Goal: Information Seeking & Learning: Learn about a topic

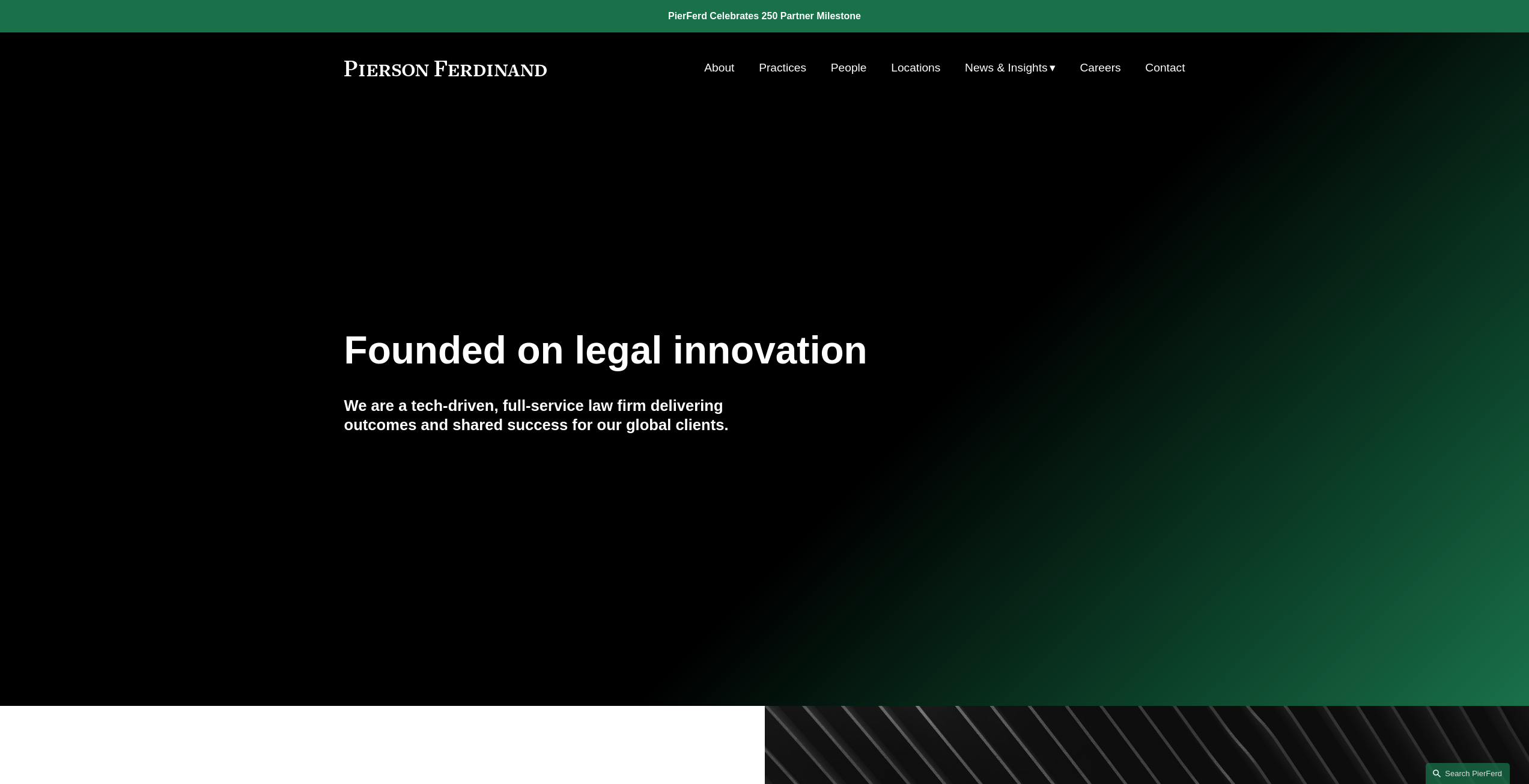
click at [848, 68] on link "People" at bounding box center [849, 68] width 36 height 23
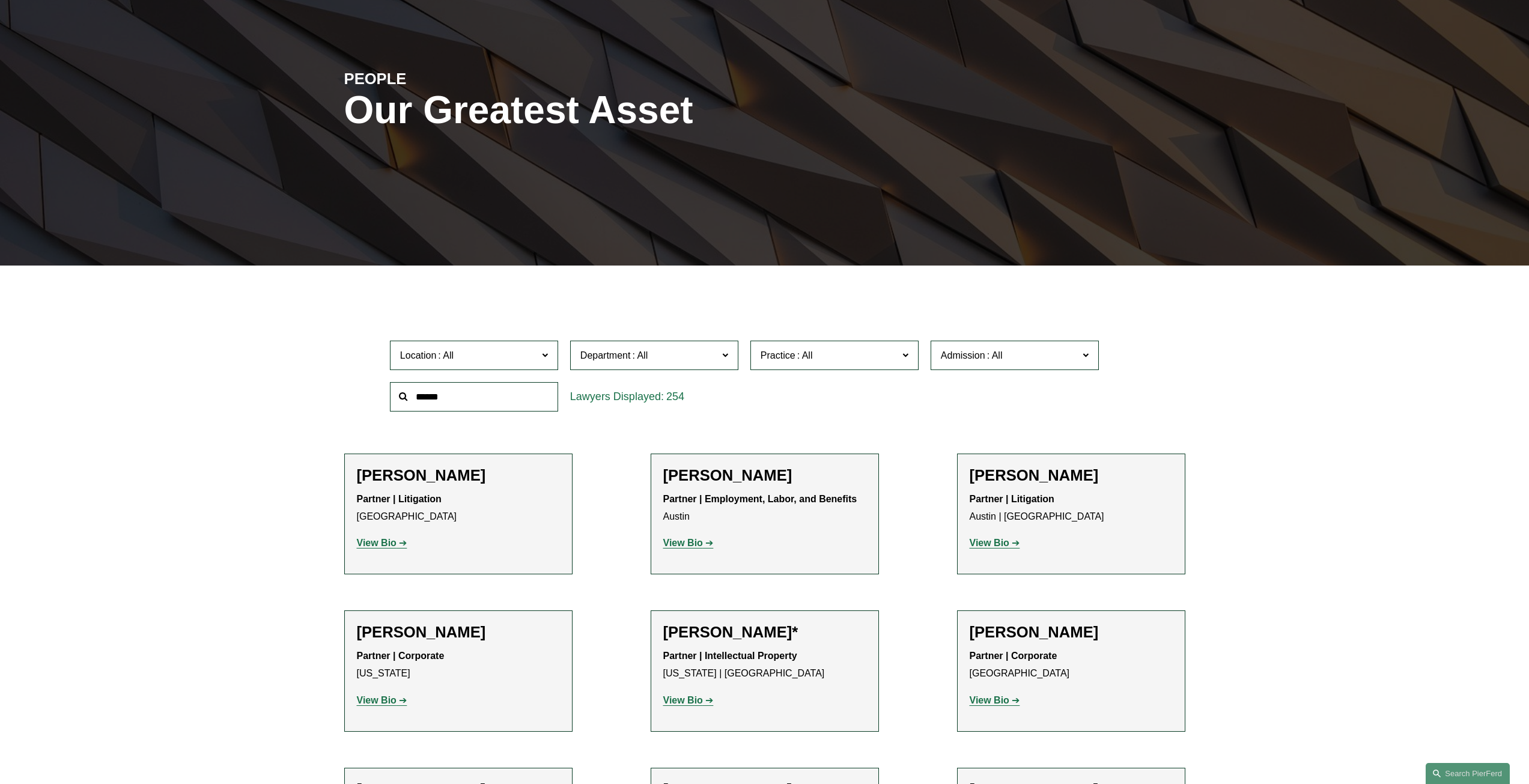
scroll to position [180, 0]
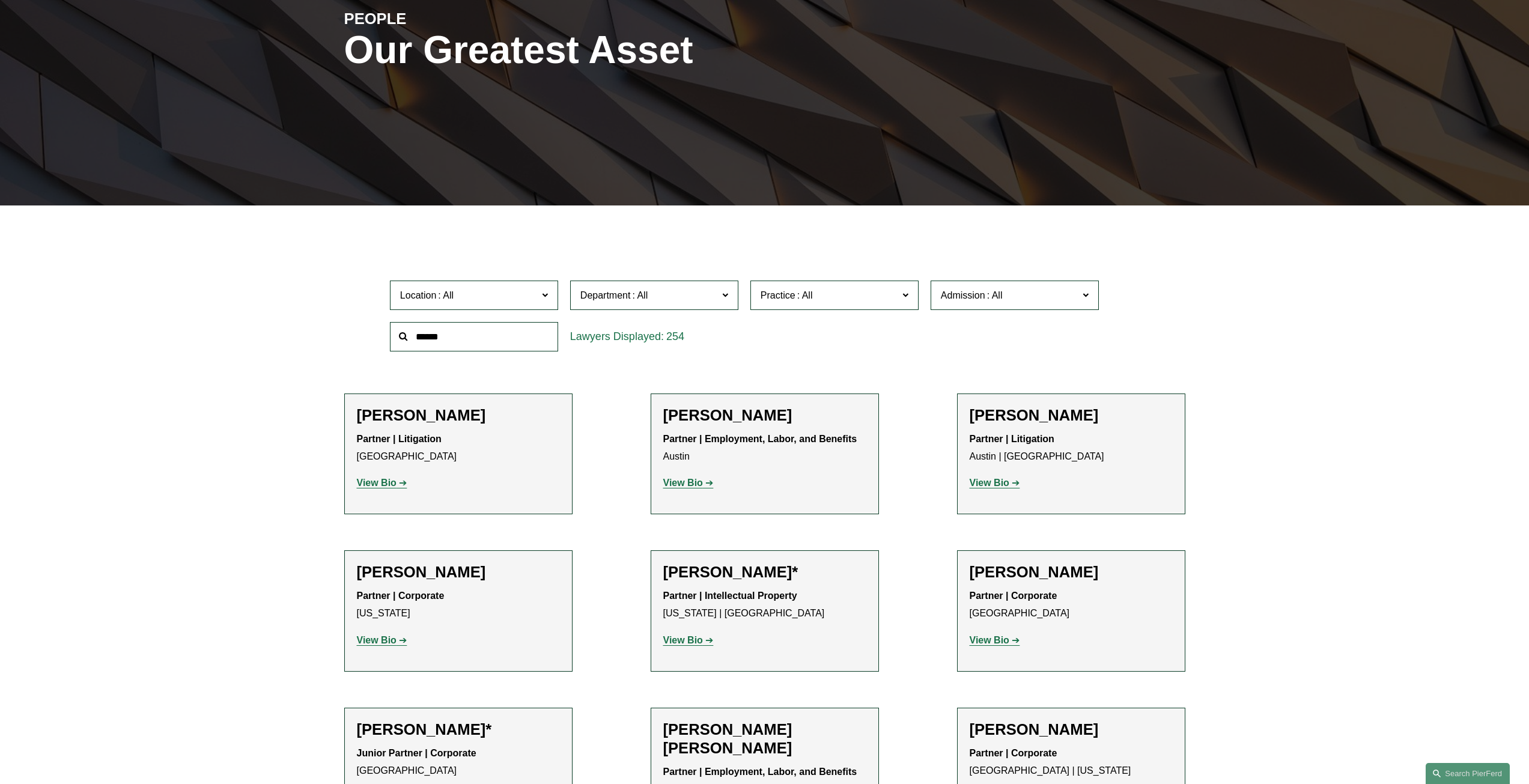
click at [887, 295] on span "Practice" at bounding box center [829, 295] width 138 height 16
click at [0, 0] on link "Patents" at bounding box center [0, 0] width 0 height 0
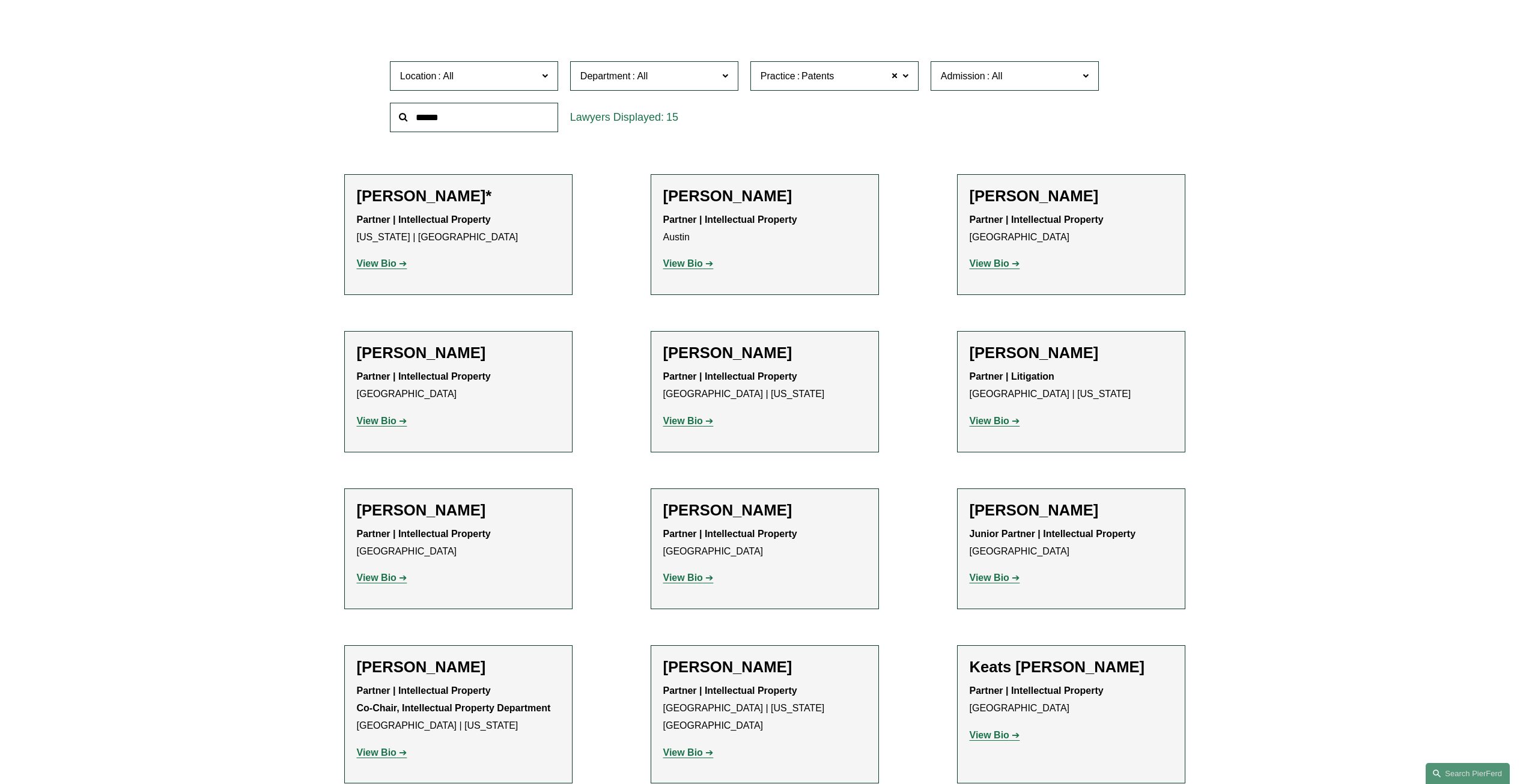
scroll to position [417, 0]
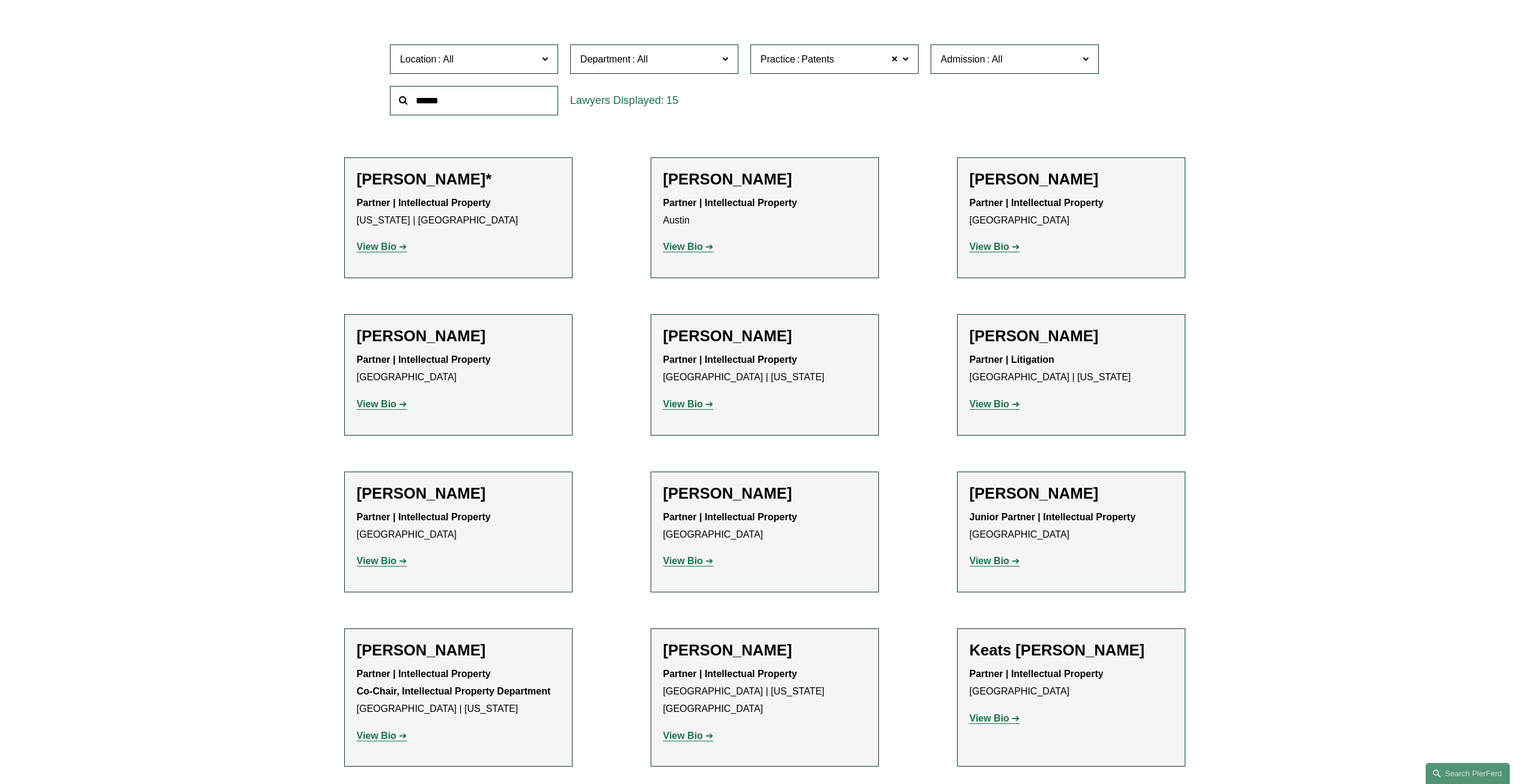
click at [379, 249] on strong "View Bio" at bounding box center [376, 247] width 39 height 10
click at [689, 248] on strong "View Bio" at bounding box center [682, 247] width 39 height 10
click at [990, 249] on strong "View Bio" at bounding box center [989, 247] width 39 height 10
click at [385, 405] on strong "View Bio" at bounding box center [376, 404] width 39 height 10
click at [687, 405] on strong "View Bio" at bounding box center [682, 404] width 39 height 10
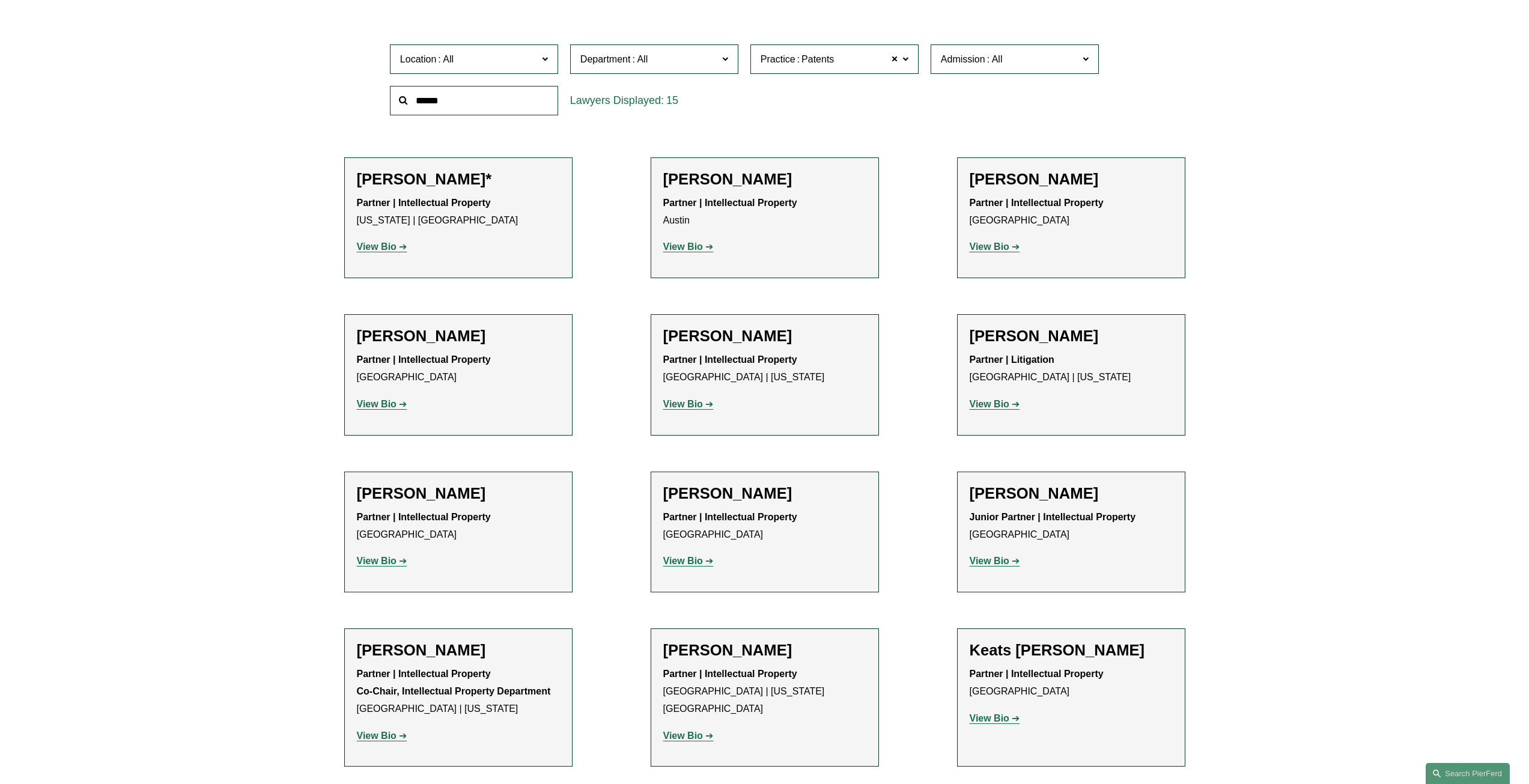
click at [996, 406] on strong "View Bio" at bounding box center [989, 404] width 39 height 10
click at [376, 565] on strong "View Bio" at bounding box center [376, 561] width 39 height 10
click at [691, 562] on strong "View Bio" at bounding box center [682, 561] width 39 height 10
click at [984, 565] on strong "View Bio" at bounding box center [989, 561] width 39 height 10
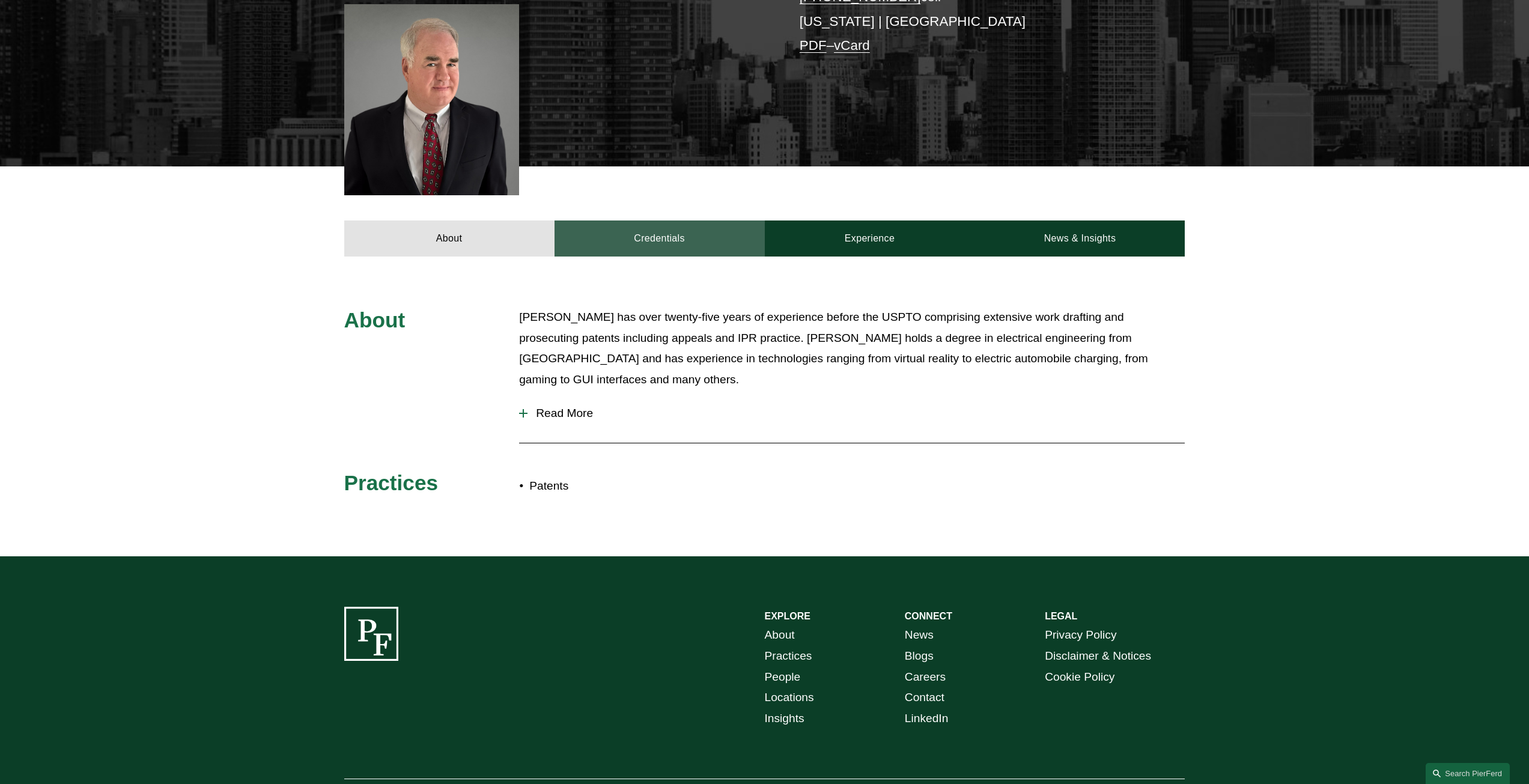
scroll to position [360, 0]
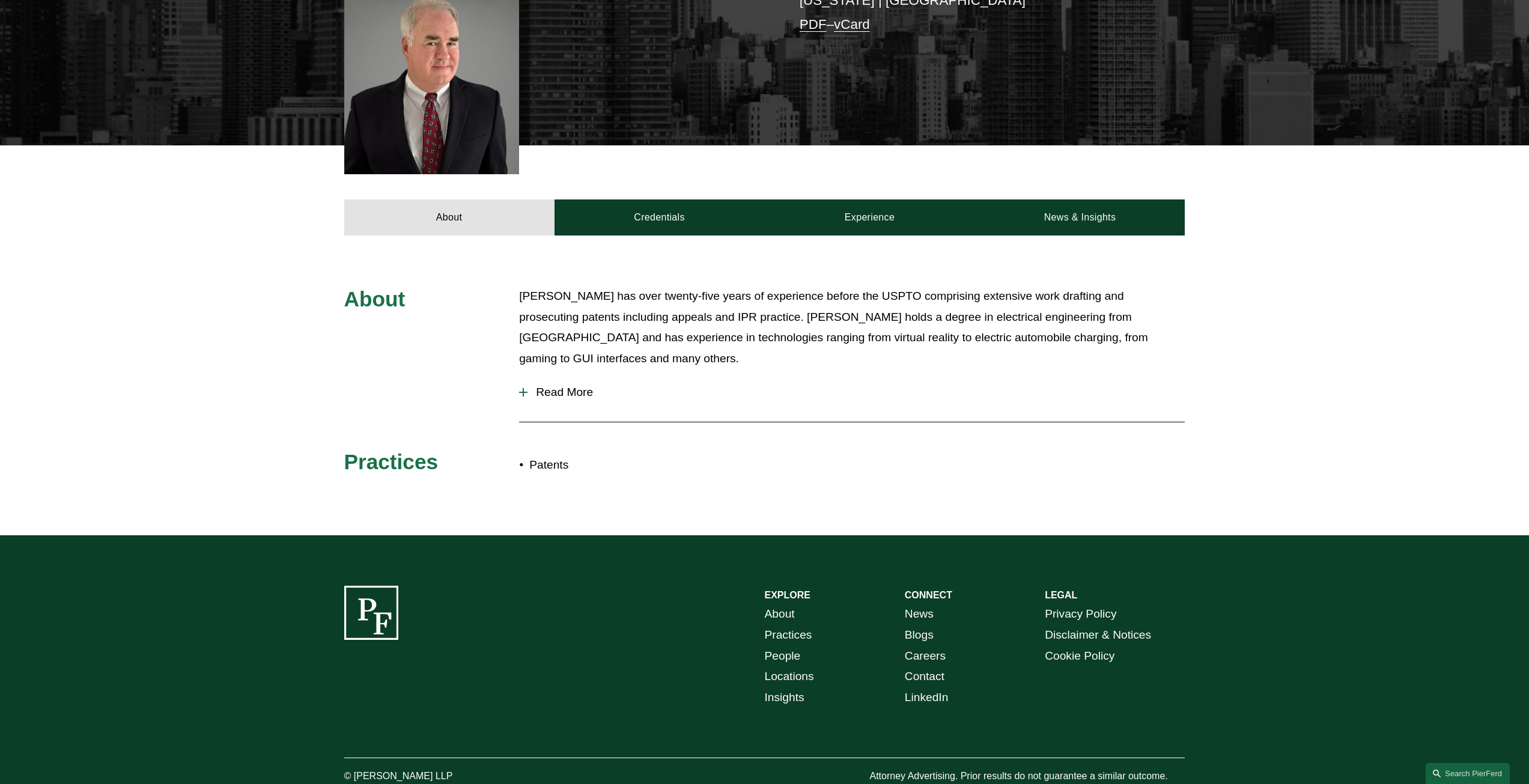
click at [547, 385] on span "Read More" at bounding box center [856, 392] width 657 height 13
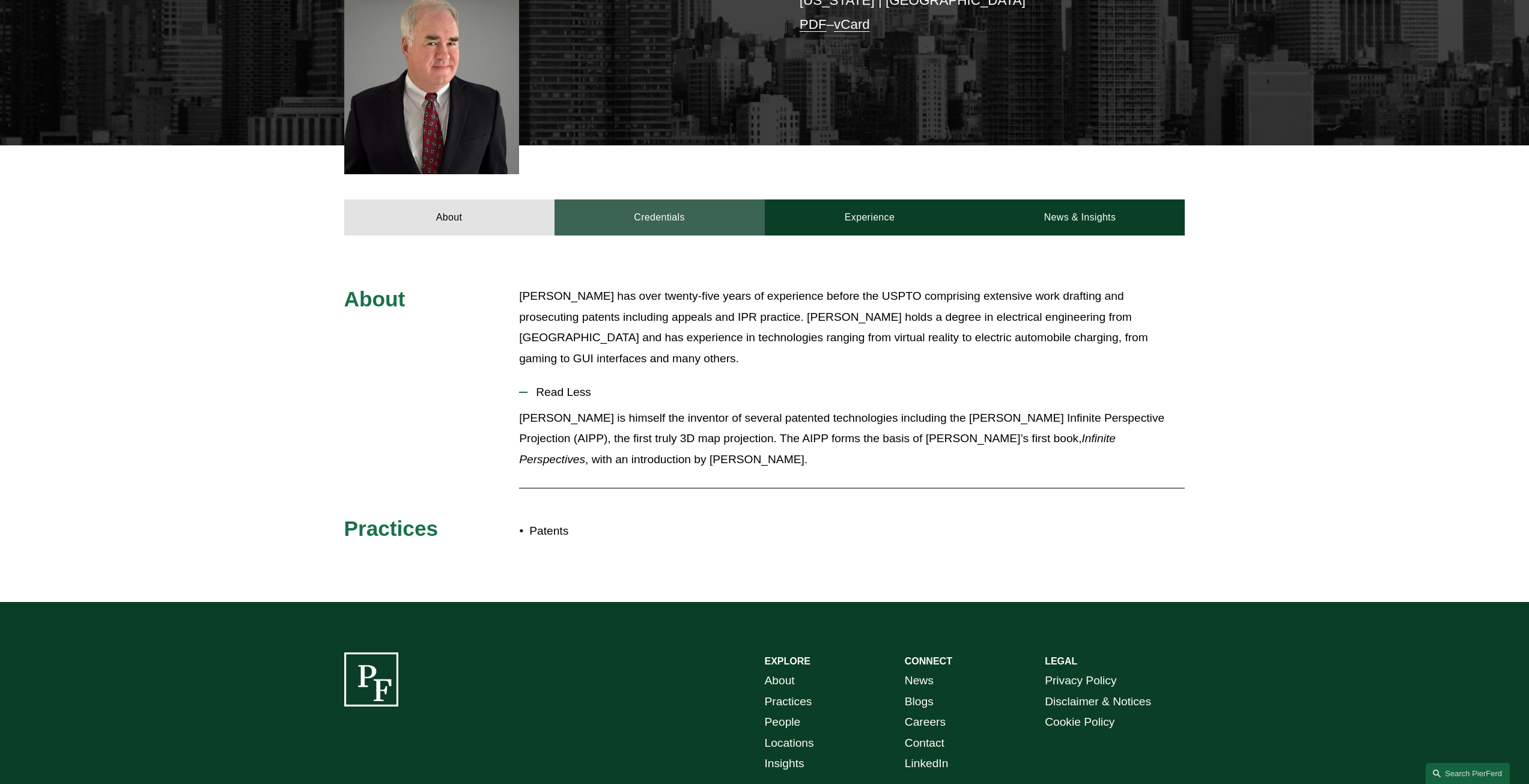
click at [667, 201] on link "Credentials" at bounding box center [659, 217] width 211 height 36
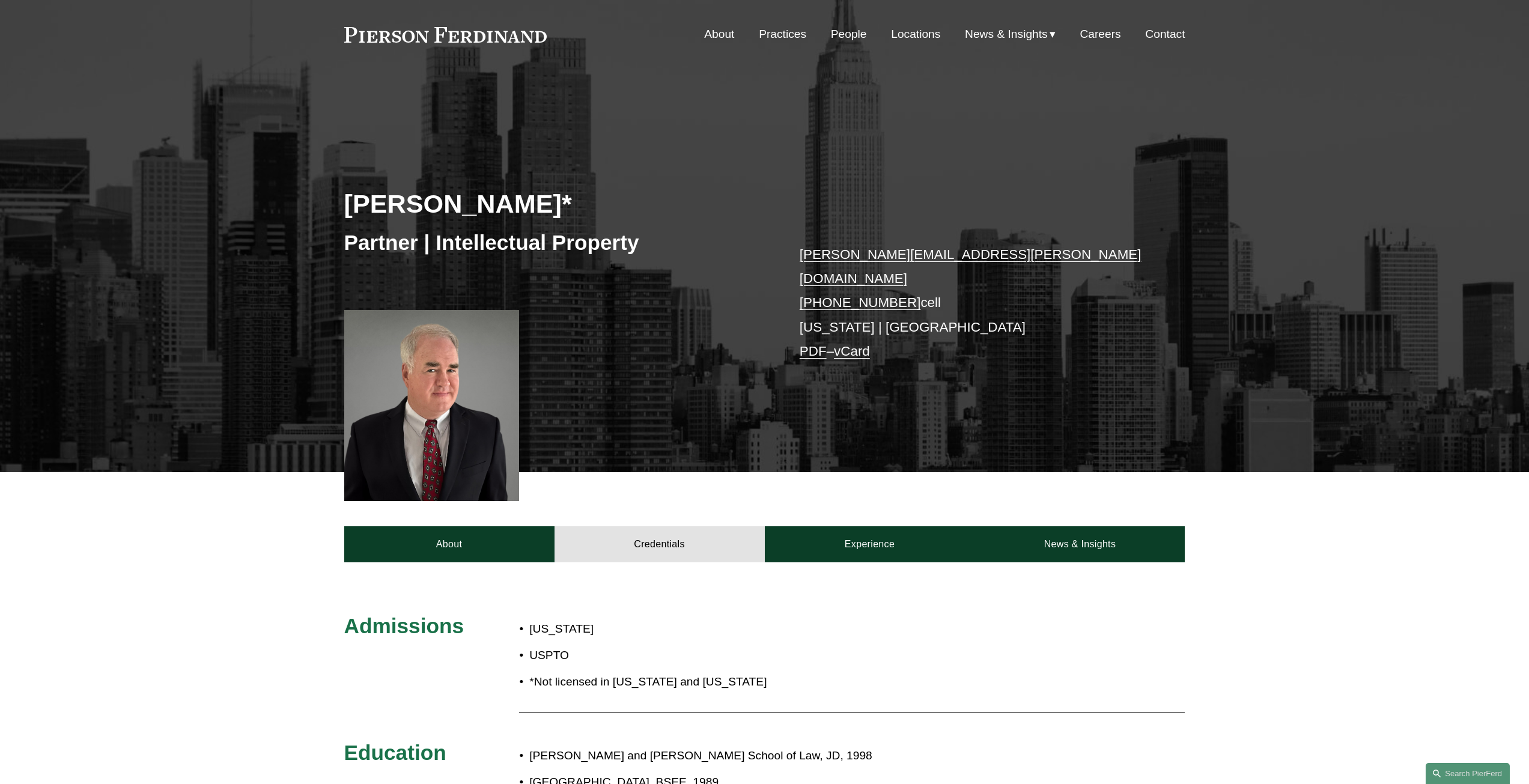
scroll to position [0, 0]
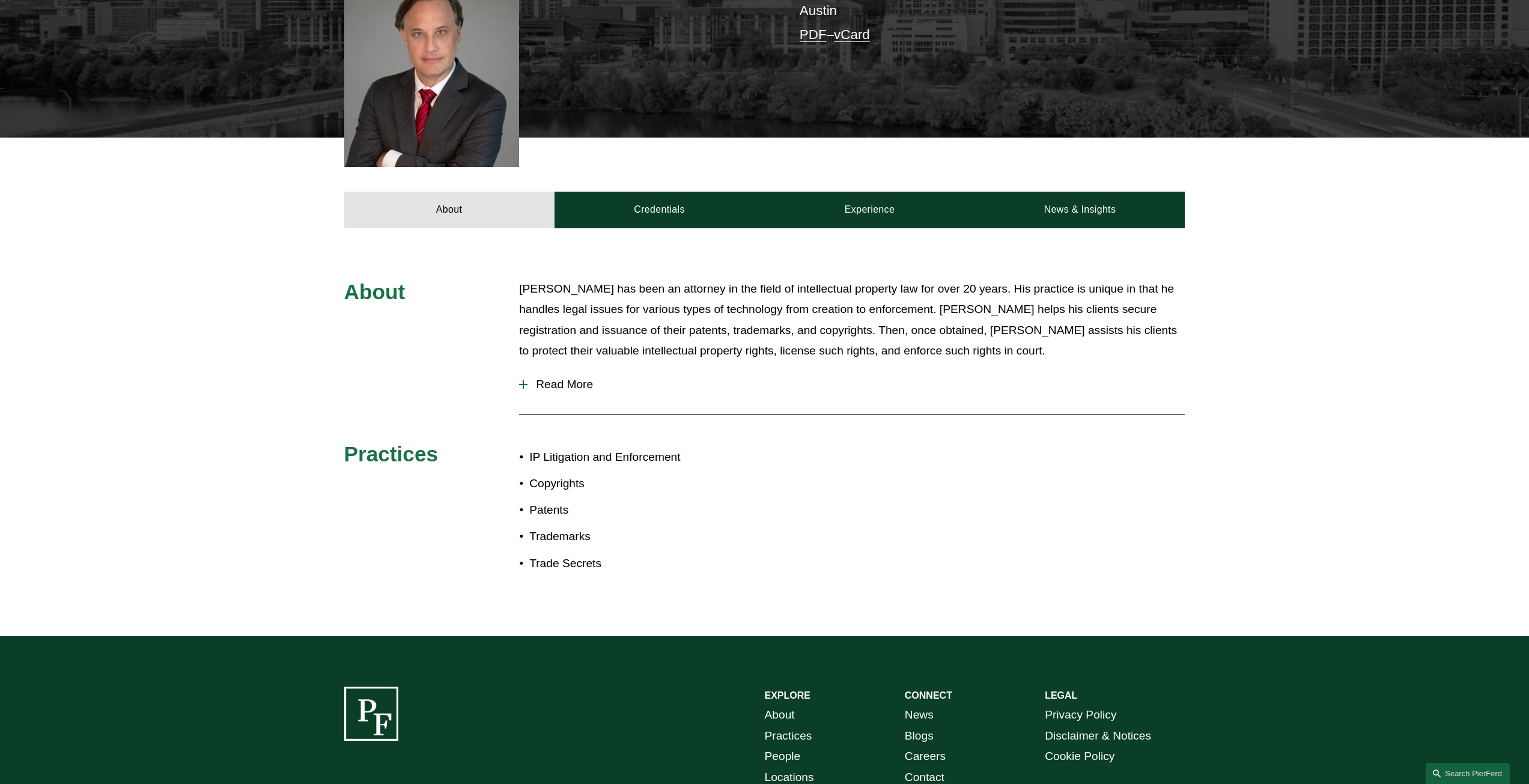
scroll to position [420, 0]
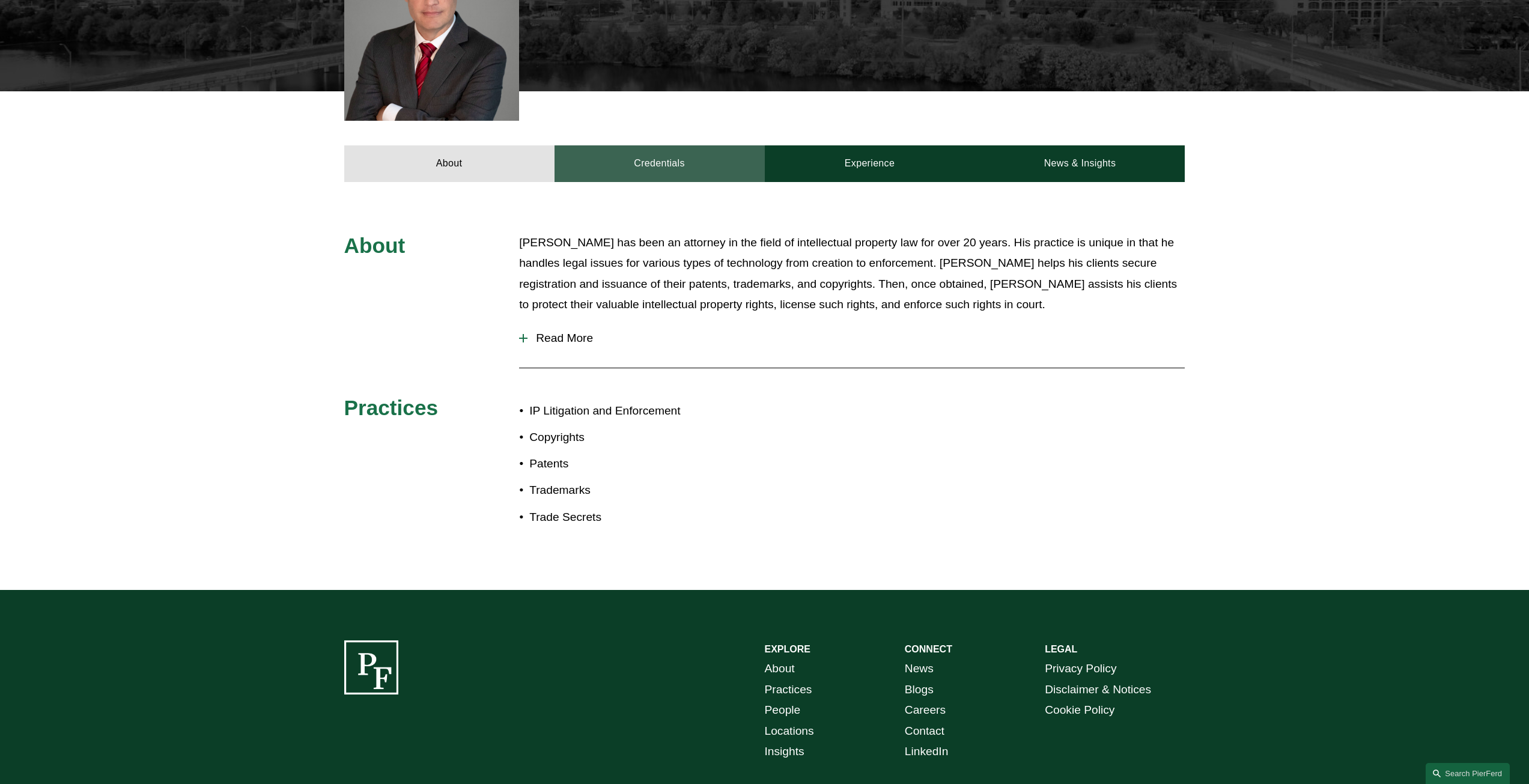
click at [650, 145] on link "Credentials" at bounding box center [659, 163] width 211 height 36
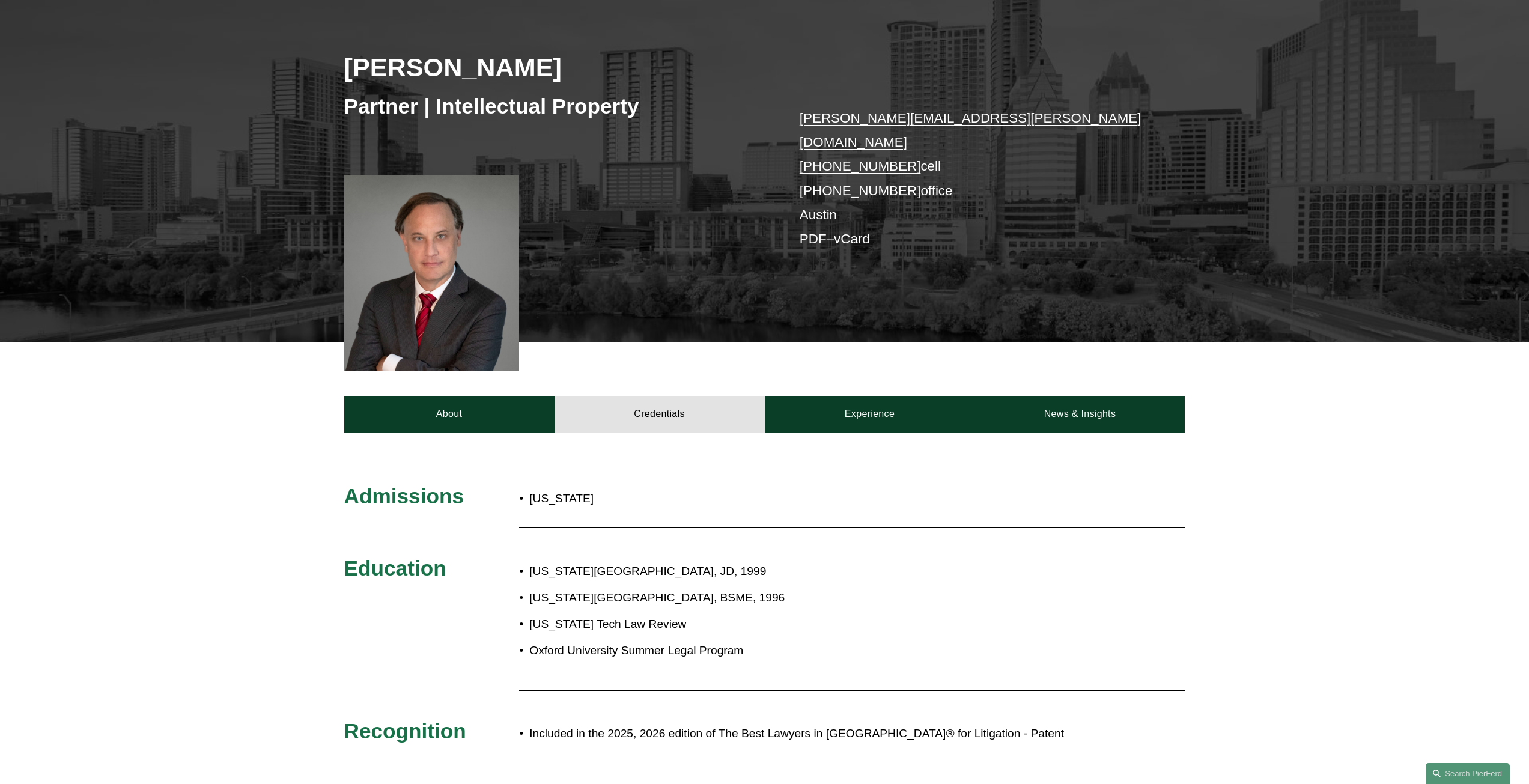
scroll to position [120, 0]
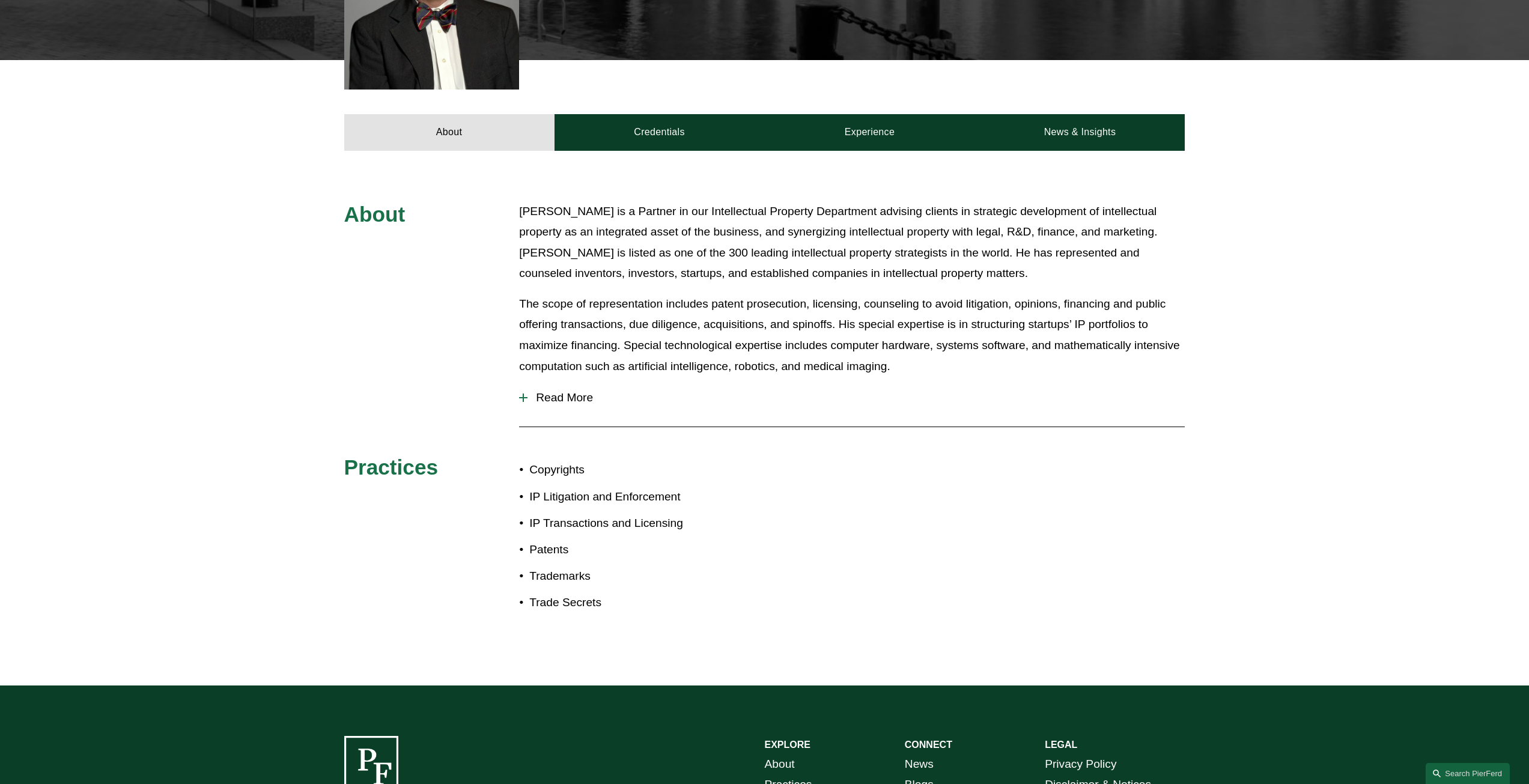
scroll to position [481, 0]
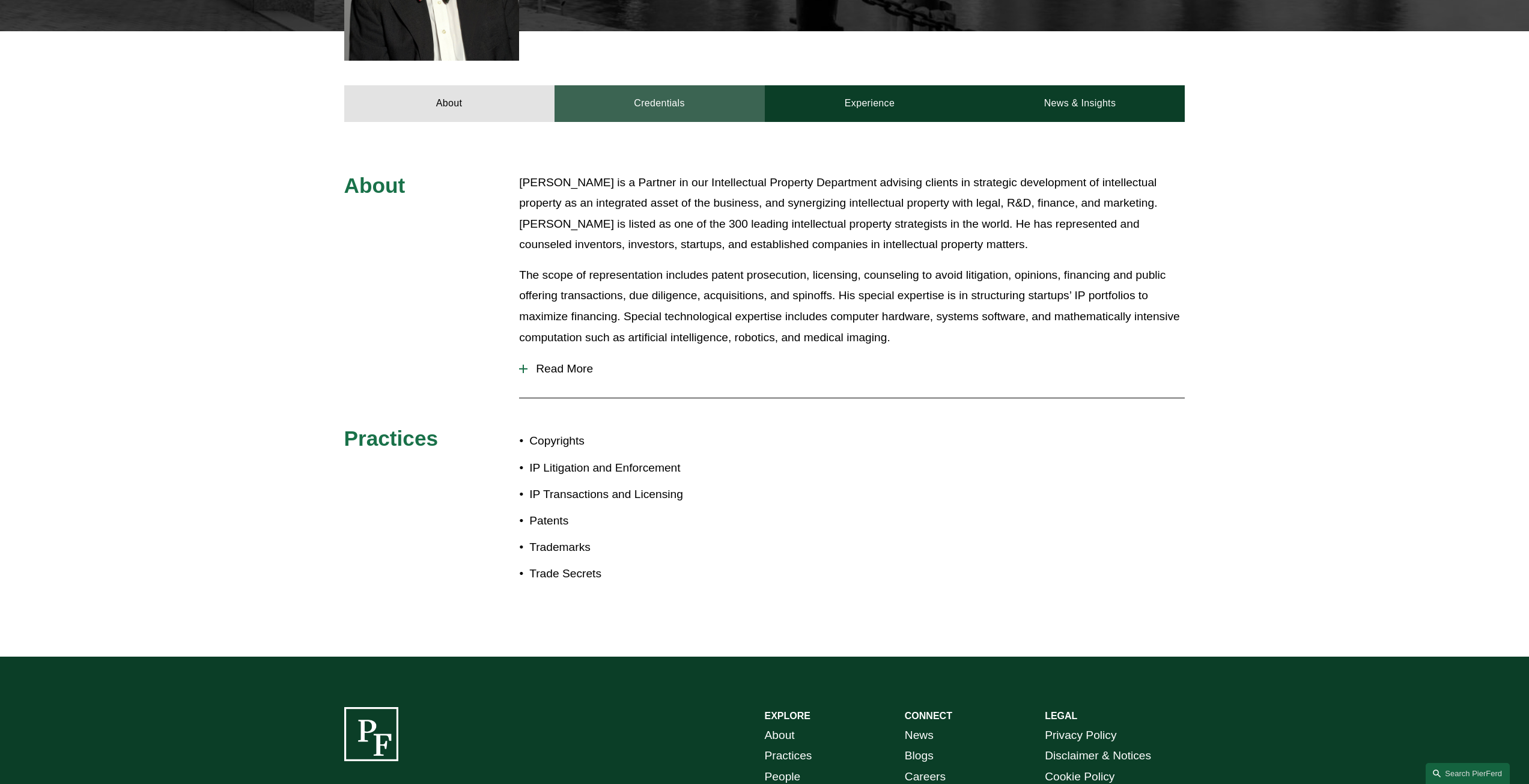
click at [687, 89] on link "Credentials" at bounding box center [659, 103] width 211 height 36
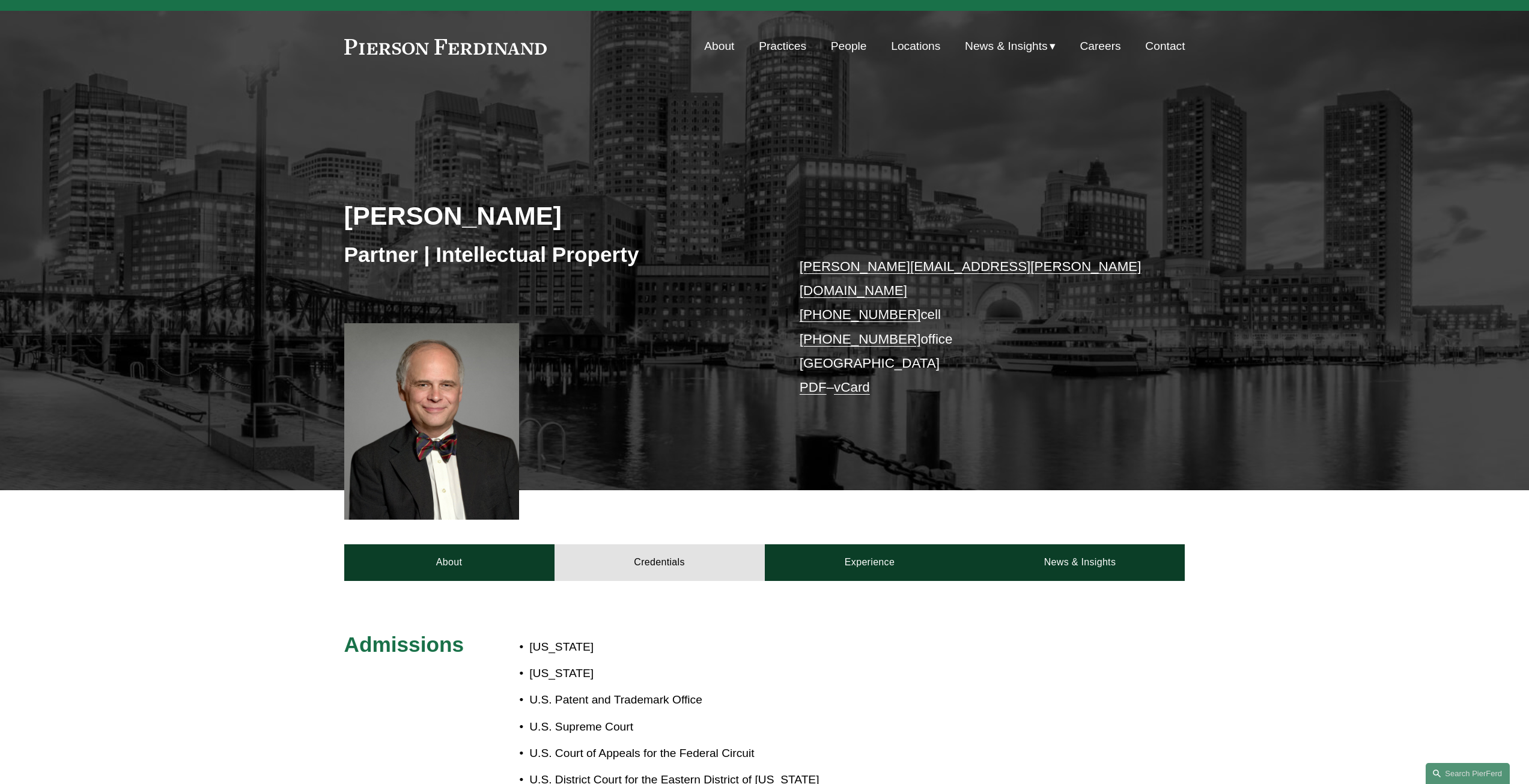
scroll to position [0, 0]
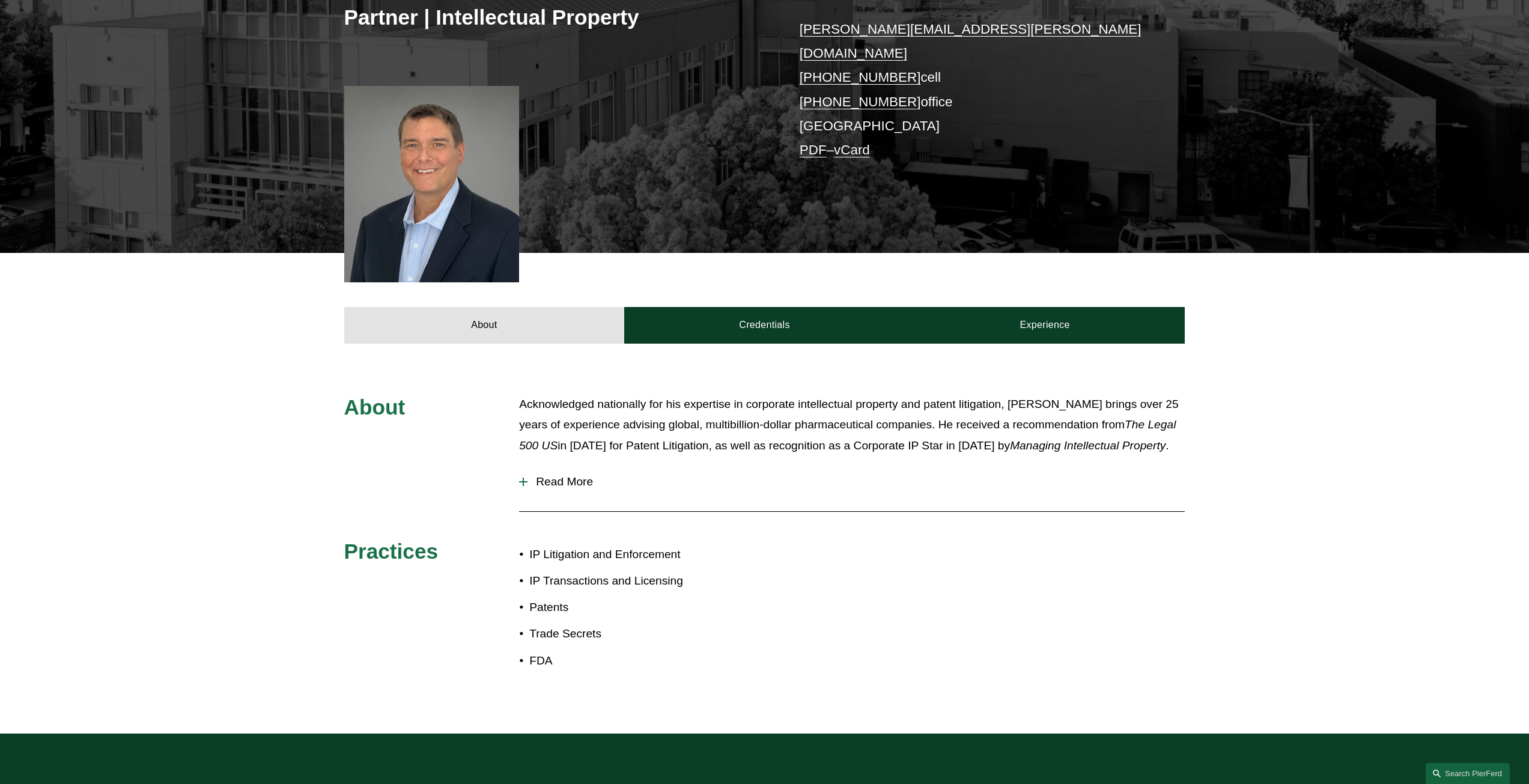
scroll to position [240, 0]
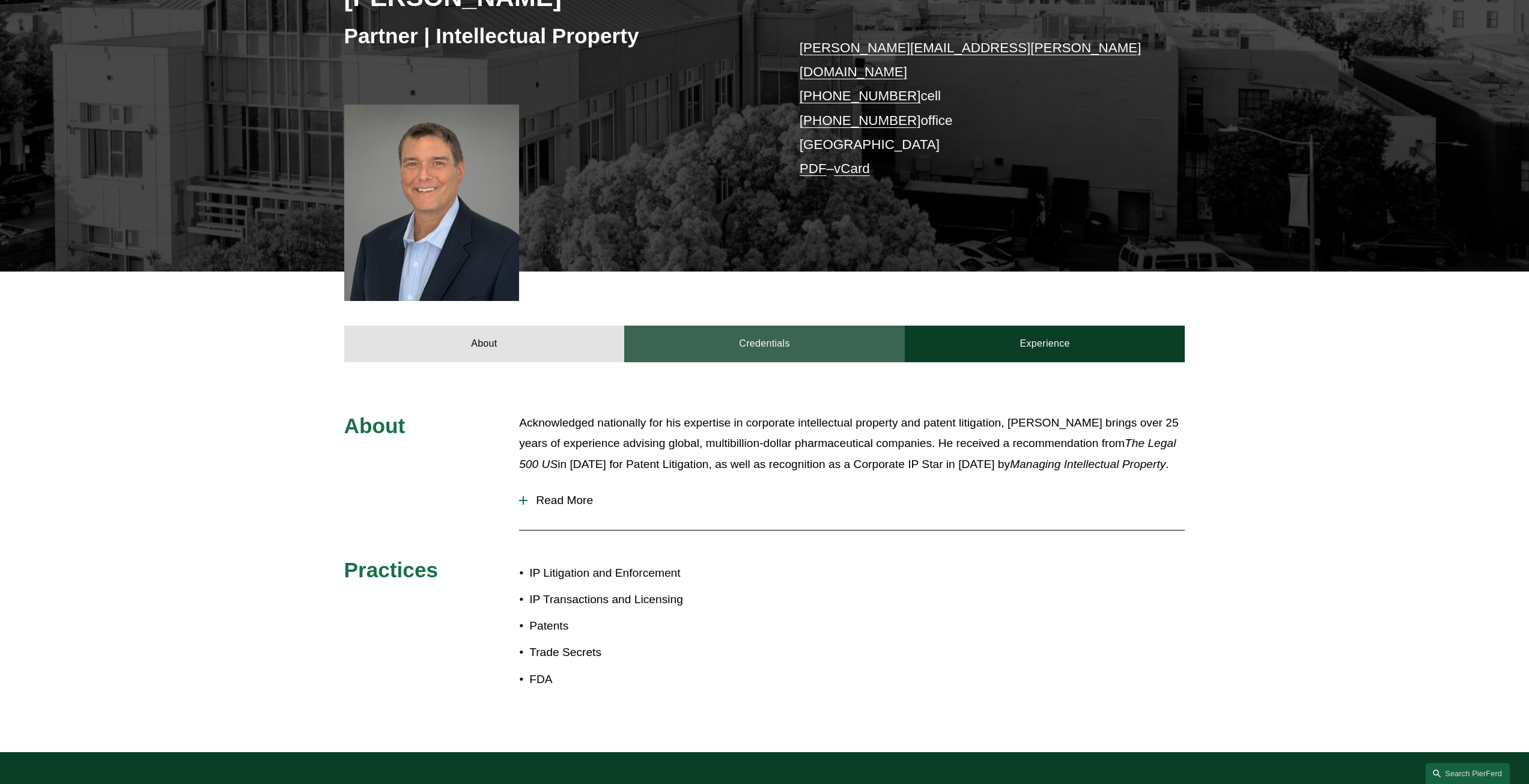
click at [742, 335] on link "Credentials" at bounding box center [764, 344] width 281 height 36
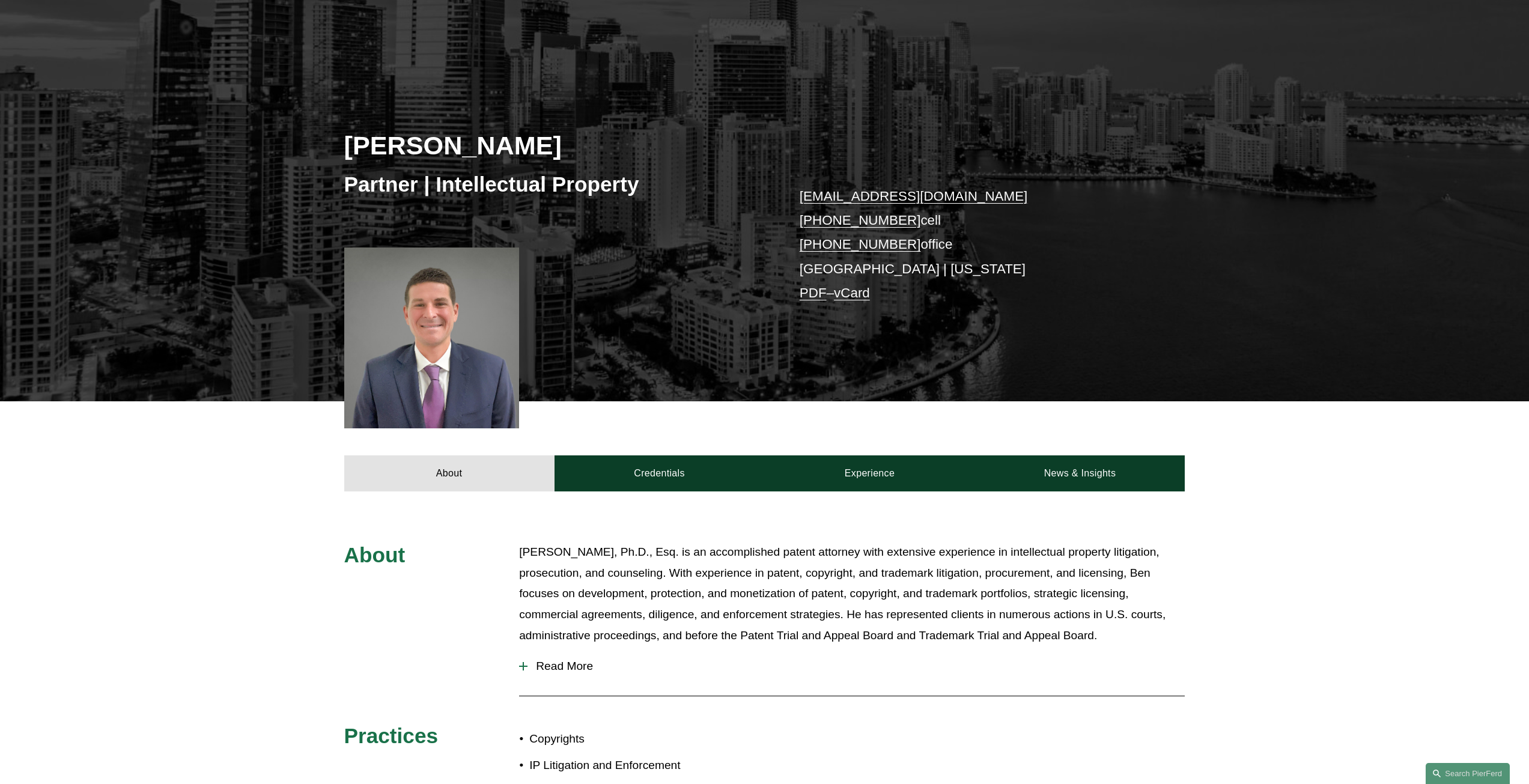
scroll to position [240, 0]
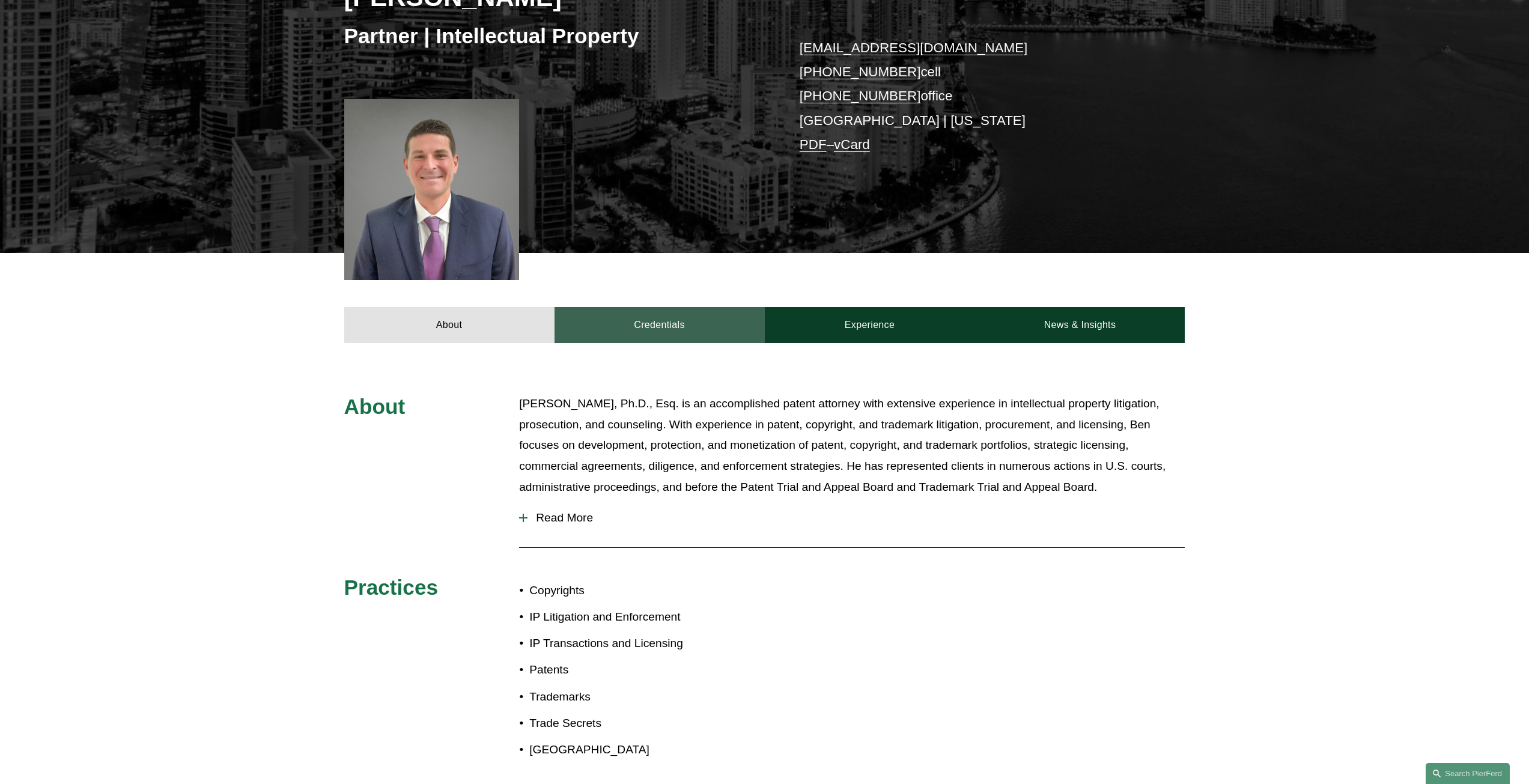
click at [667, 324] on link "Credentials" at bounding box center [659, 325] width 211 height 36
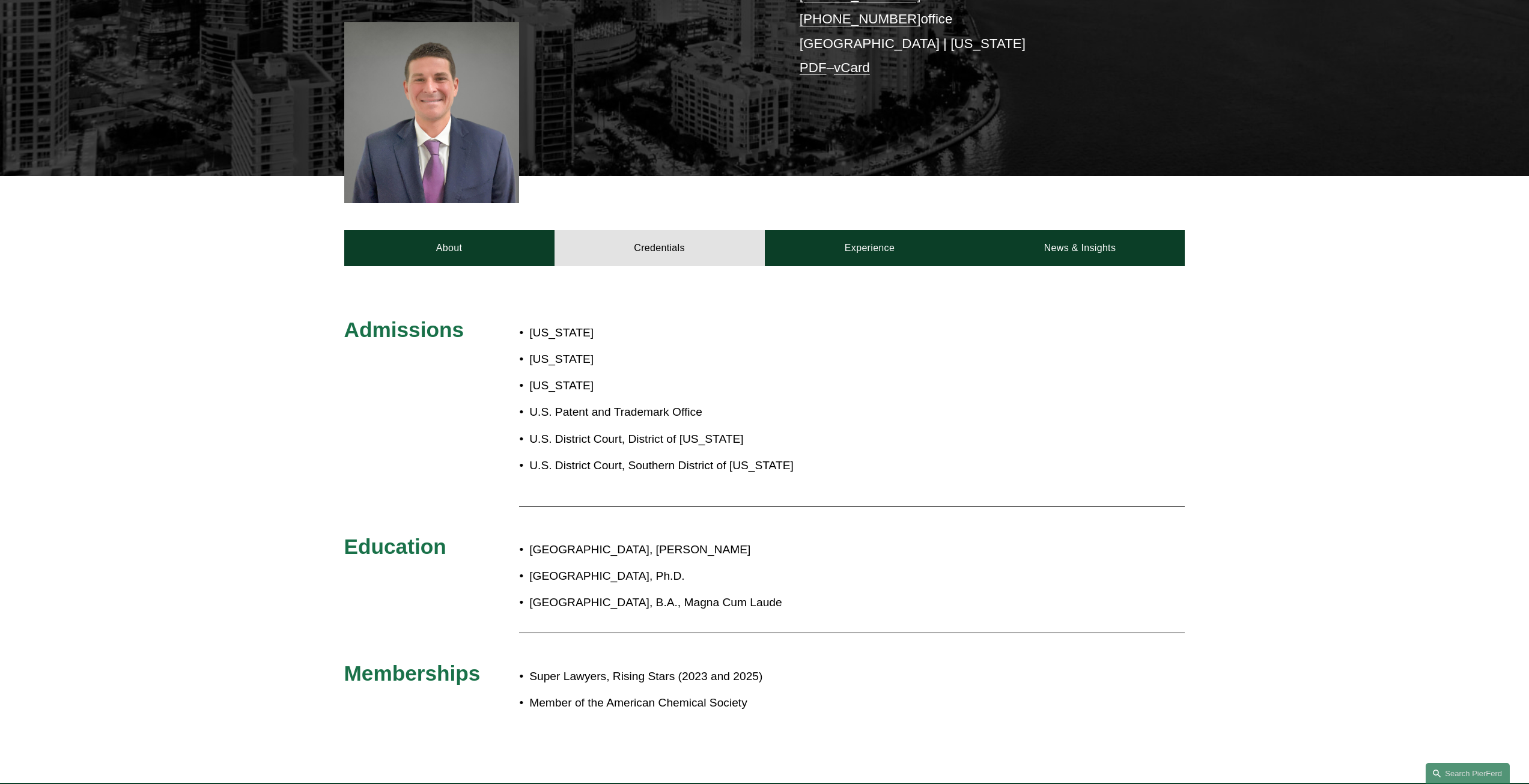
scroll to position [180, 0]
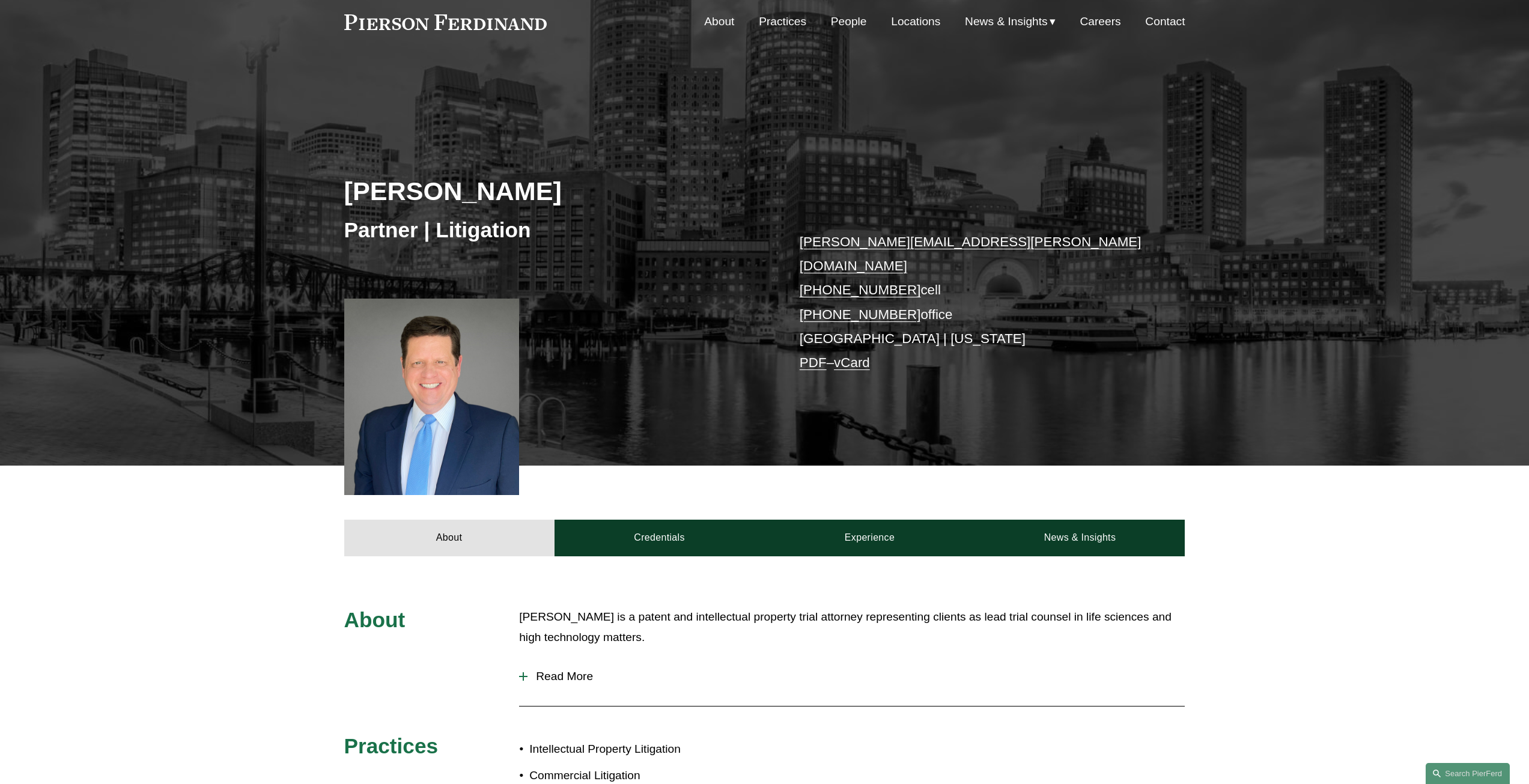
scroll to position [240, 0]
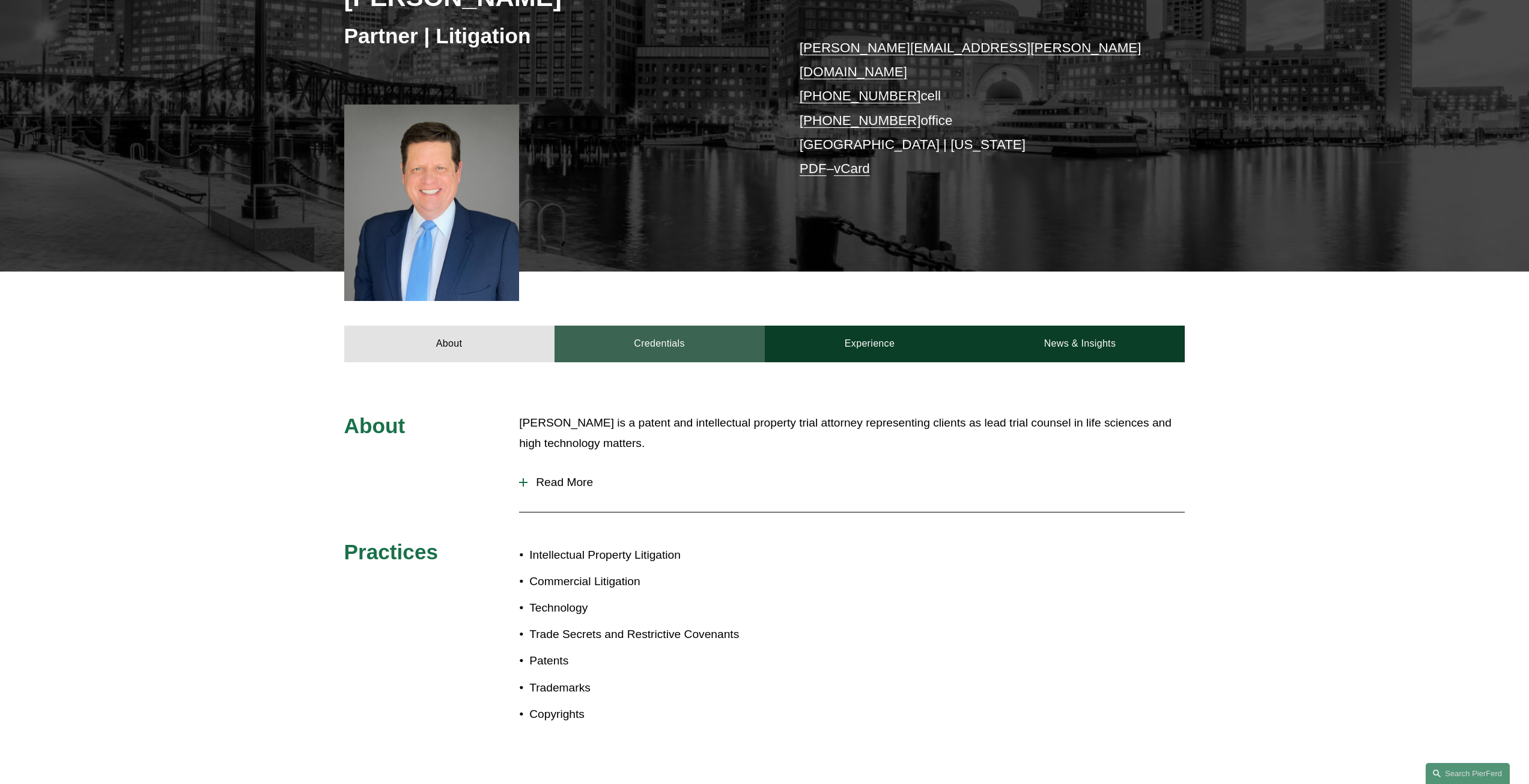
click at [614, 331] on link "Credentials" at bounding box center [659, 344] width 211 height 36
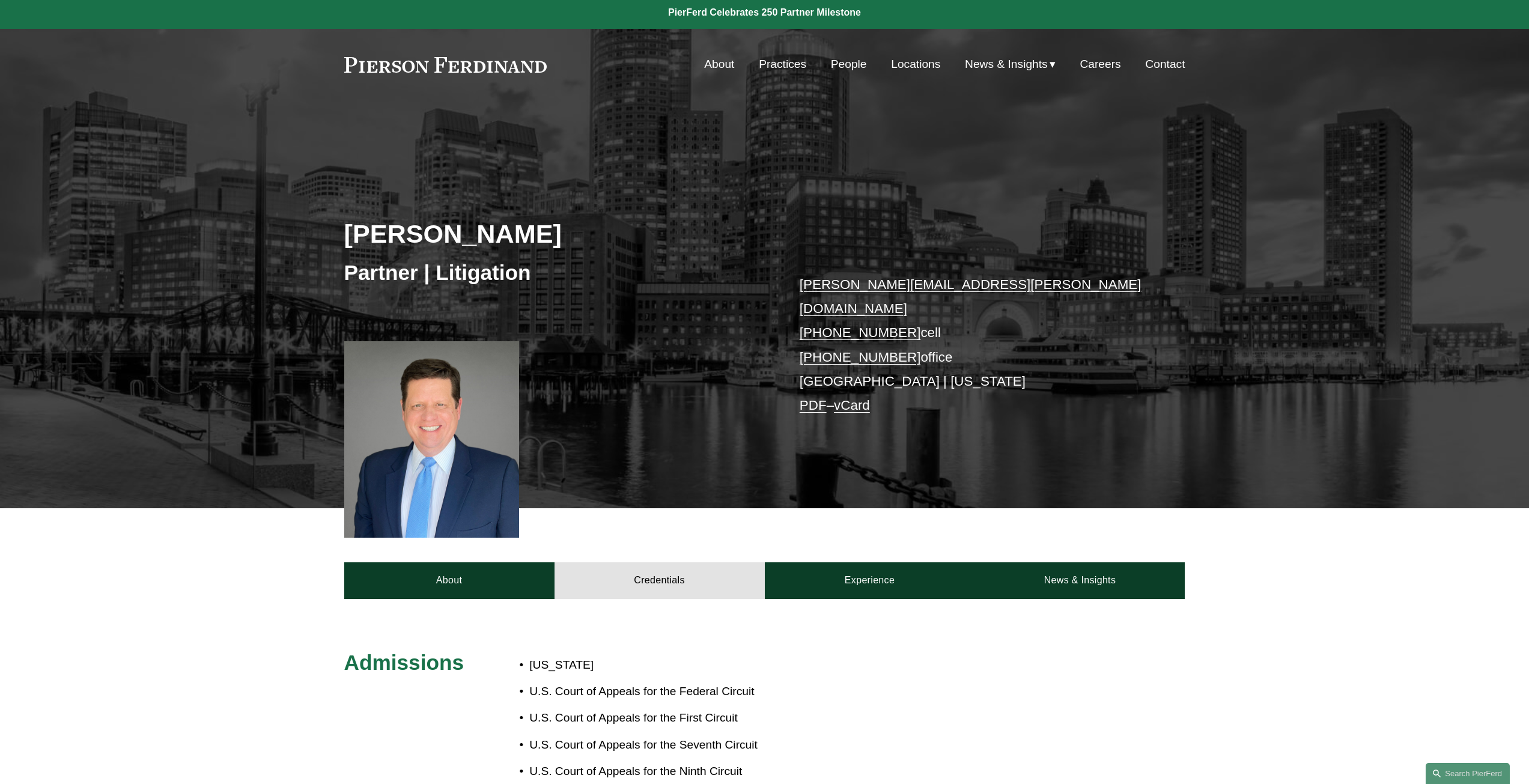
scroll to position [0, 0]
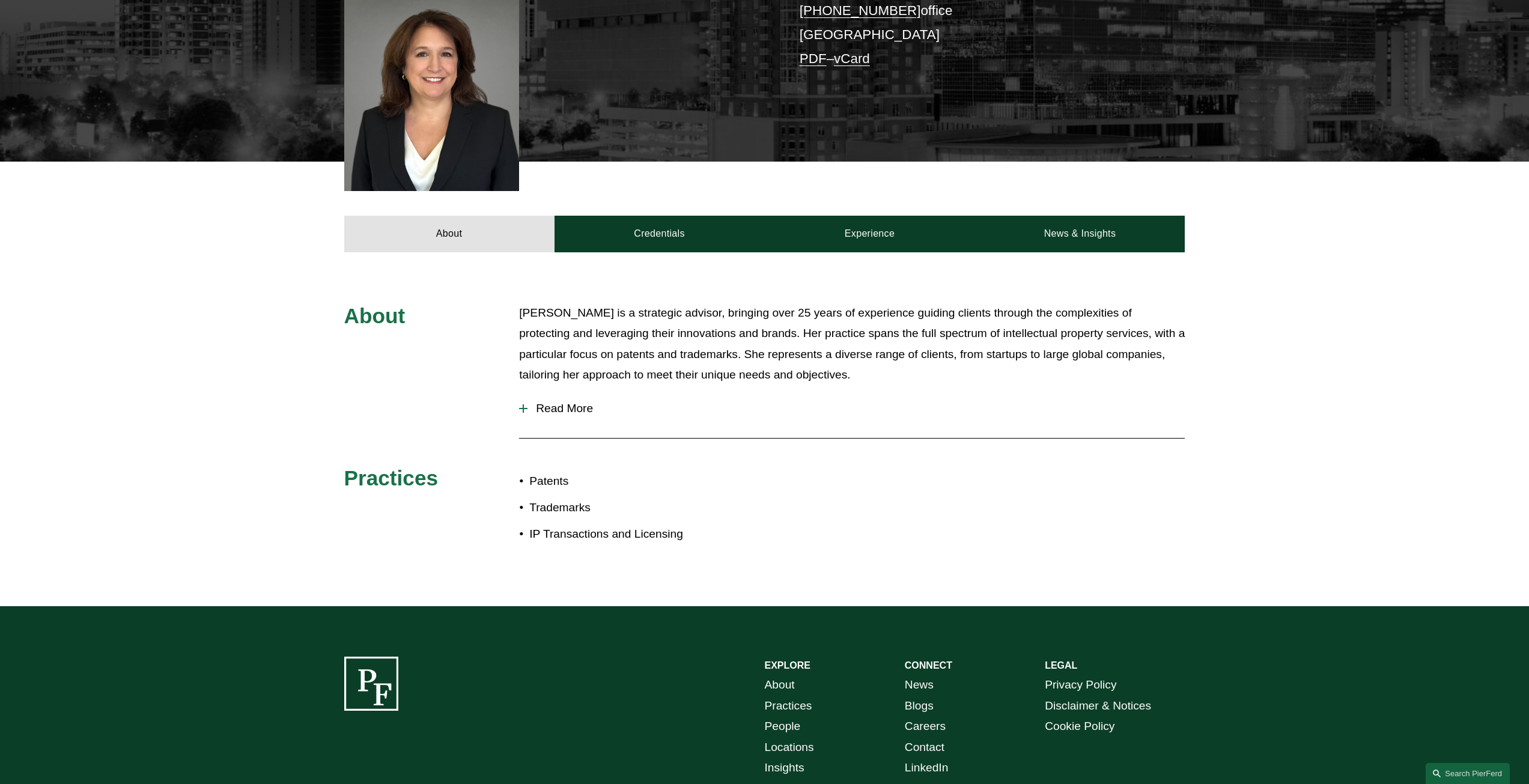
scroll to position [360, 0]
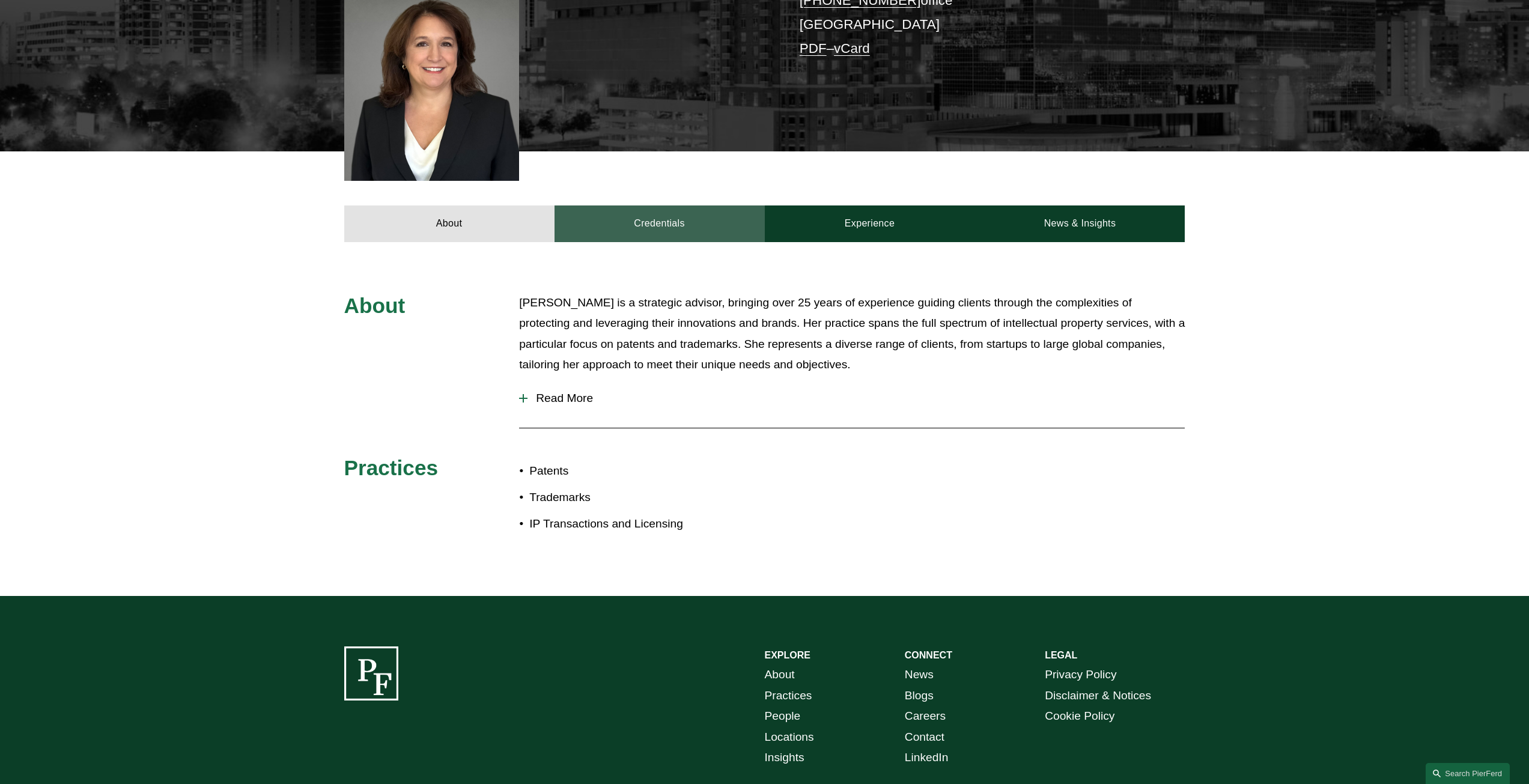
click at [655, 205] on link "Credentials" at bounding box center [659, 223] width 211 height 36
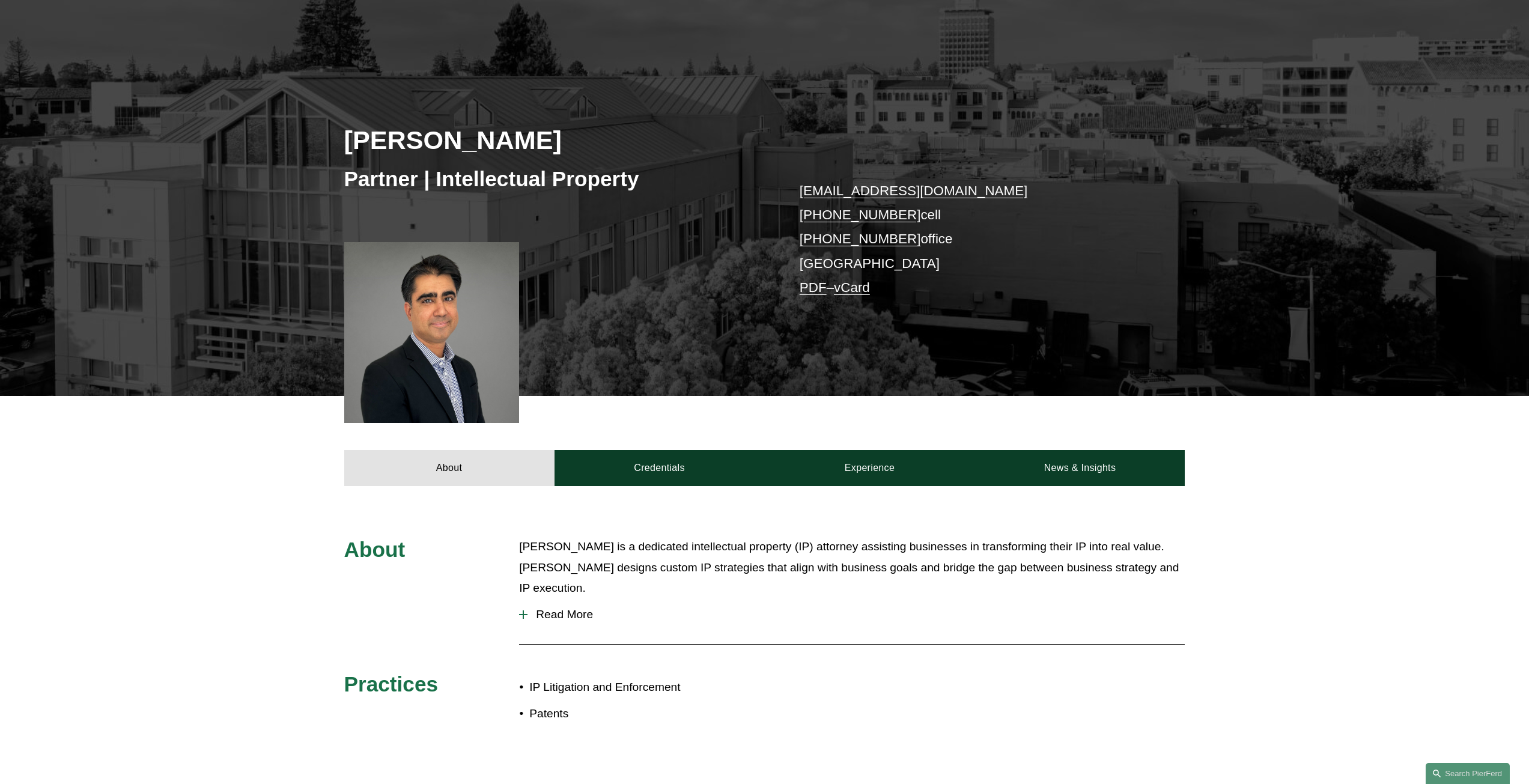
scroll to position [120, 0]
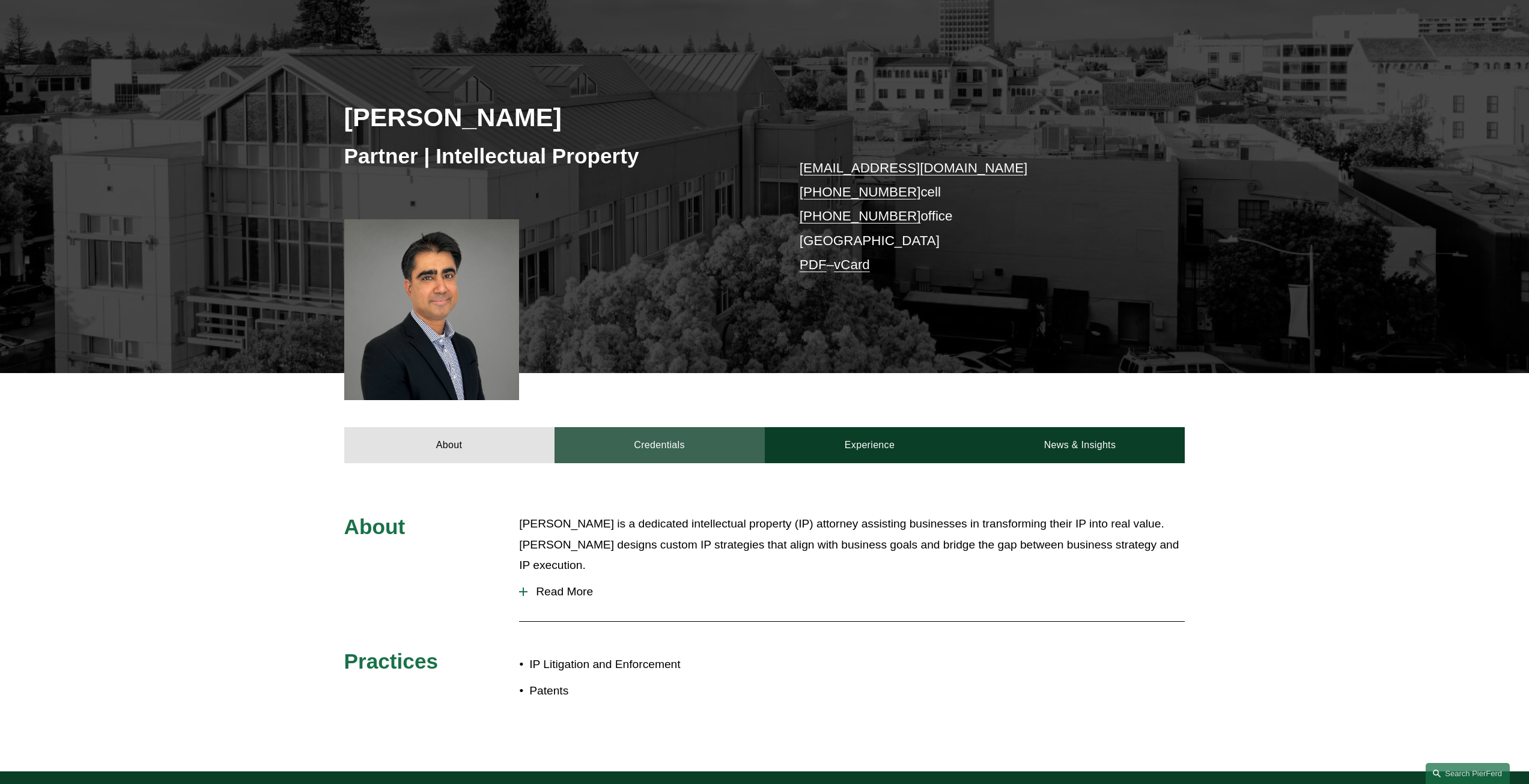
click at [613, 444] on link "Credentials" at bounding box center [659, 445] width 211 height 36
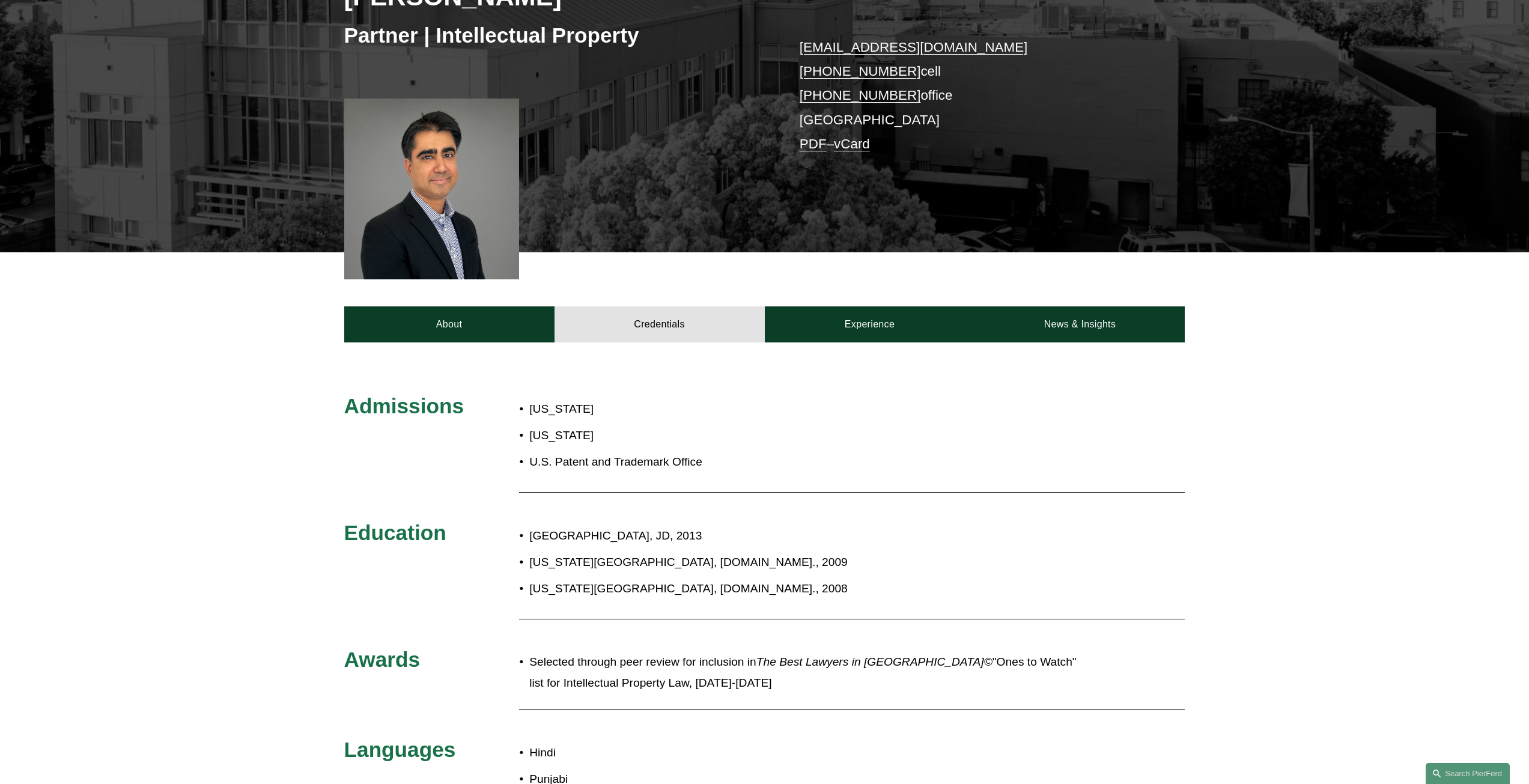
scroll to position [240, 0]
click at [460, 321] on link "About" at bounding box center [449, 325] width 211 height 36
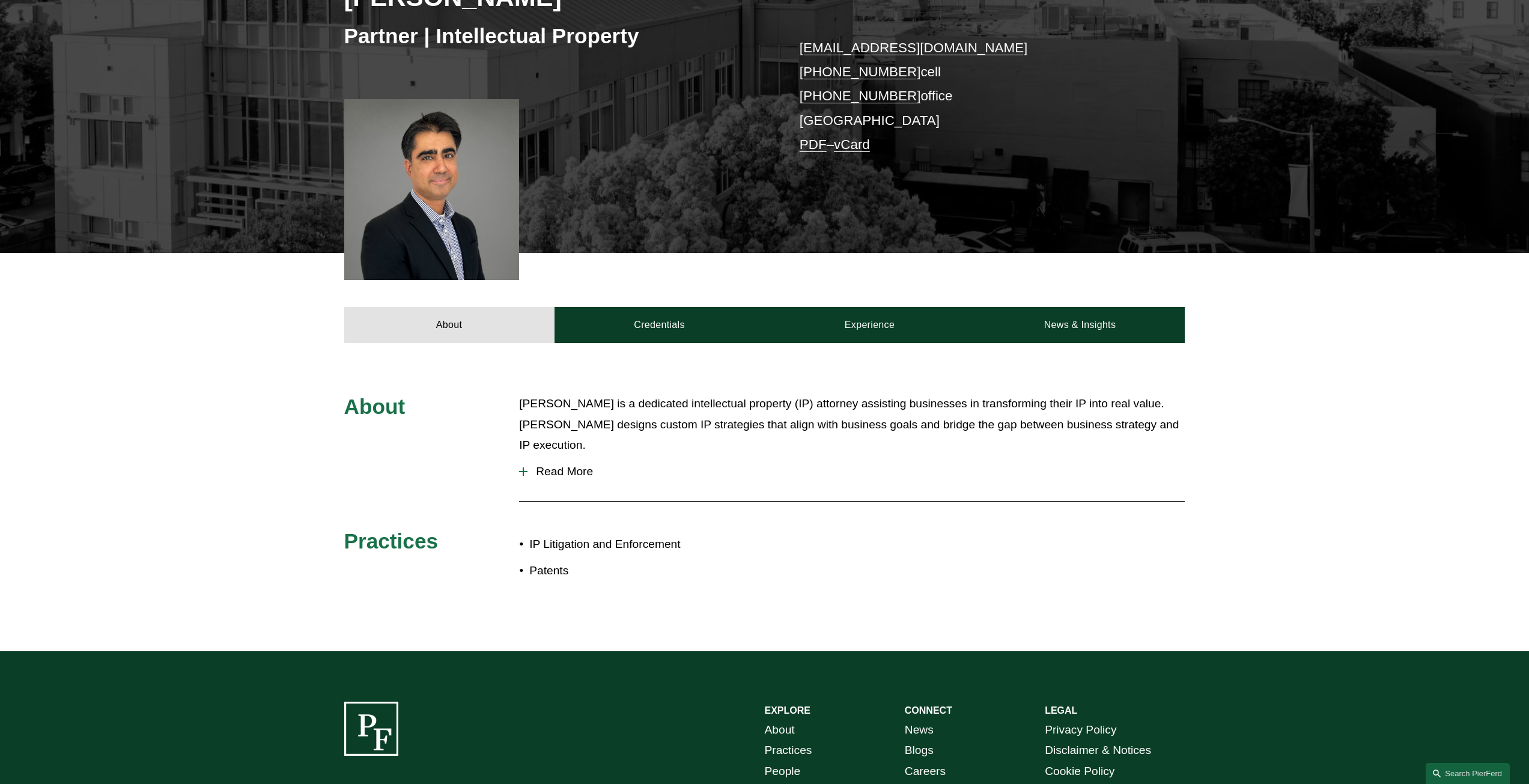
click at [560, 465] on span "Read More" at bounding box center [856, 472] width 657 height 13
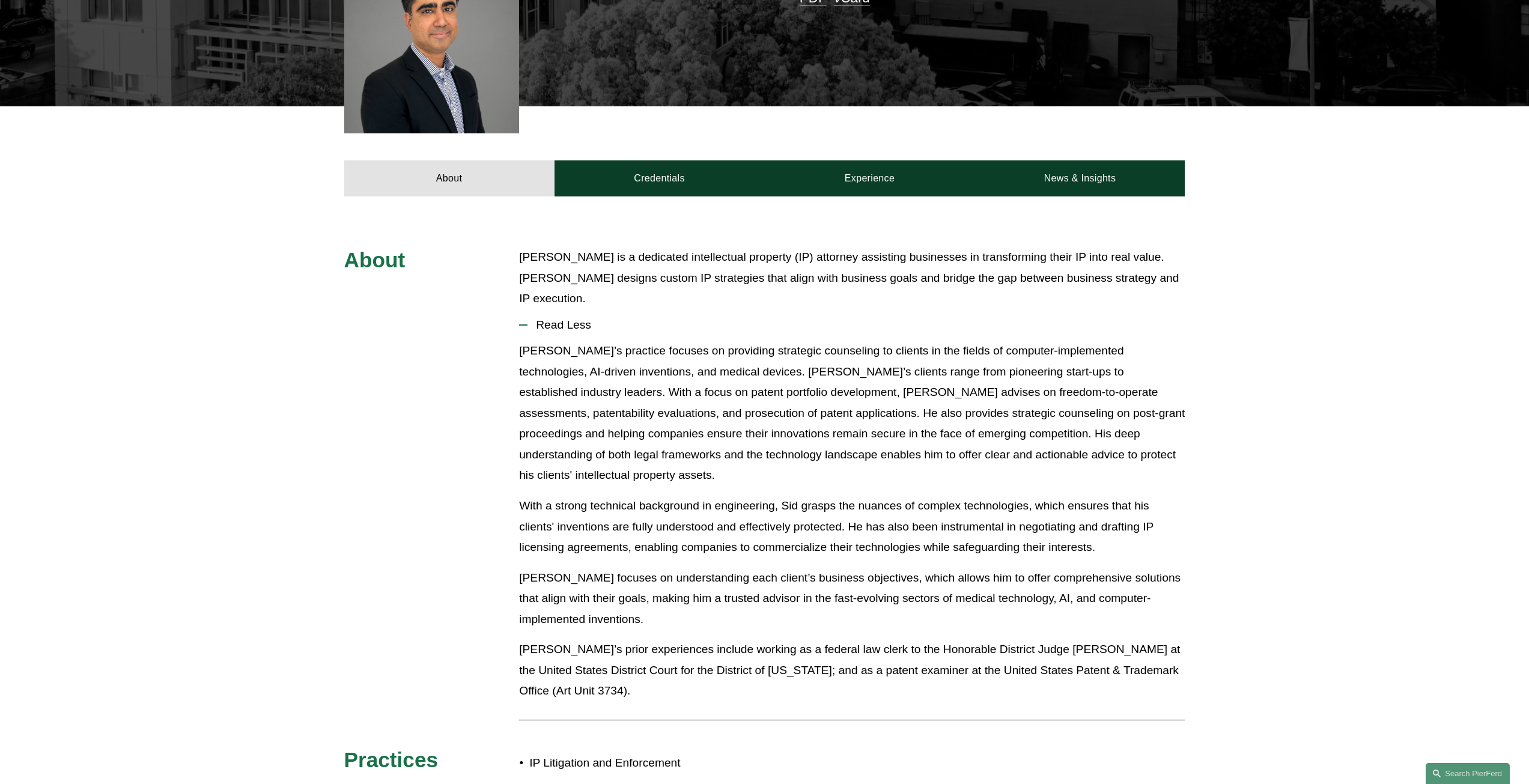
scroll to position [420, 0]
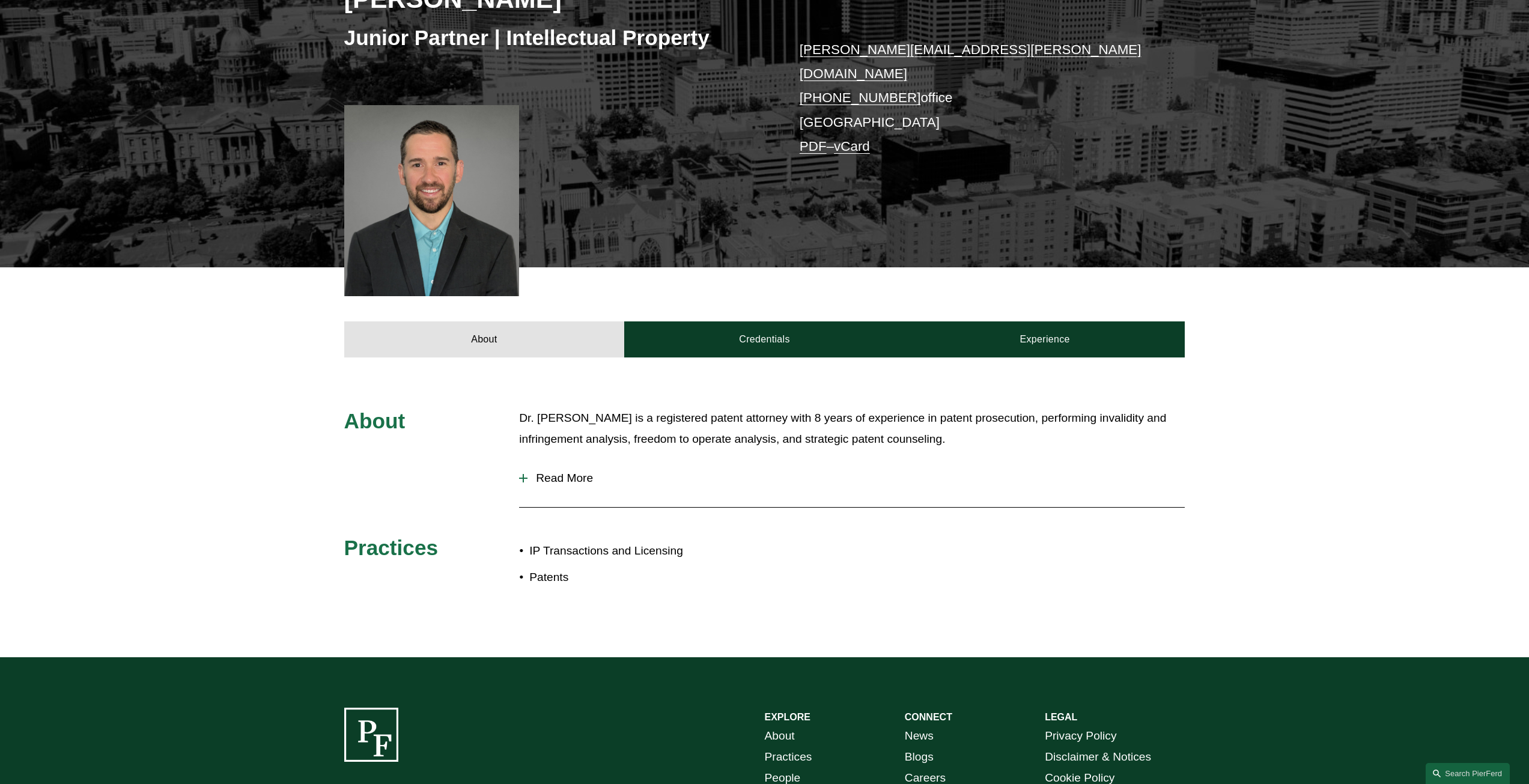
scroll to position [240, 0]
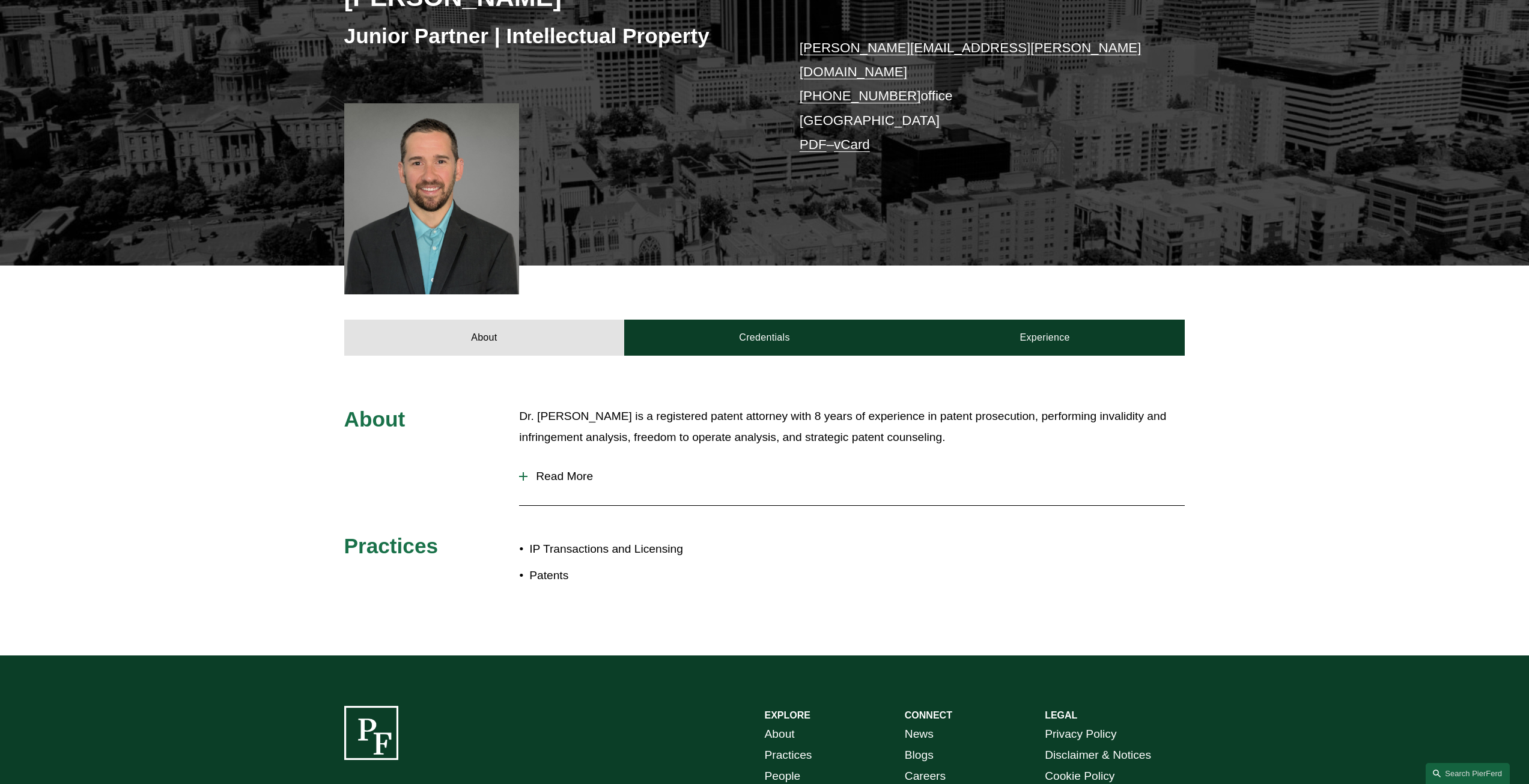
click at [553, 469] on span "Read More" at bounding box center [856, 476] width 657 height 13
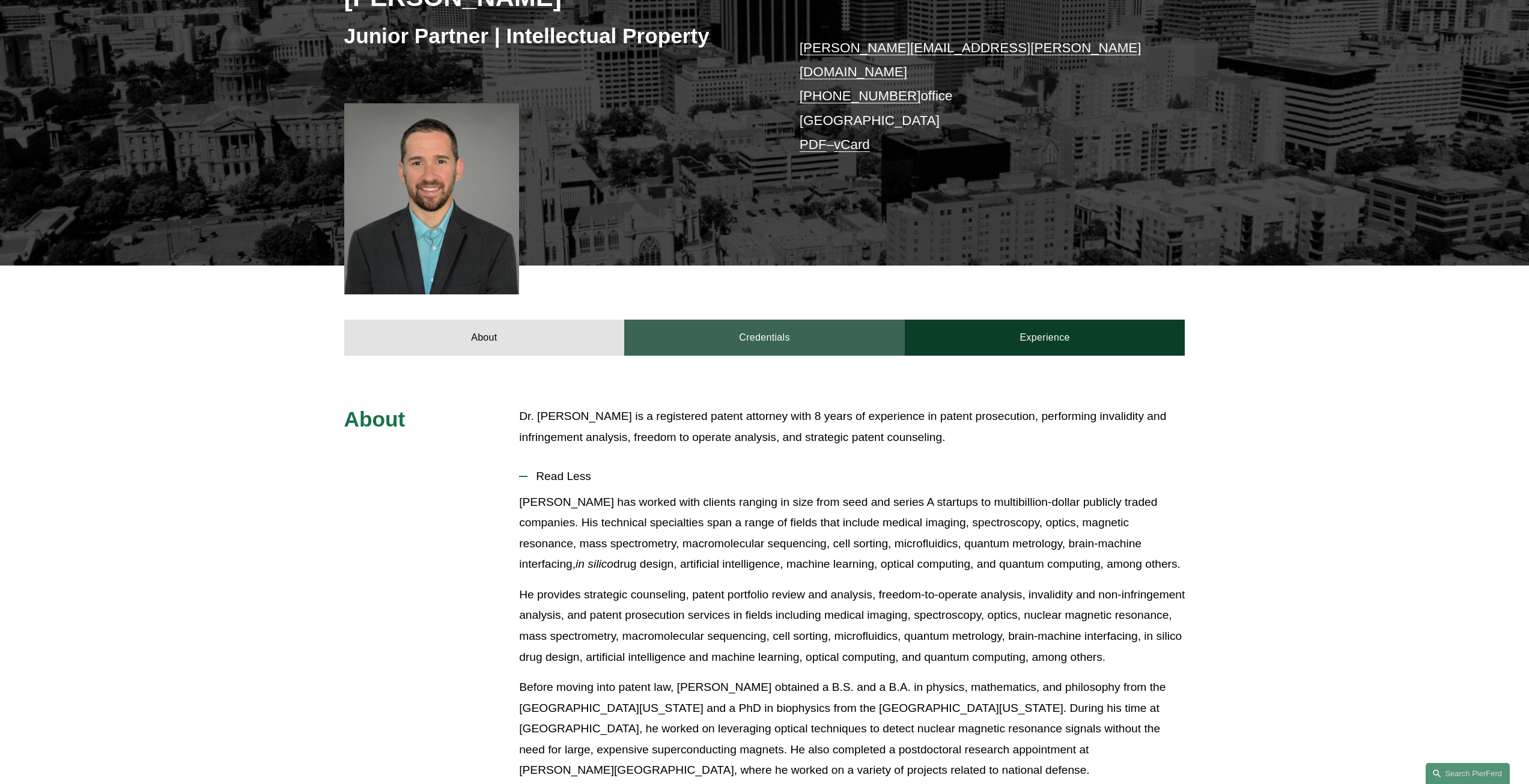
click at [711, 335] on link "Credentials" at bounding box center [764, 338] width 281 height 36
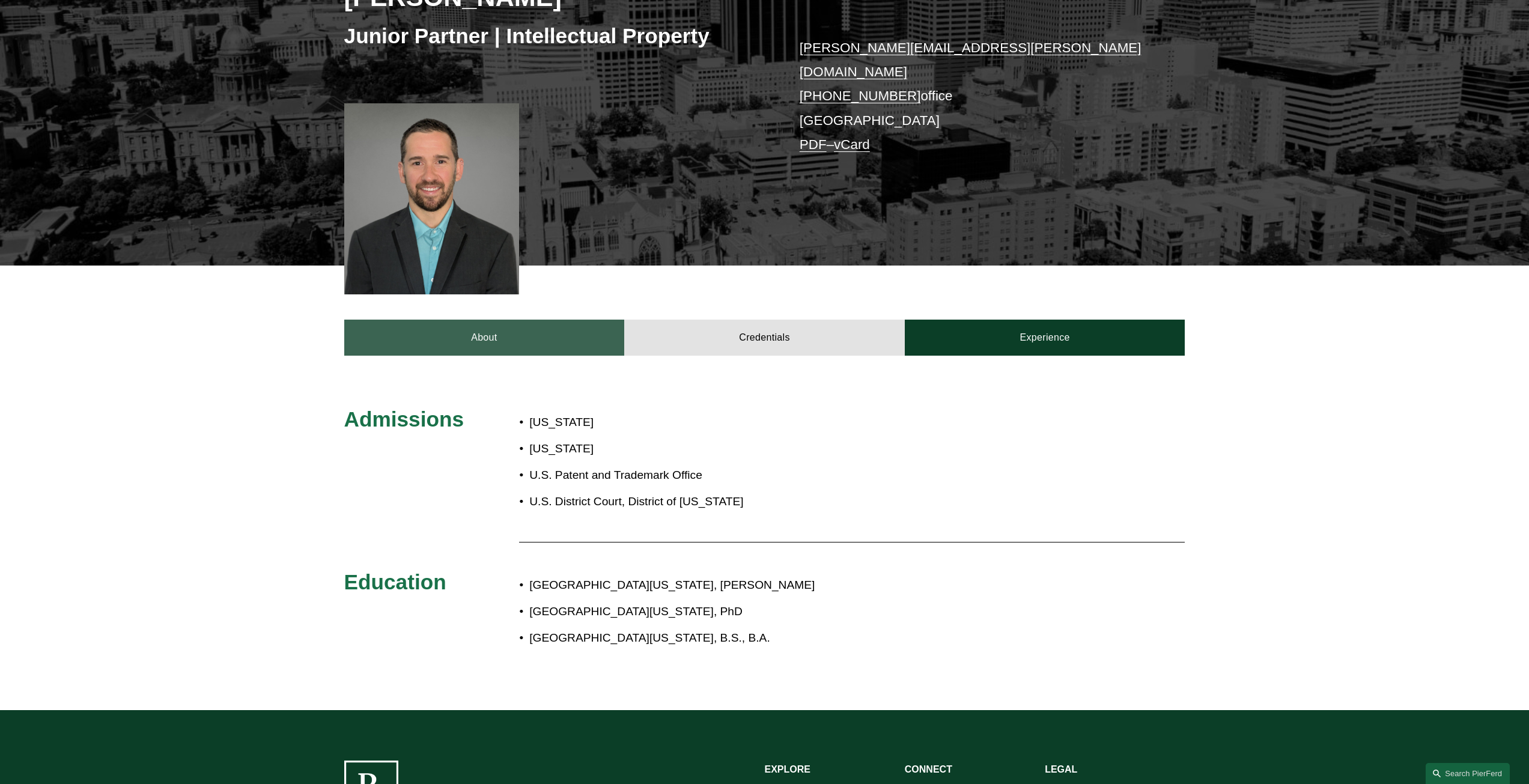
click at [510, 327] on link "About" at bounding box center [484, 338] width 281 height 36
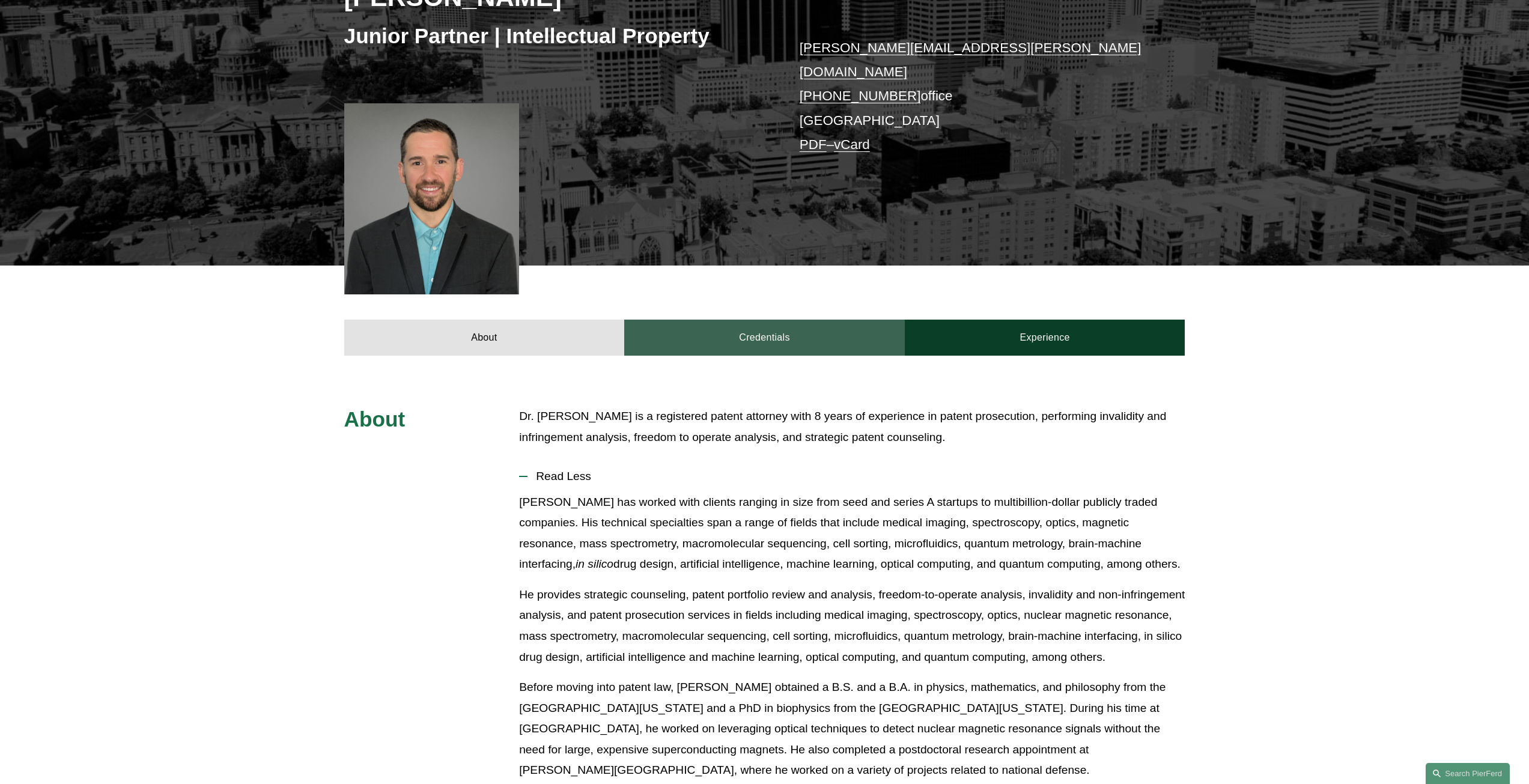
click at [702, 329] on link "Credentials" at bounding box center [764, 338] width 281 height 36
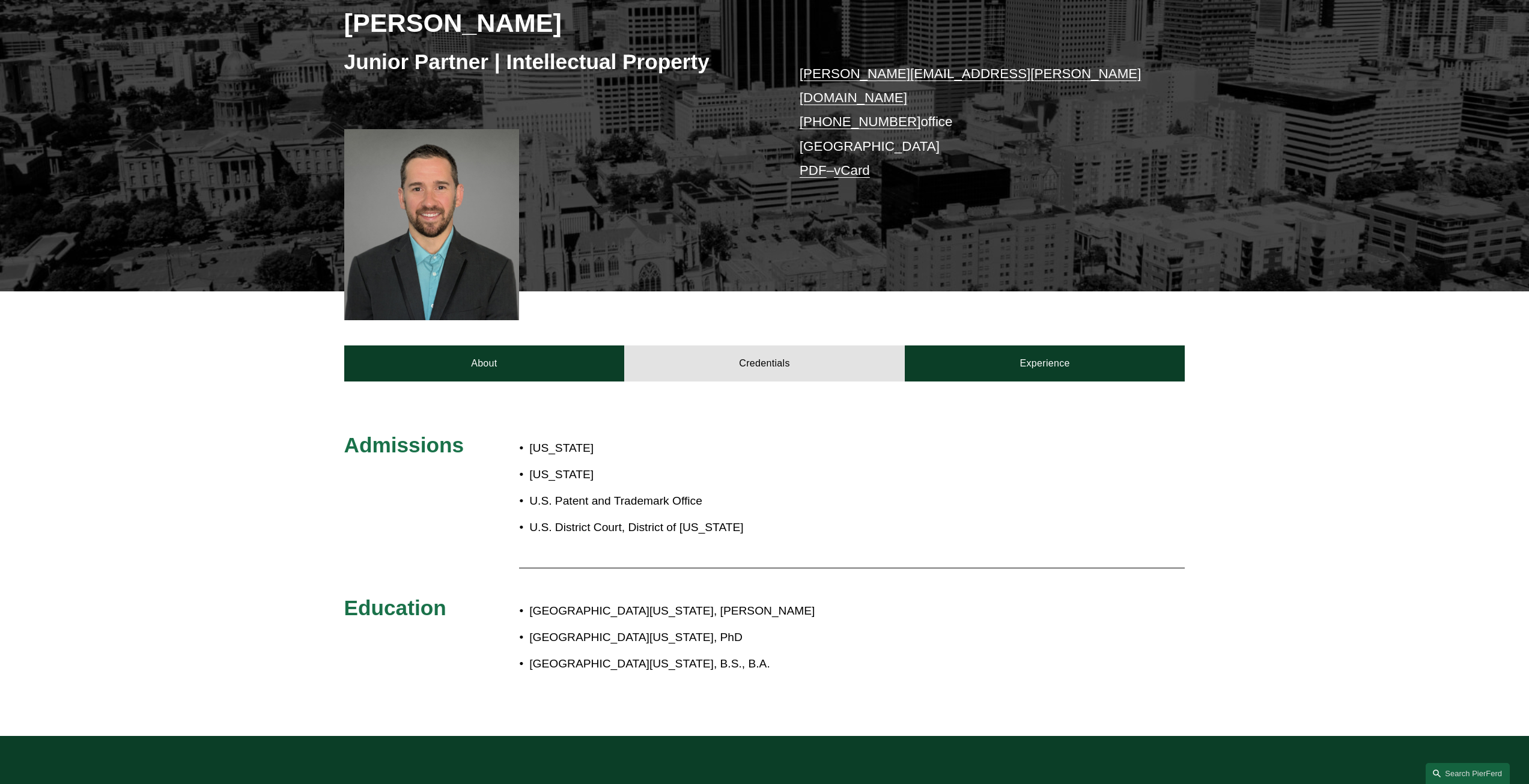
scroll to position [274, 0]
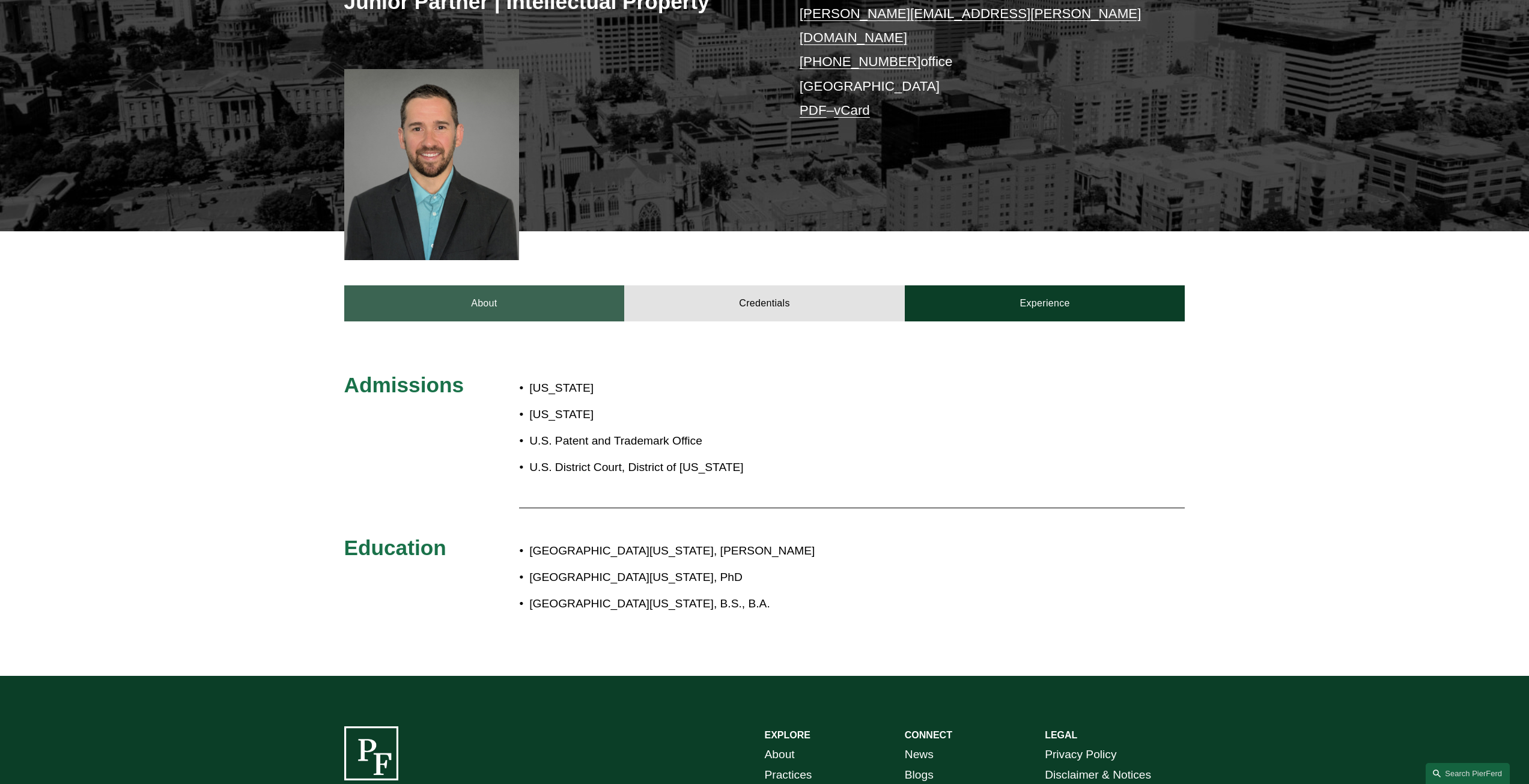
click at [481, 294] on link "About" at bounding box center [484, 303] width 281 height 36
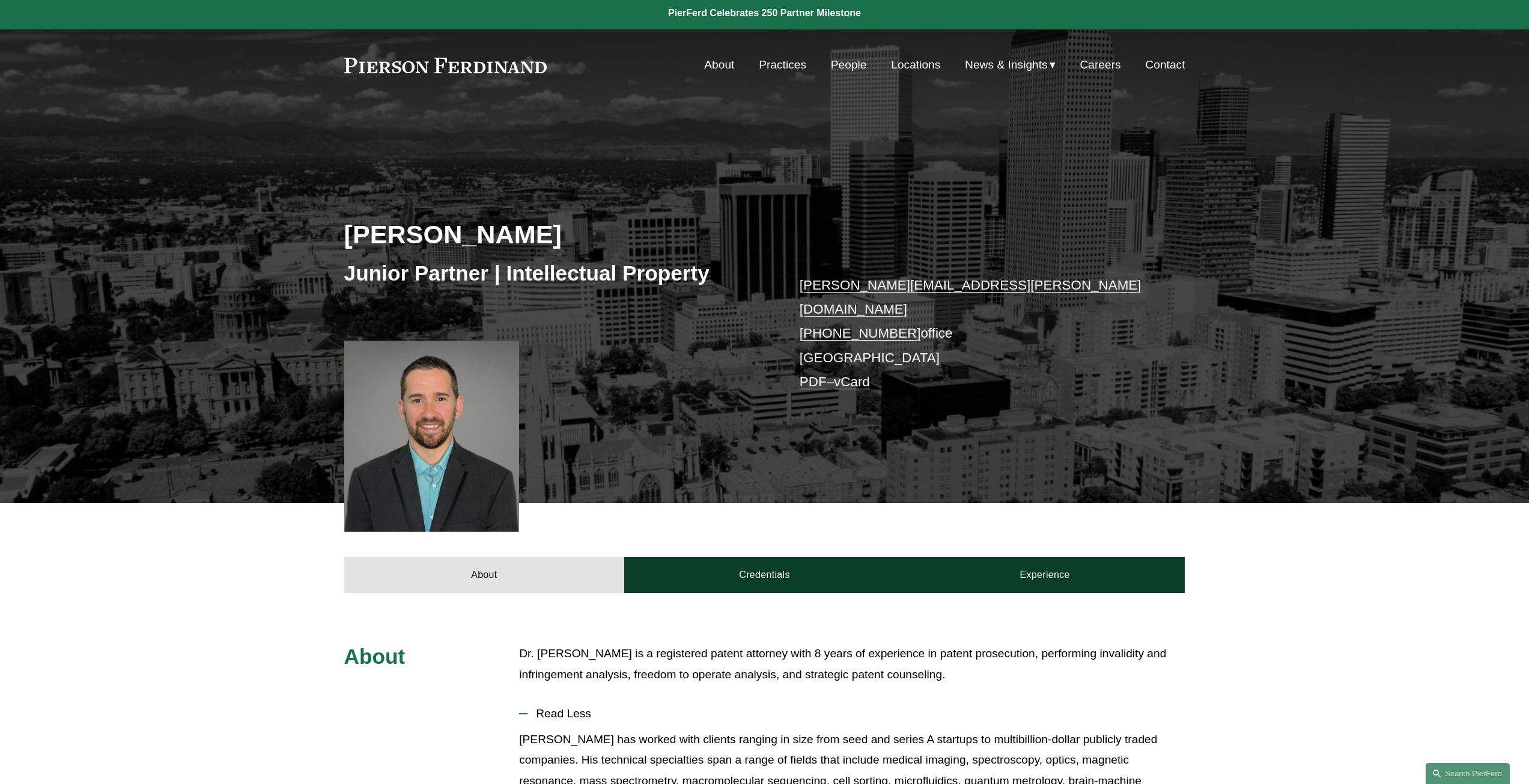
scroll to position [0, 0]
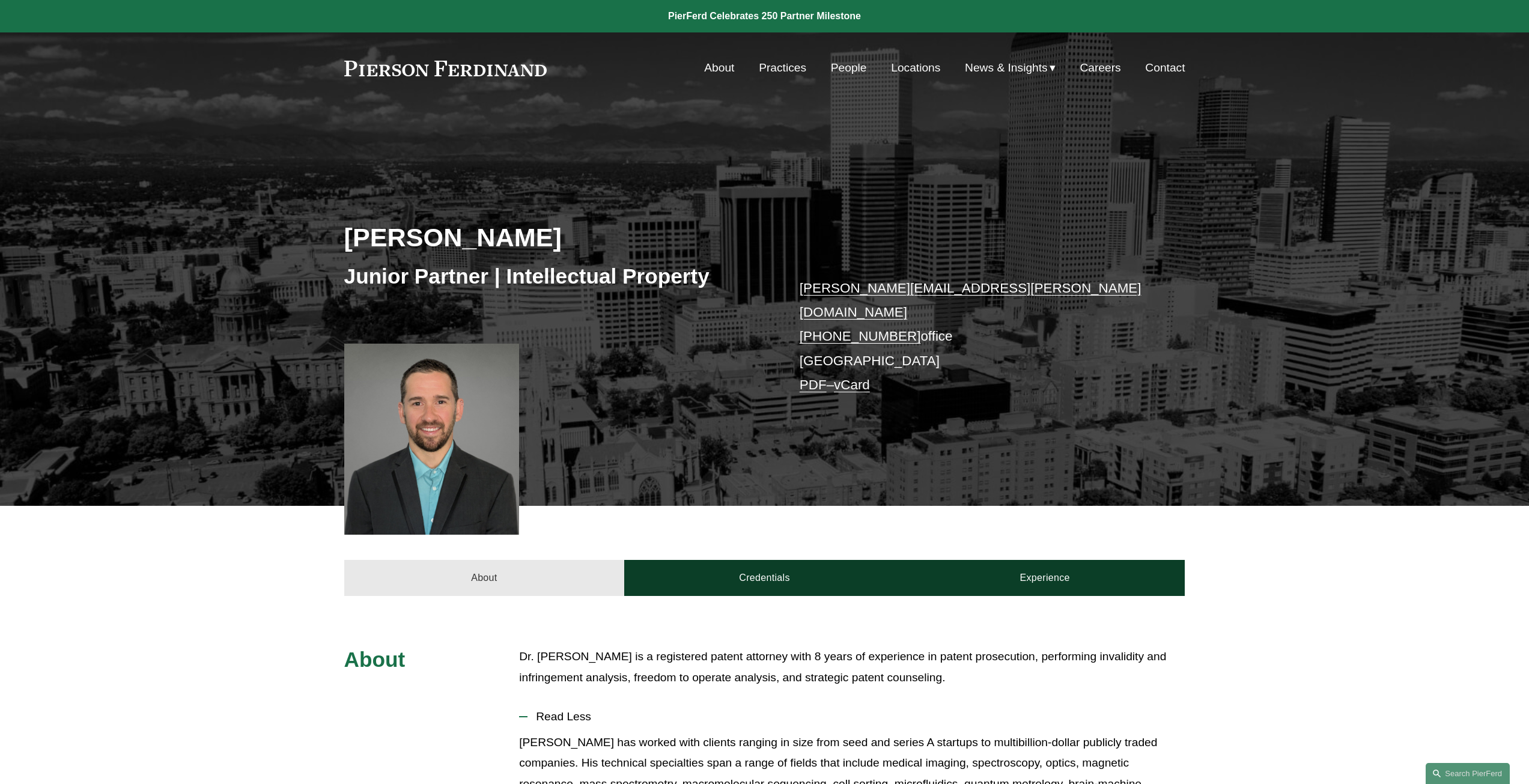
click at [498, 578] on link "About" at bounding box center [484, 577] width 281 height 36
click at [453, 566] on link "About" at bounding box center [484, 577] width 281 height 36
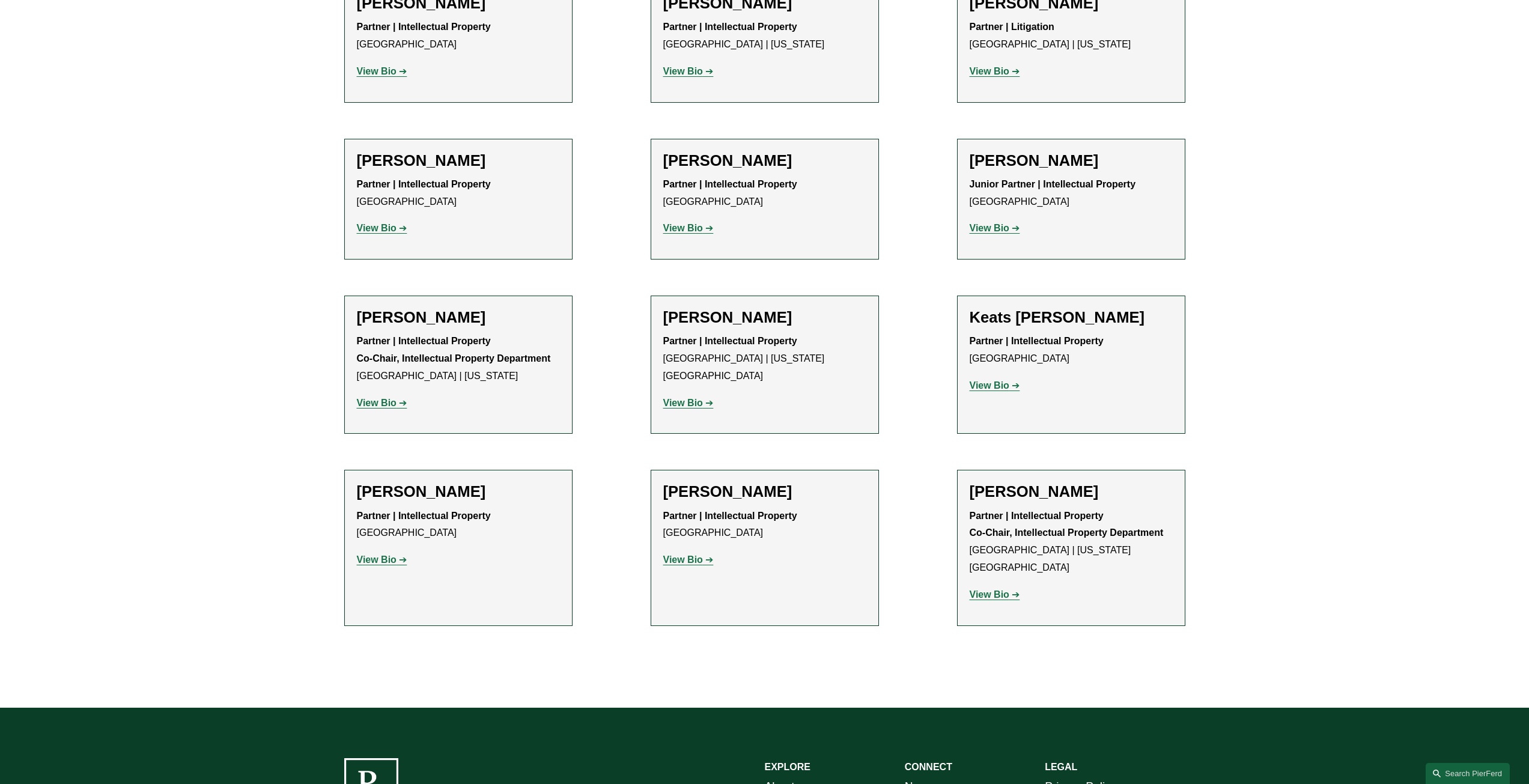
scroll to position [777, 0]
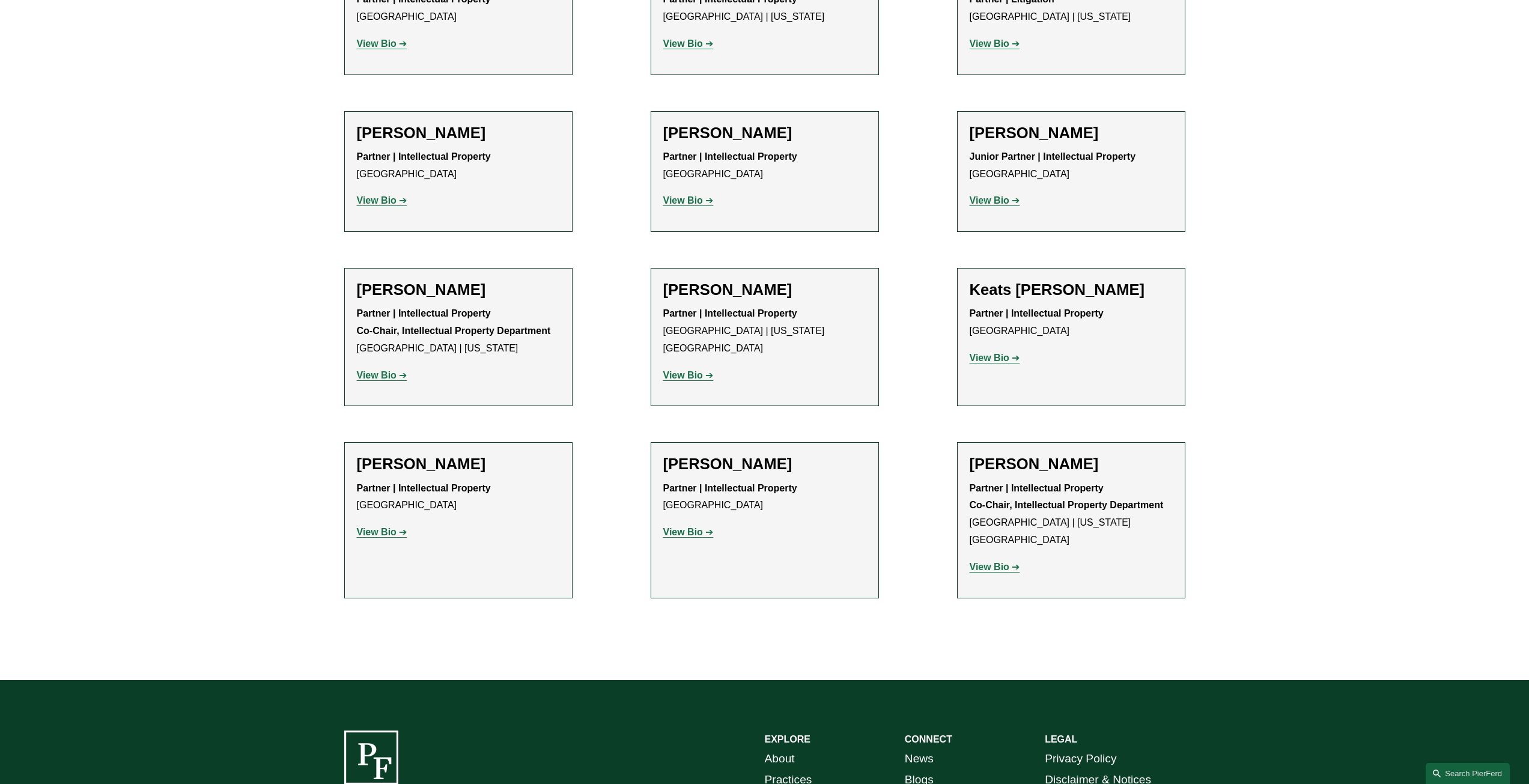
click at [366, 379] on strong "View Bio" at bounding box center [376, 375] width 39 height 10
click at [684, 370] on strong "View Bio" at bounding box center [682, 375] width 39 height 10
click at [1000, 356] on strong "View Bio" at bounding box center [989, 358] width 39 height 10
click at [386, 532] on strong "View Bio" at bounding box center [376, 532] width 39 height 10
click at [677, 536] on strong "View Bio" at bounding box center [682, 532] width 39 height 10
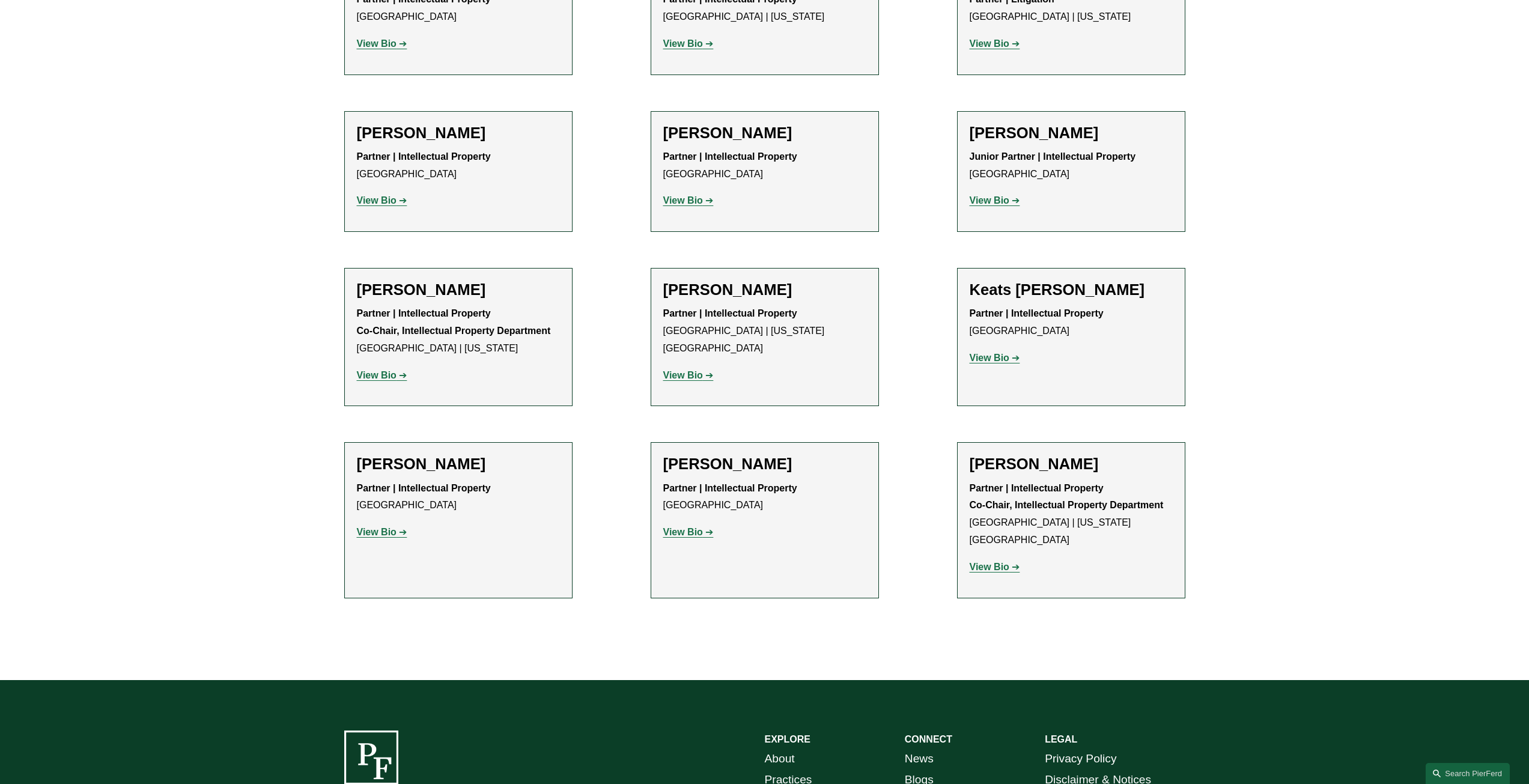
click at [987, 562] on strong "View Bio" at bounding box center [989, 567] width 39 height 10
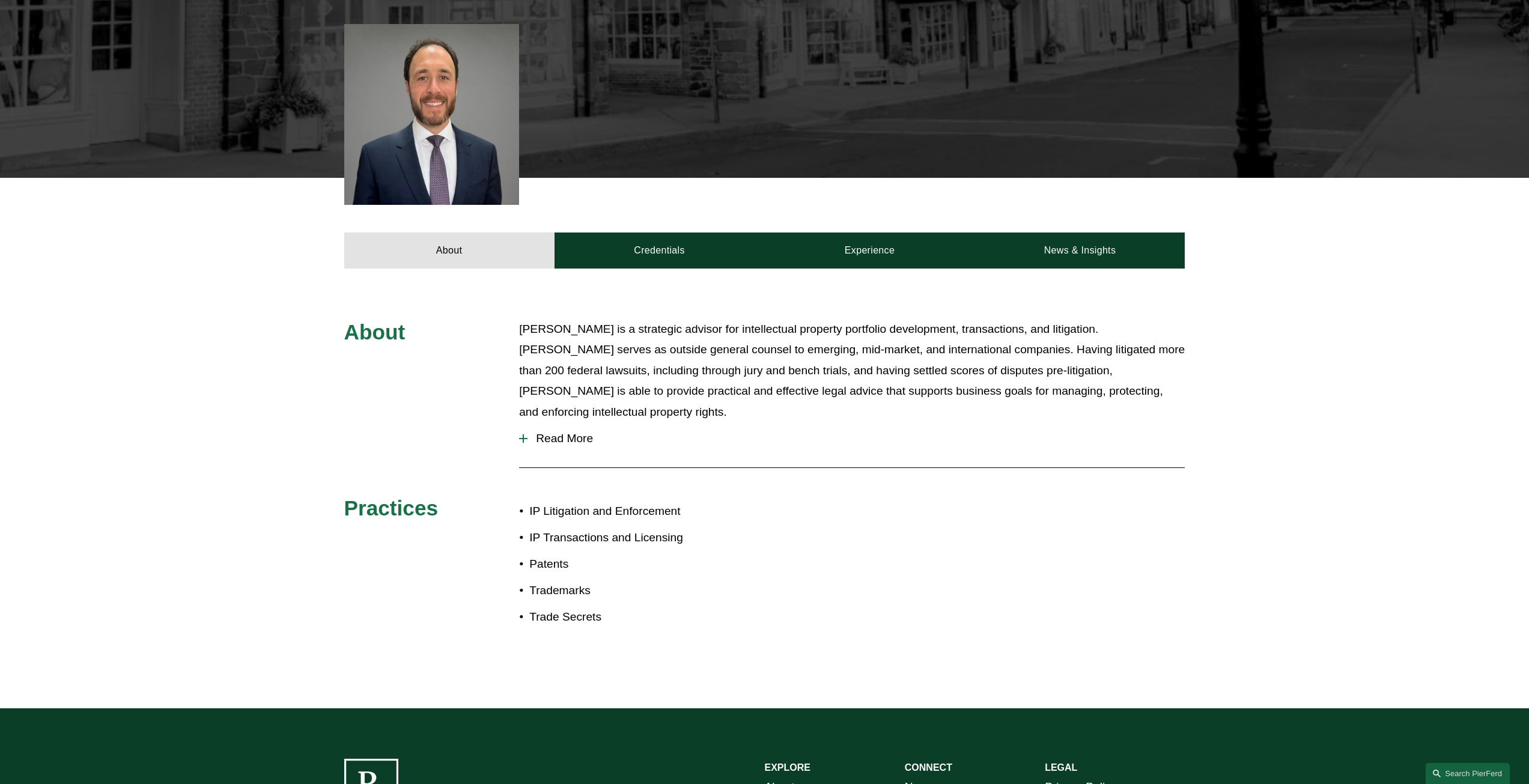
scroll to position [420, 0]
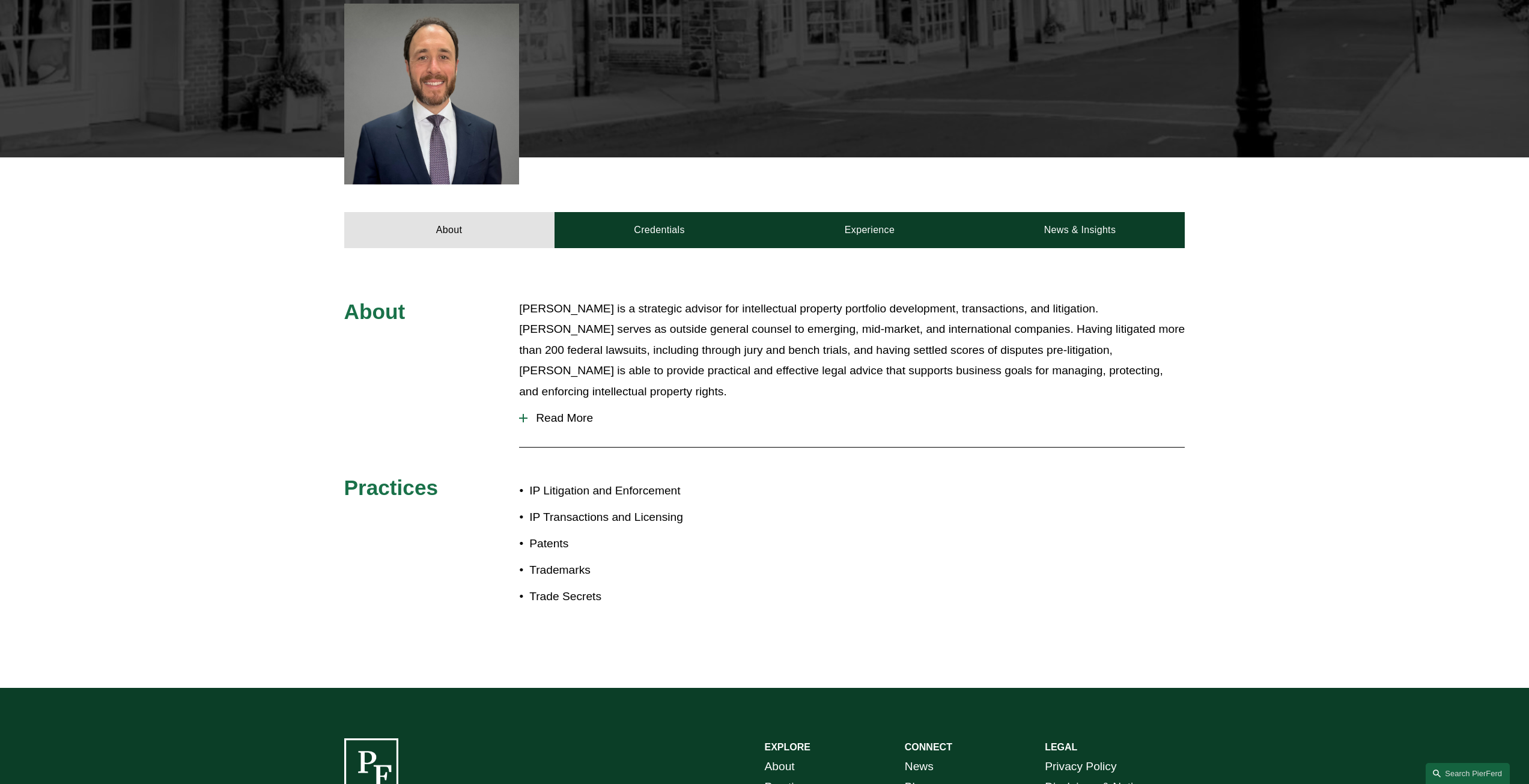
click at [571, 411] on span "Read More" at bounding box center [856, 418] width 657 height 13
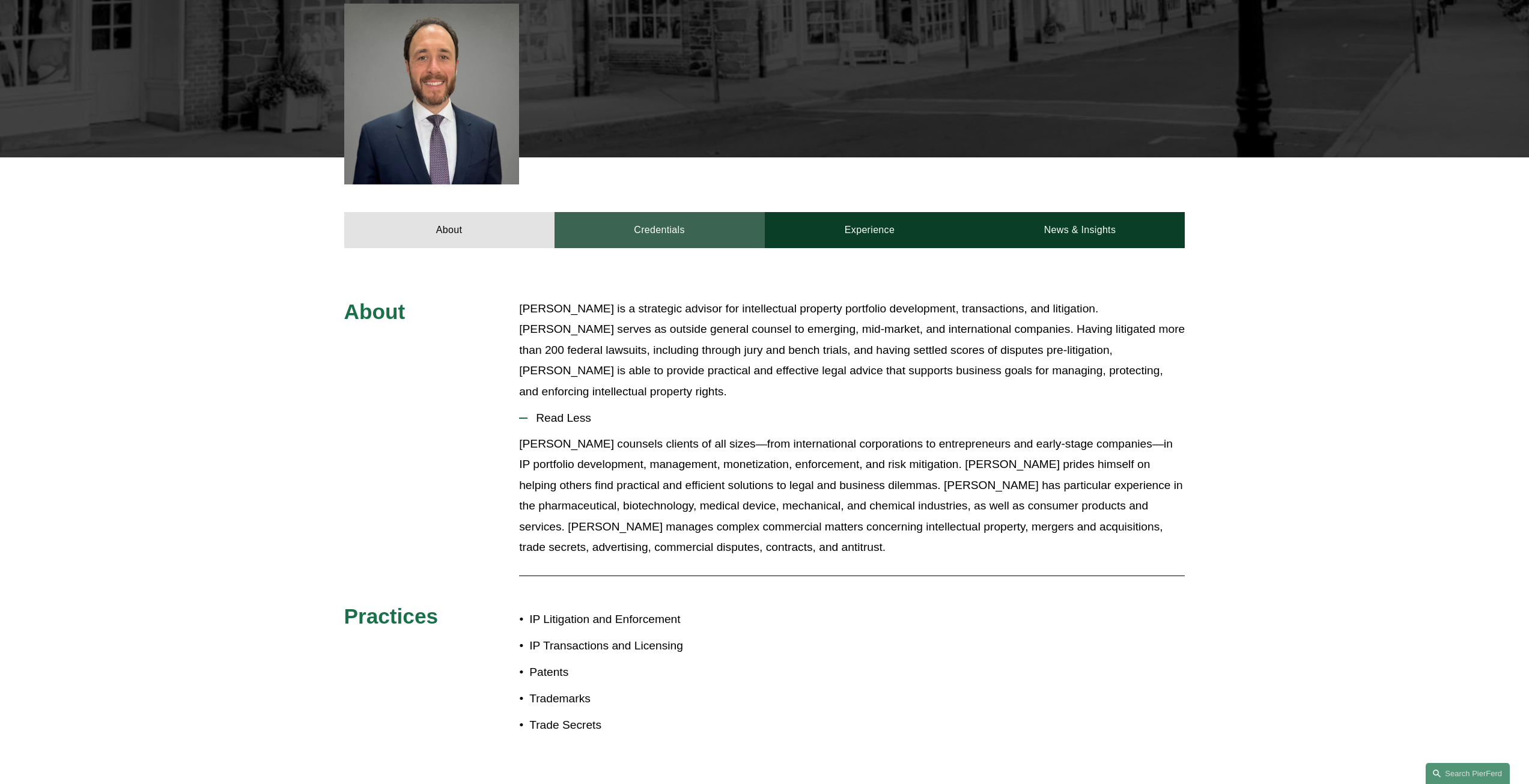
click at [653, 218] on link "Credentials" at bounding box center [659, 230] width 211 height 36
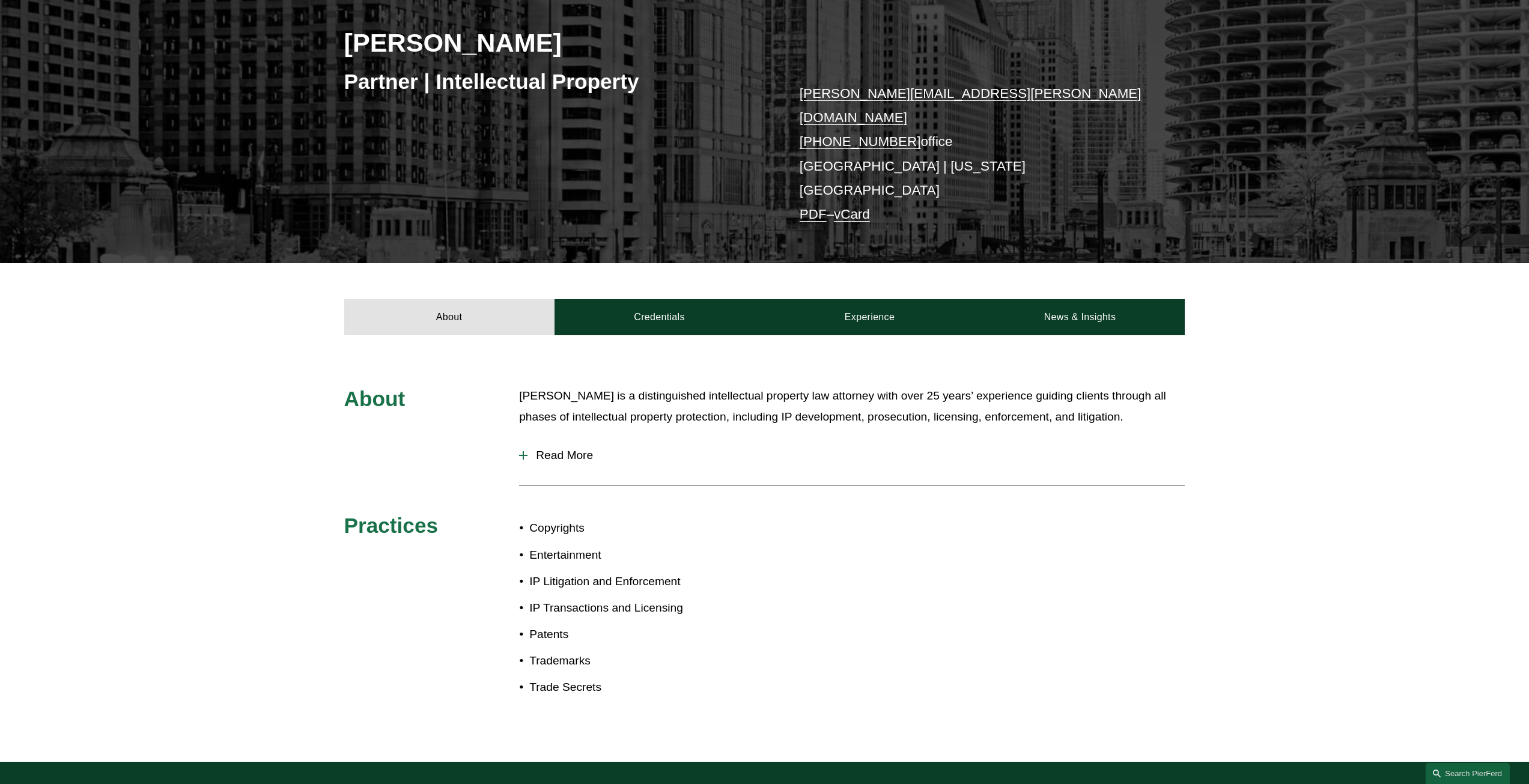
scroll to position [240, 0]
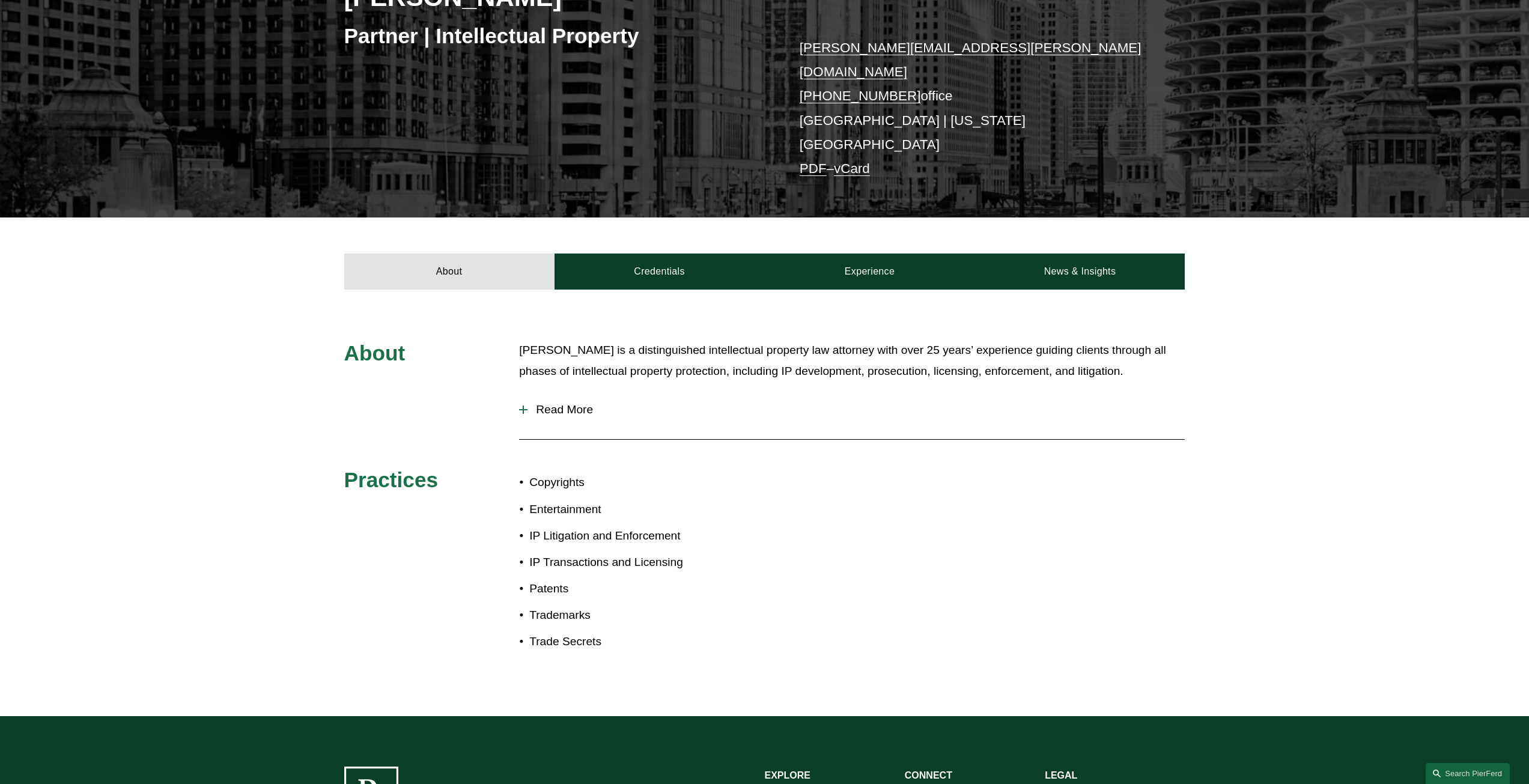
click at [554, 403] on span "Read More" at bounding box center [856, 410] width 657 height 13
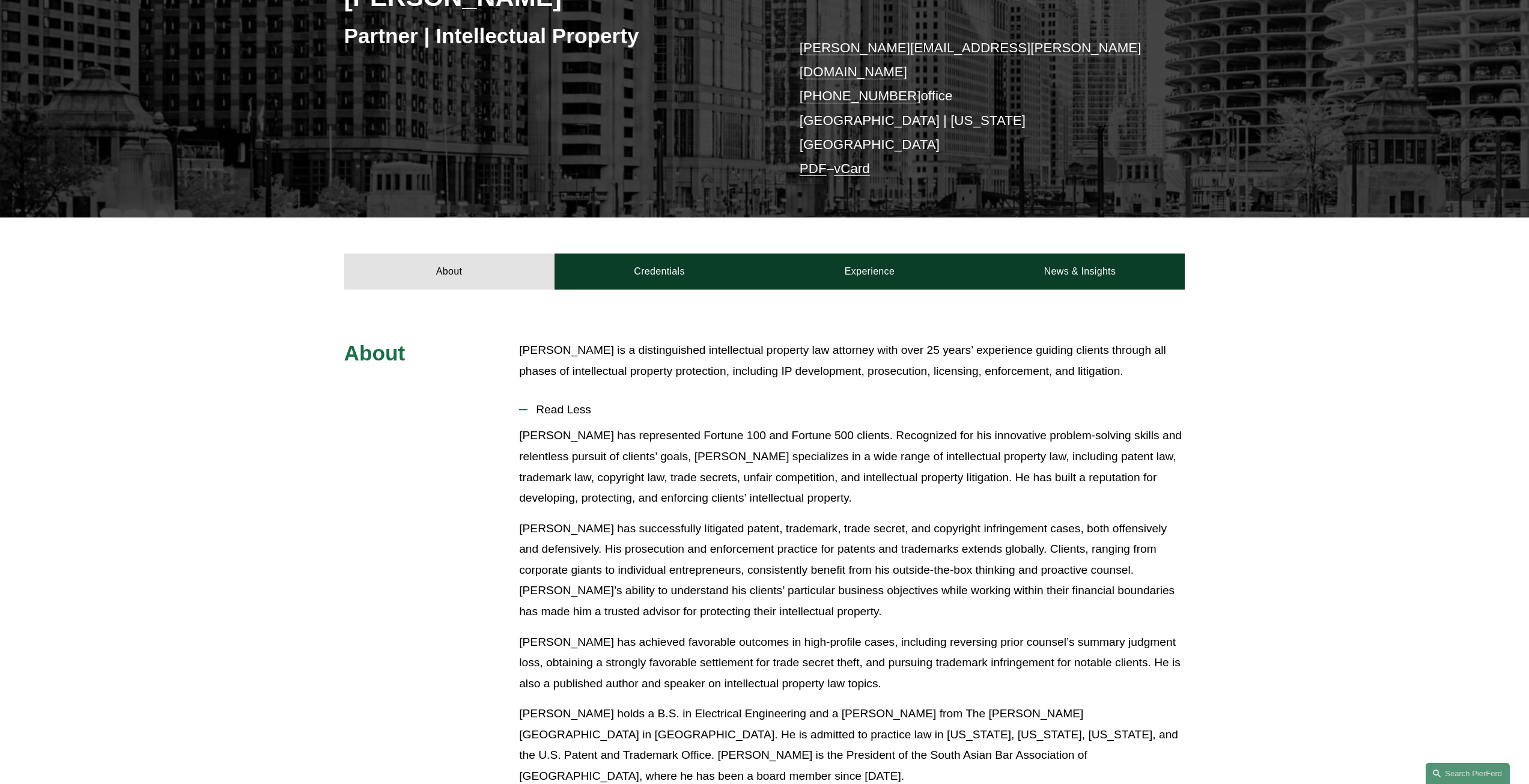
scroll to position [0, 0]
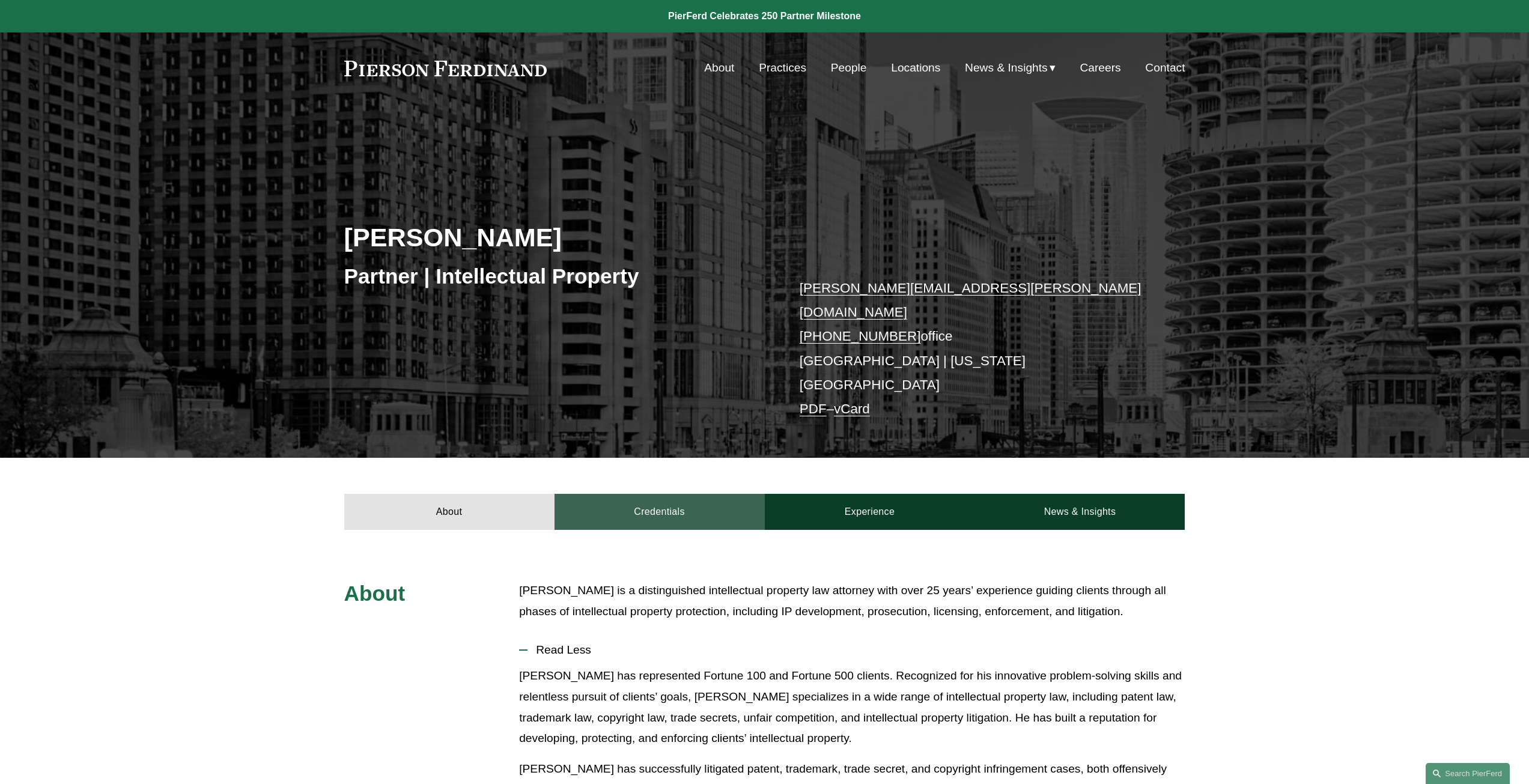
click at [648, 494] on link "Credentials" at bounding box center [659, 512] width 211 height 36
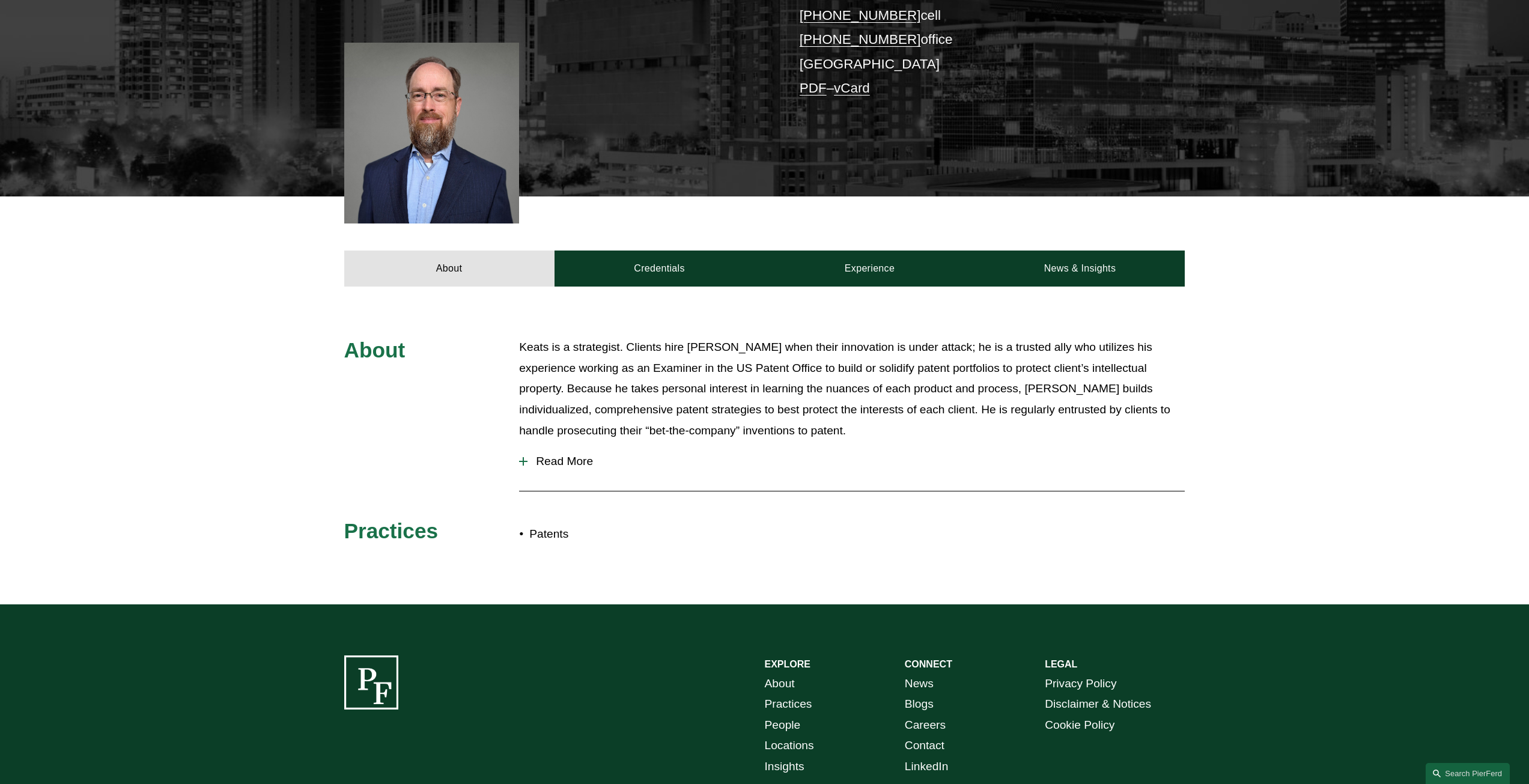
scroll to position [301, 0]
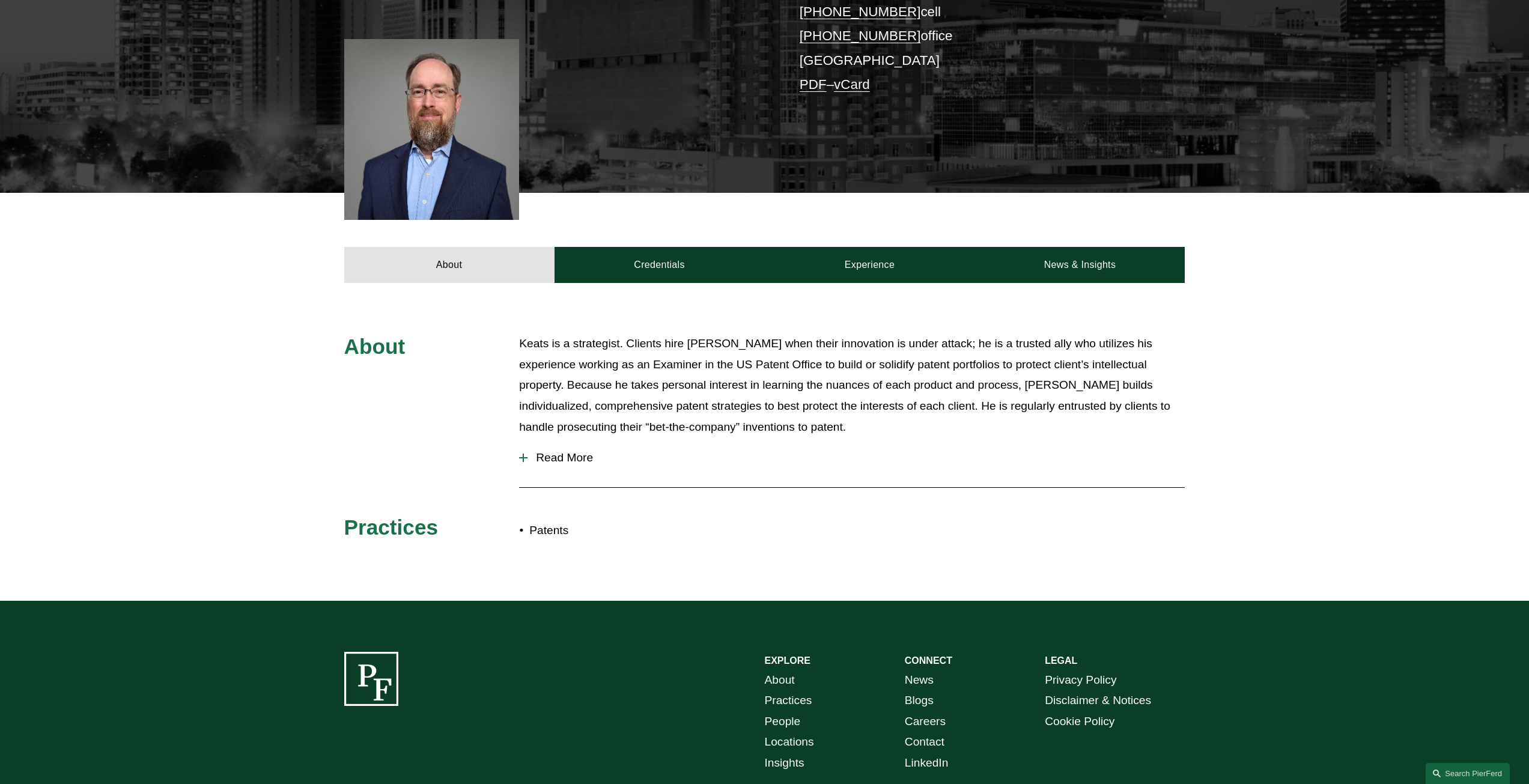
click at [557, 463] on span "Read More" at bounding box center [856, 457] width 657 height 13
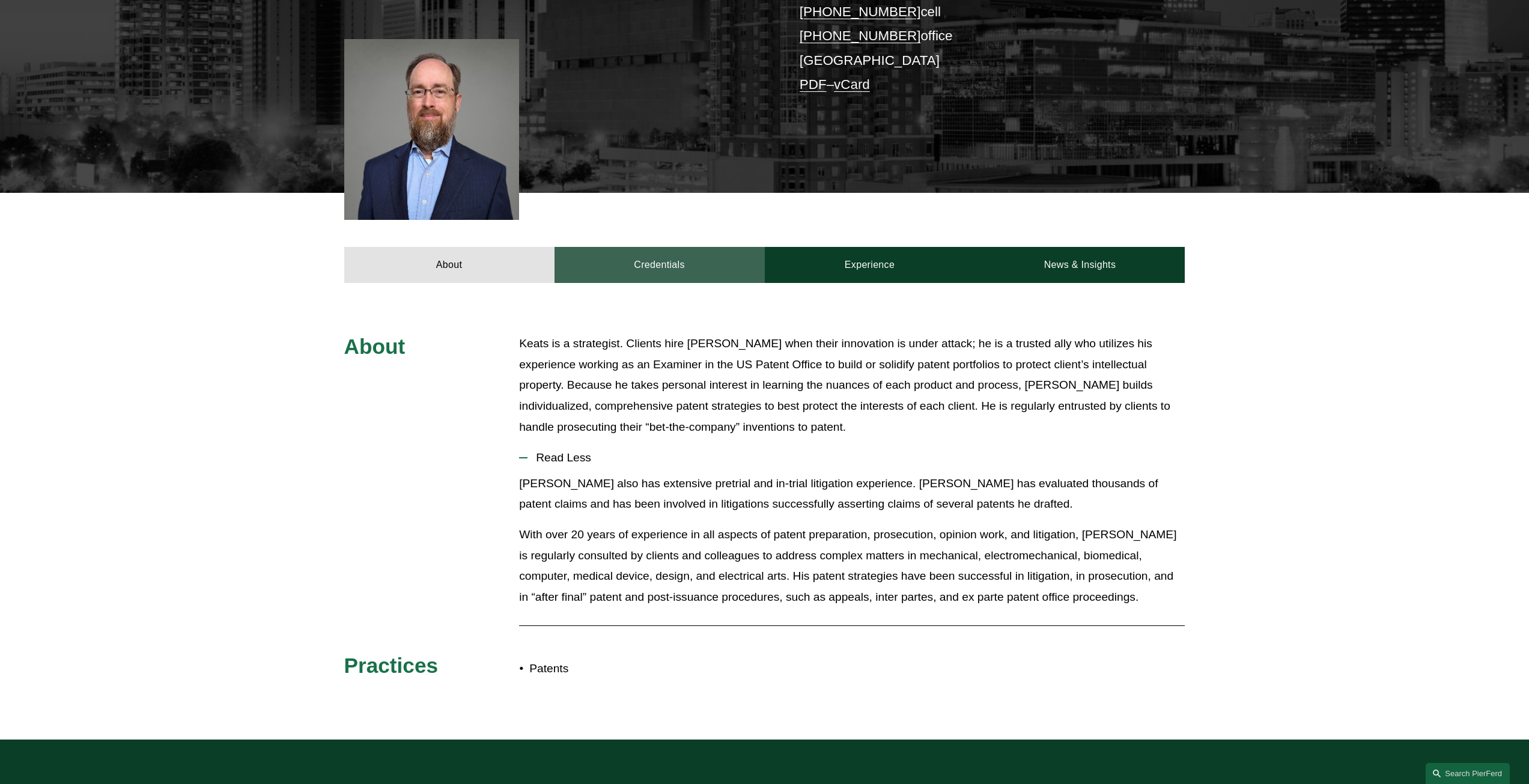
click at [662, 274] on link "Credentials" at bounding box center [659, 265] width 211 height 36
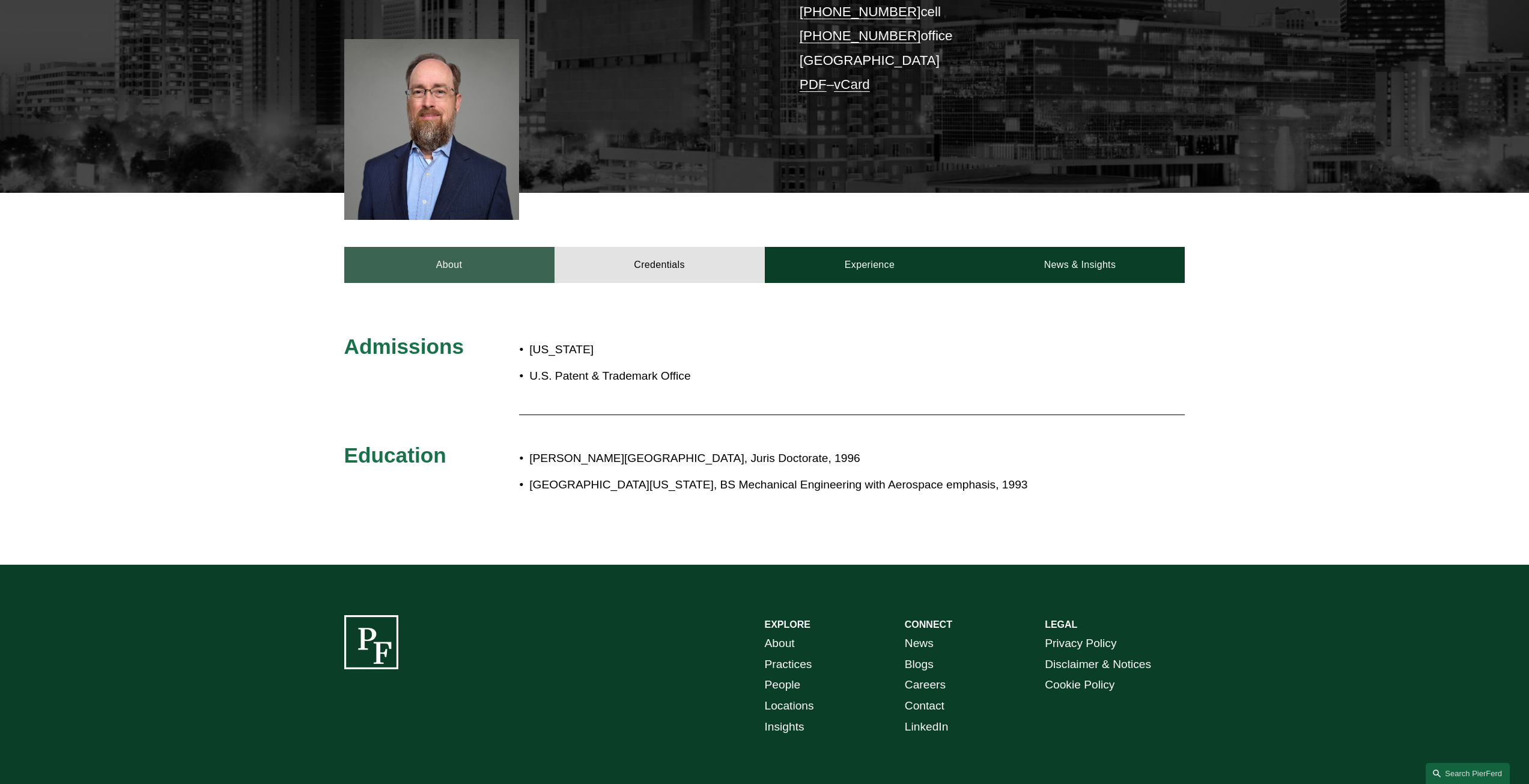
click at [388, 264] on link "About" at bounding box center [449, 265] width 211 height 36
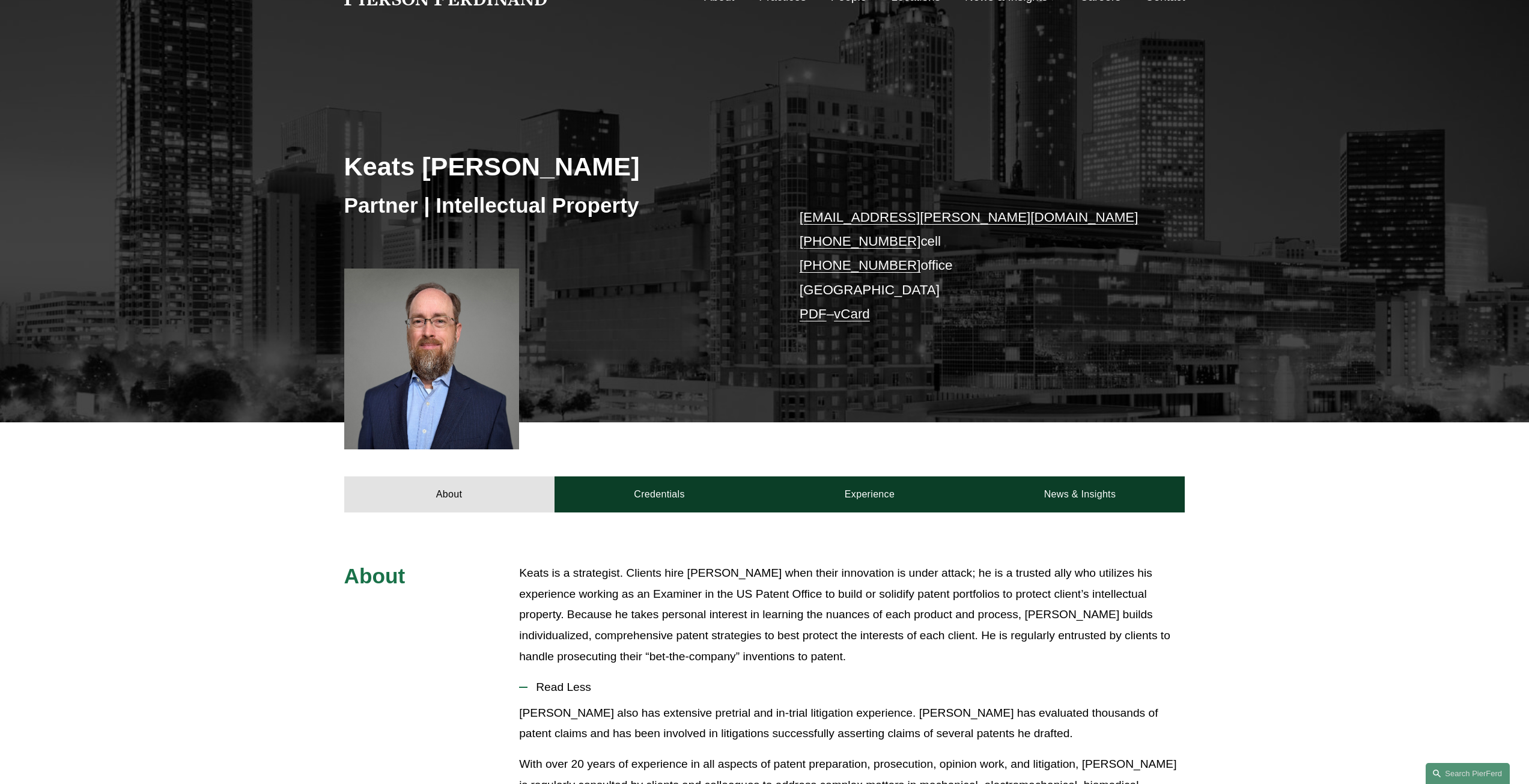
scroll to position [0, 0]
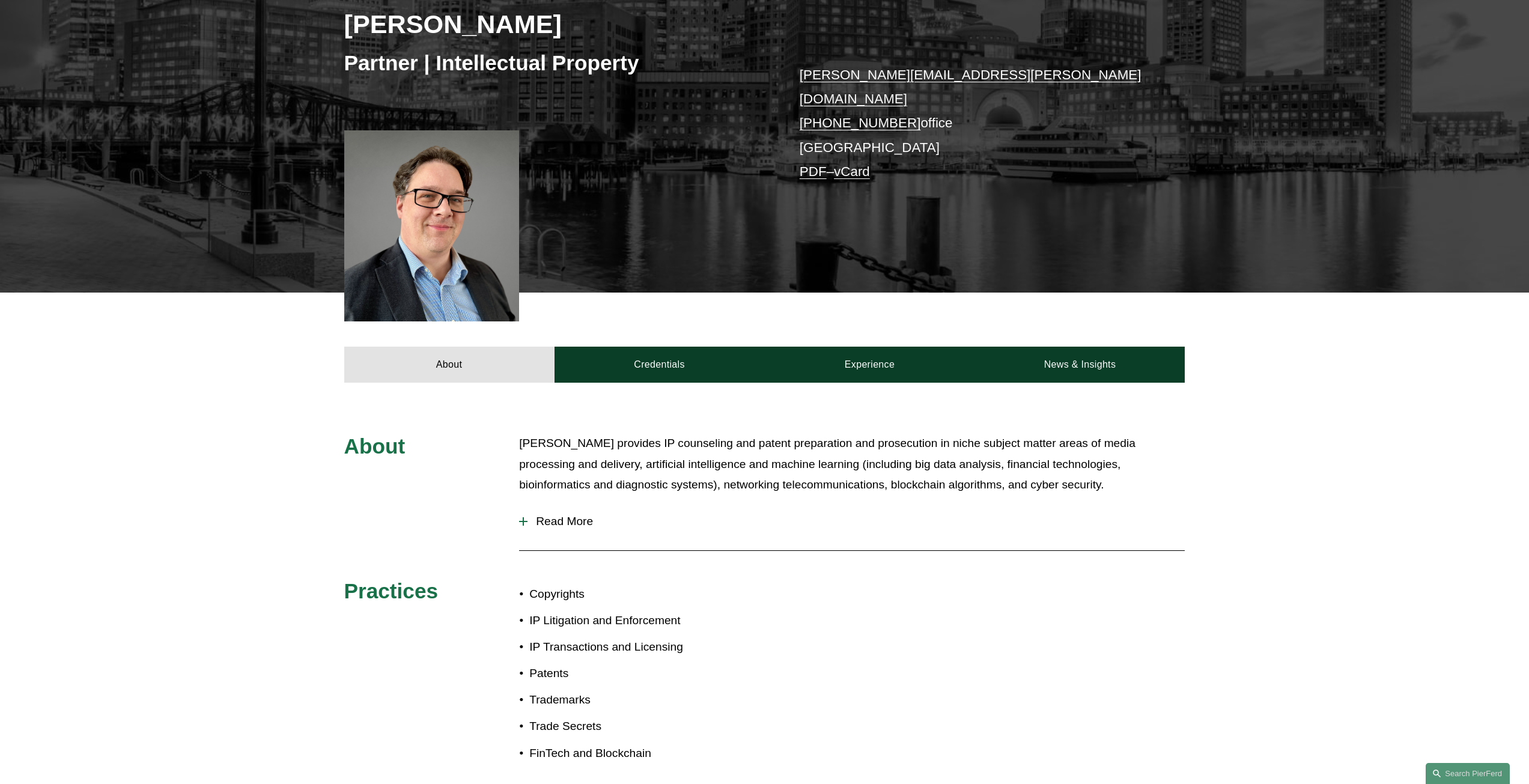
scroll to position [360, 0]
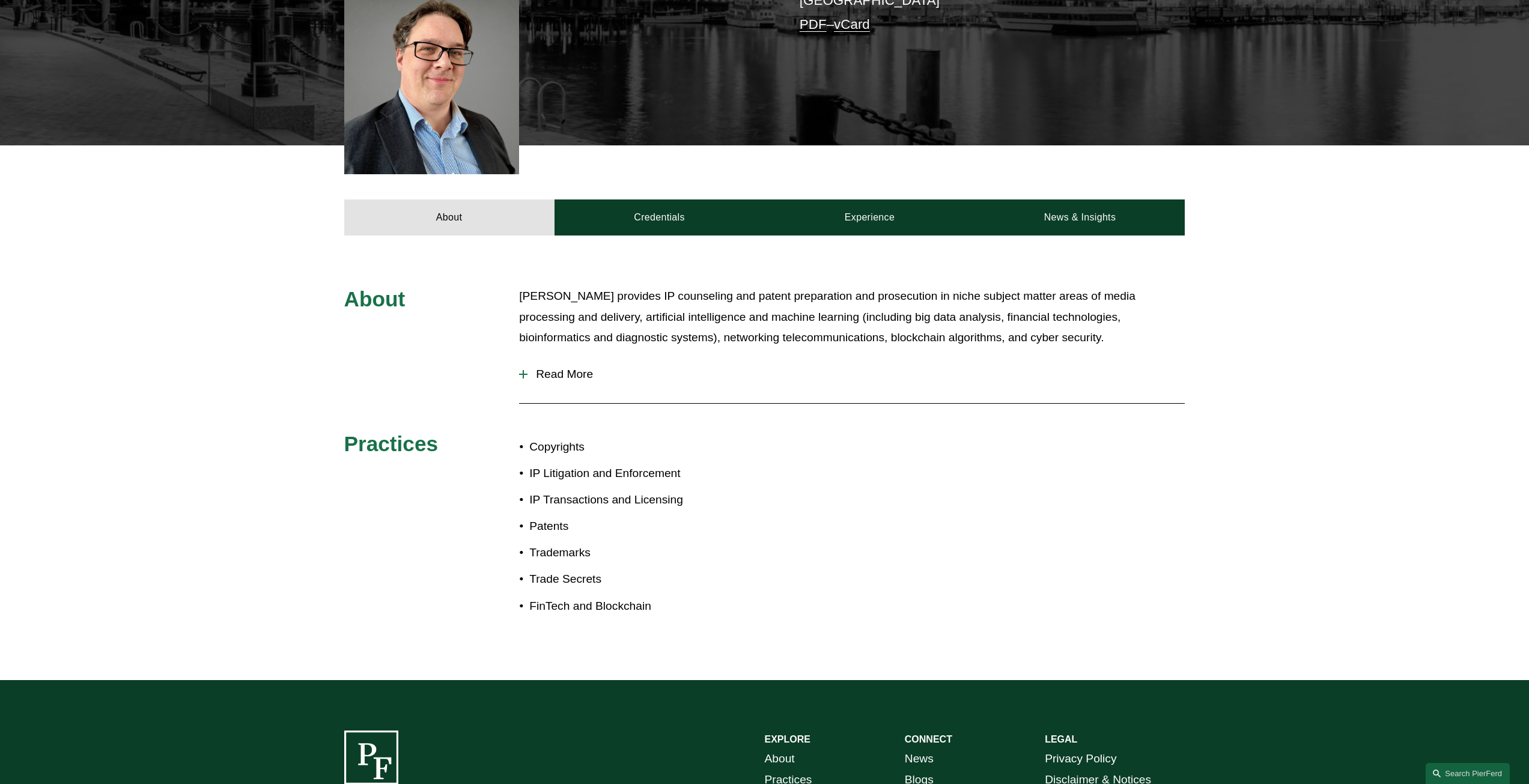
click at [558, 367] on span "Read More" at bounding box center [856, 374] width 657 height 13
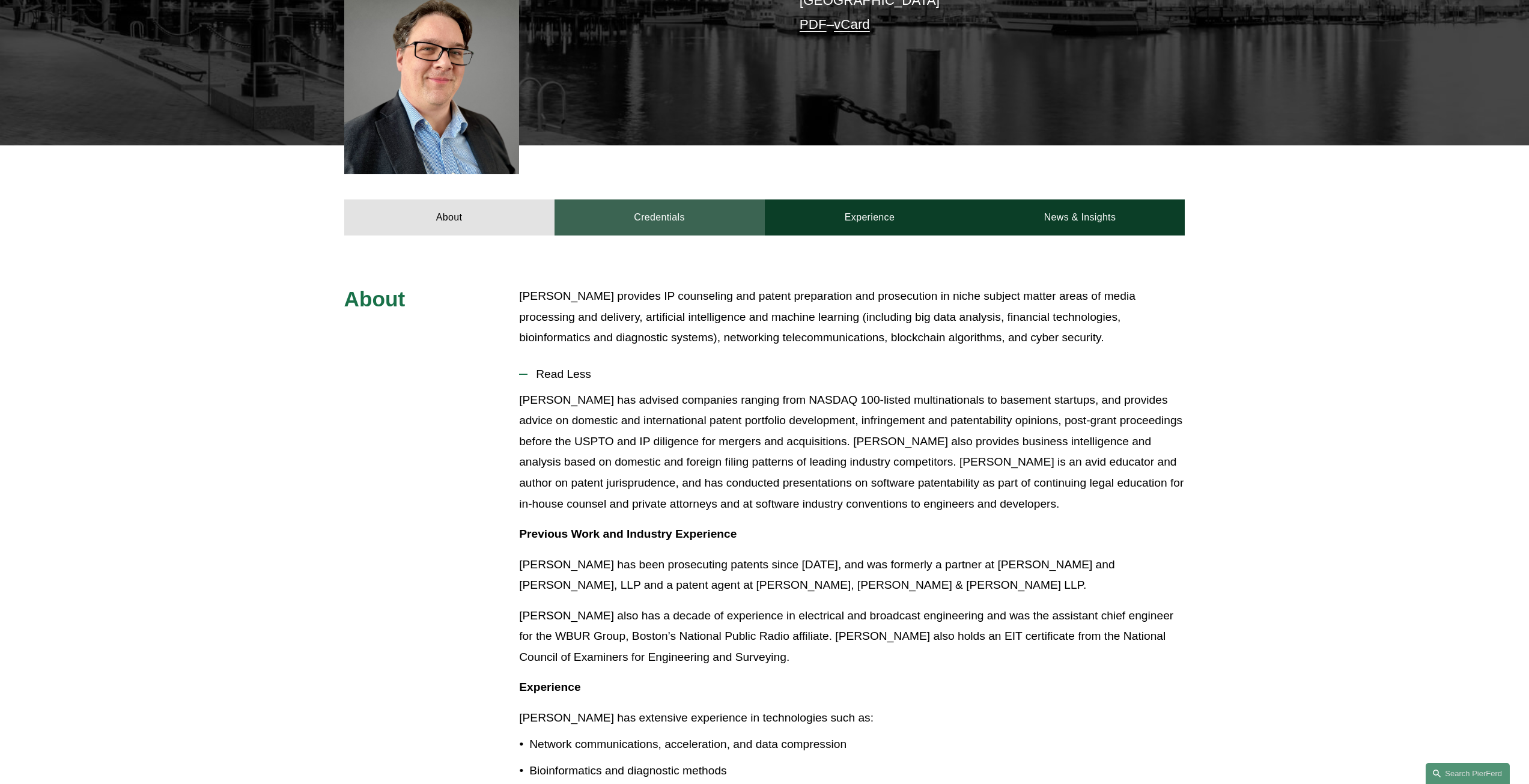
click at [663, 208] on link "Credentials" at bounding box center [659, 217] width 211 height 36
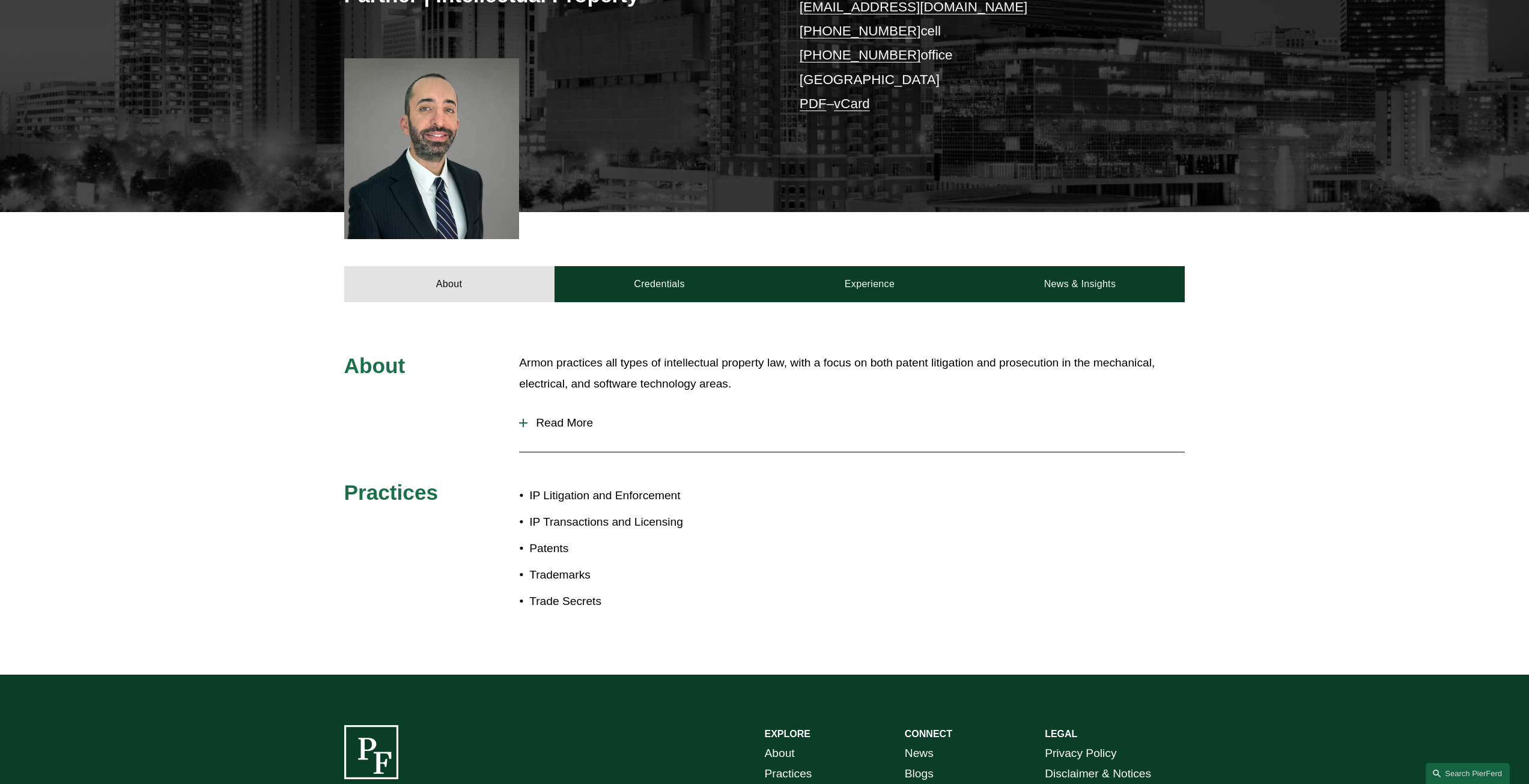
scroll to position [301, 0]
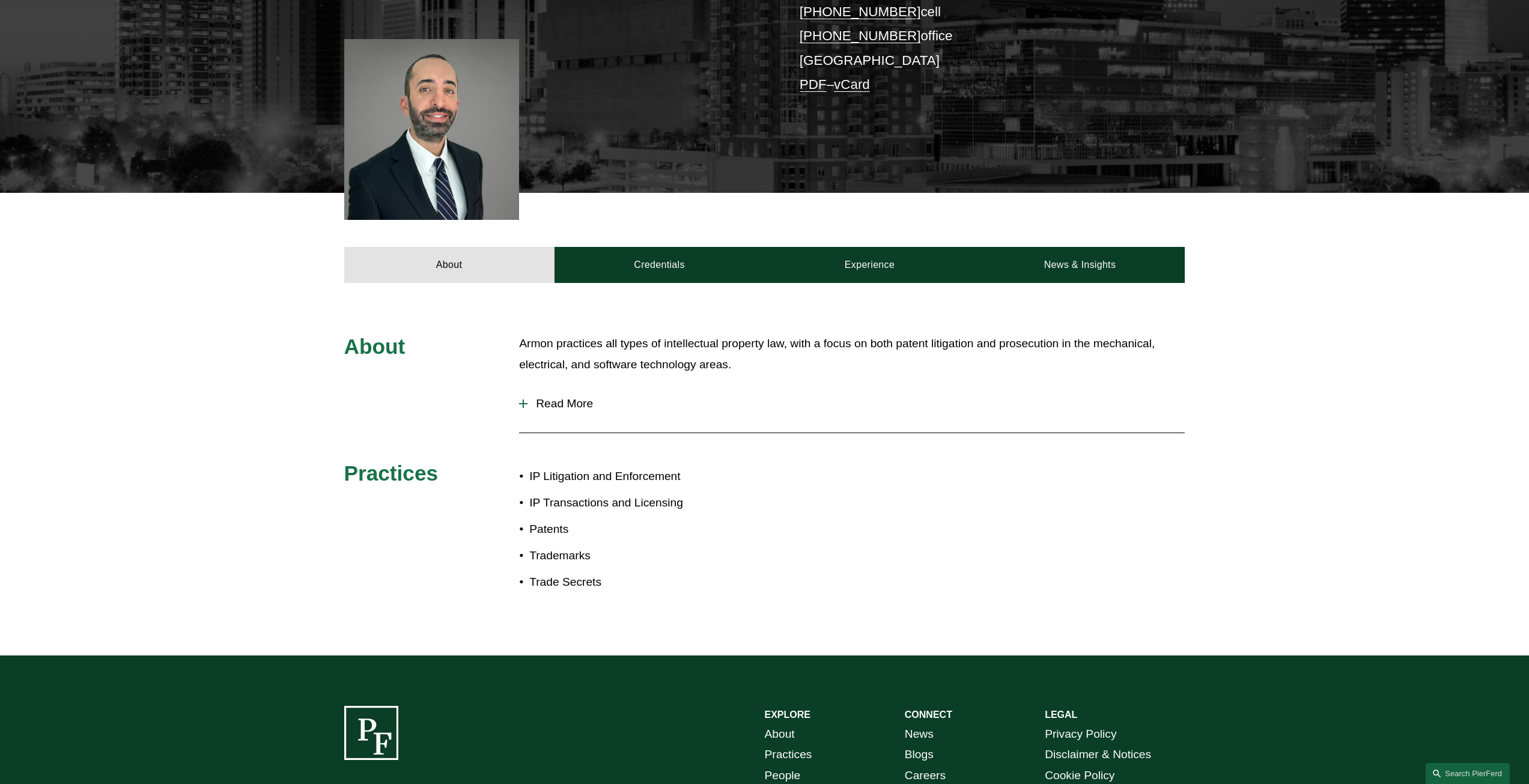
click at [542, 407] on span "Read More" at bounding box center [856, 404] width 657 height 13
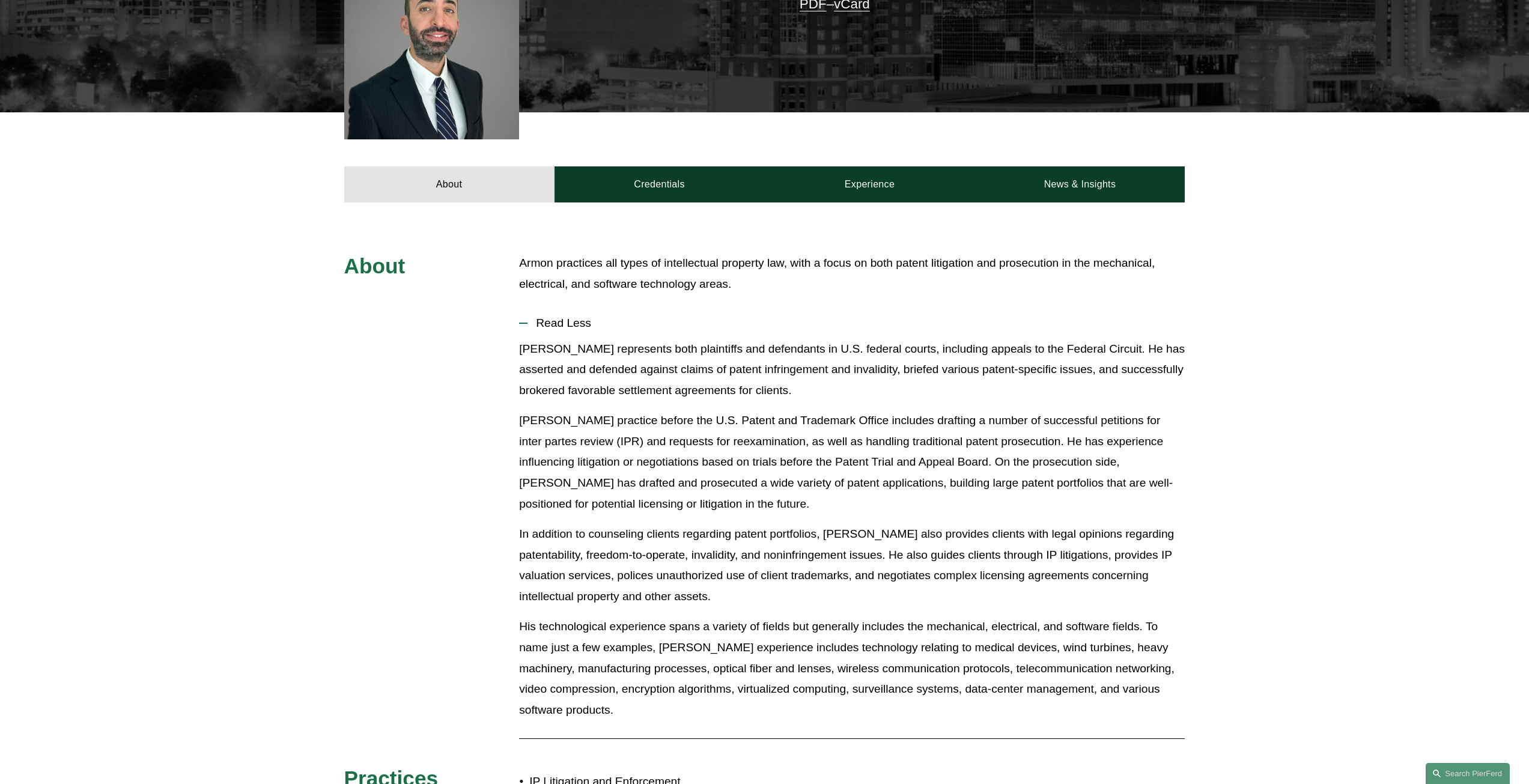
scroll to position [360, 0]
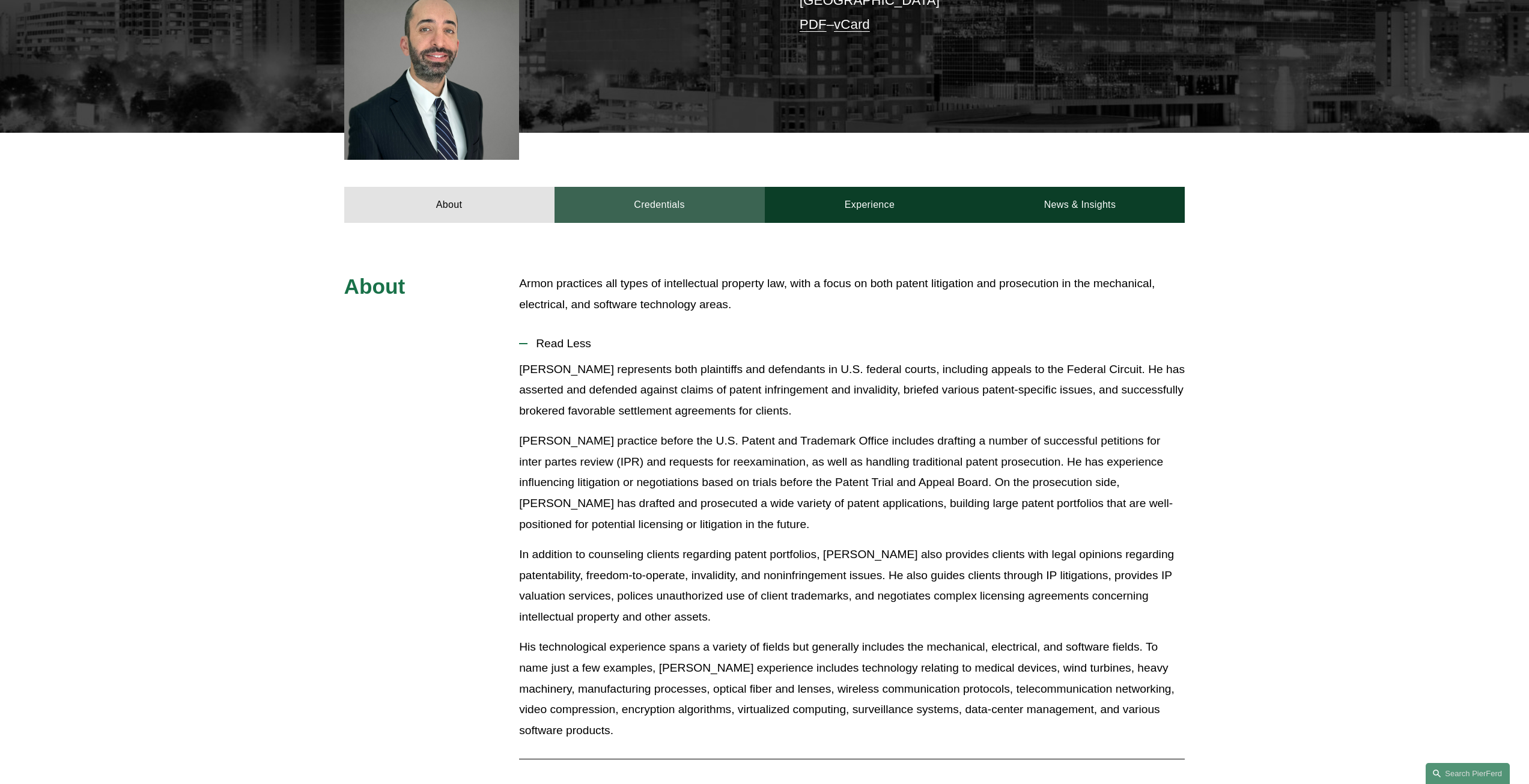
click at [632, 204] on link "Credentials" at bounding box center [659, 205] width 211 height 36
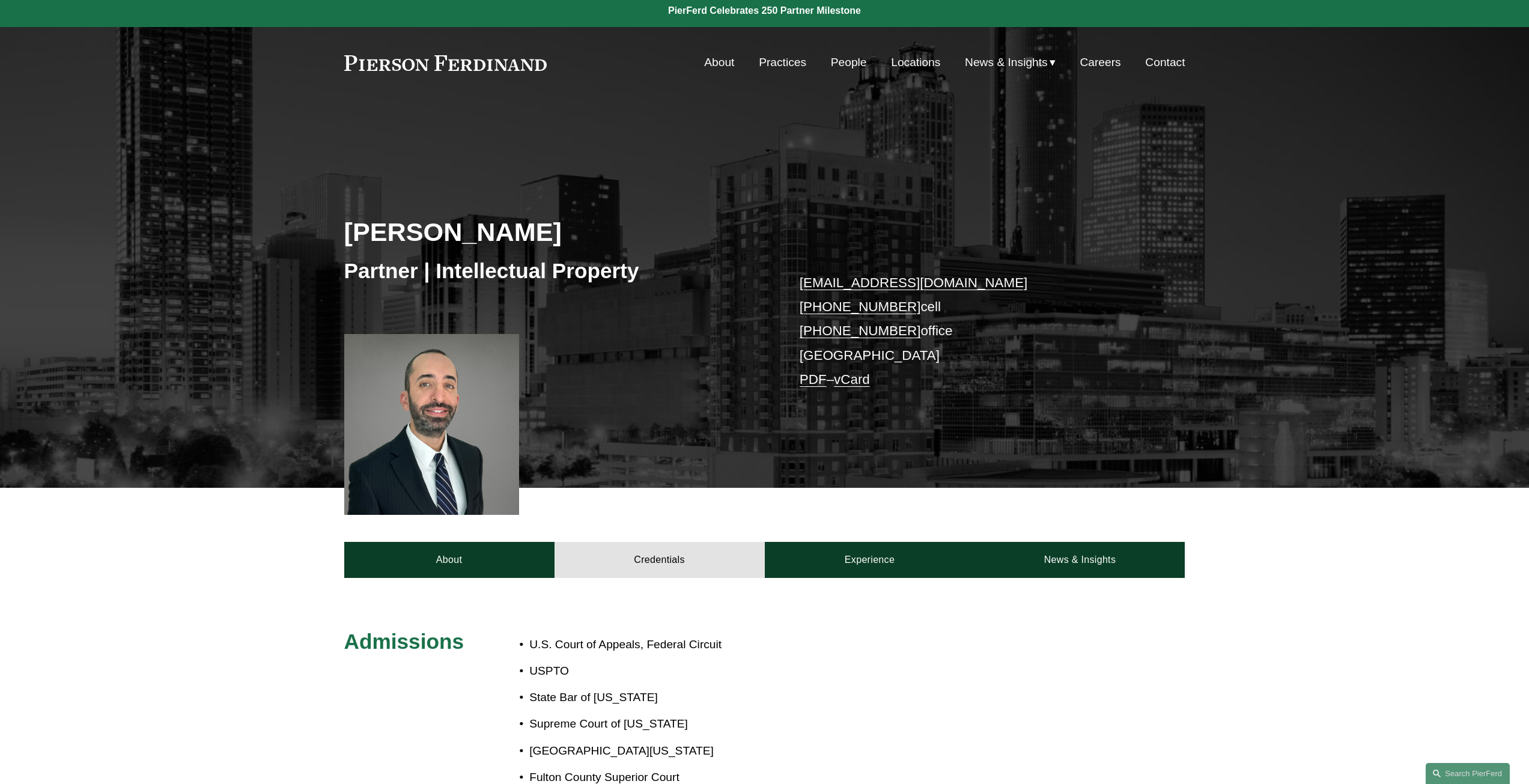
scroll to position [0, 0]
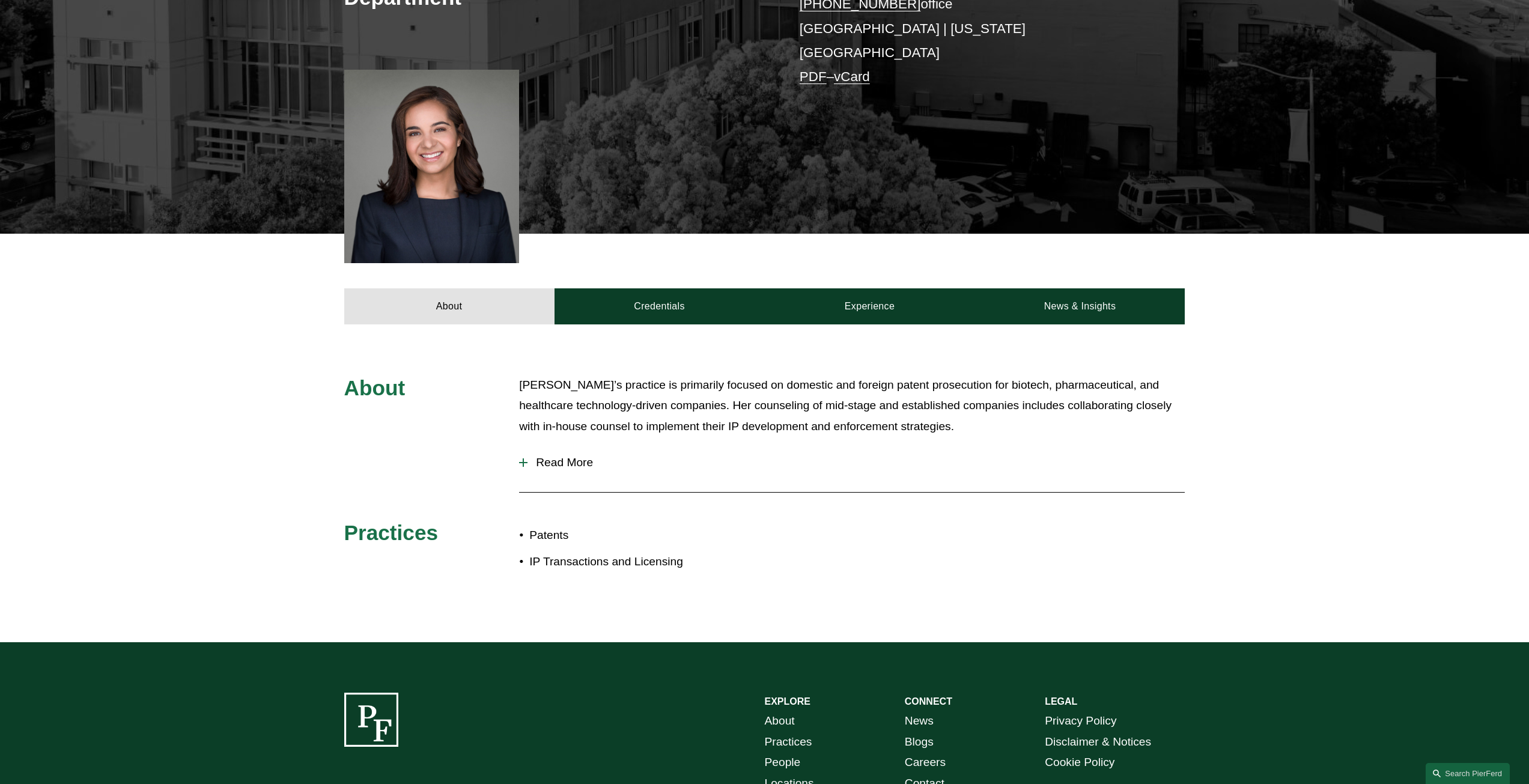
scroll to position [360, 0]
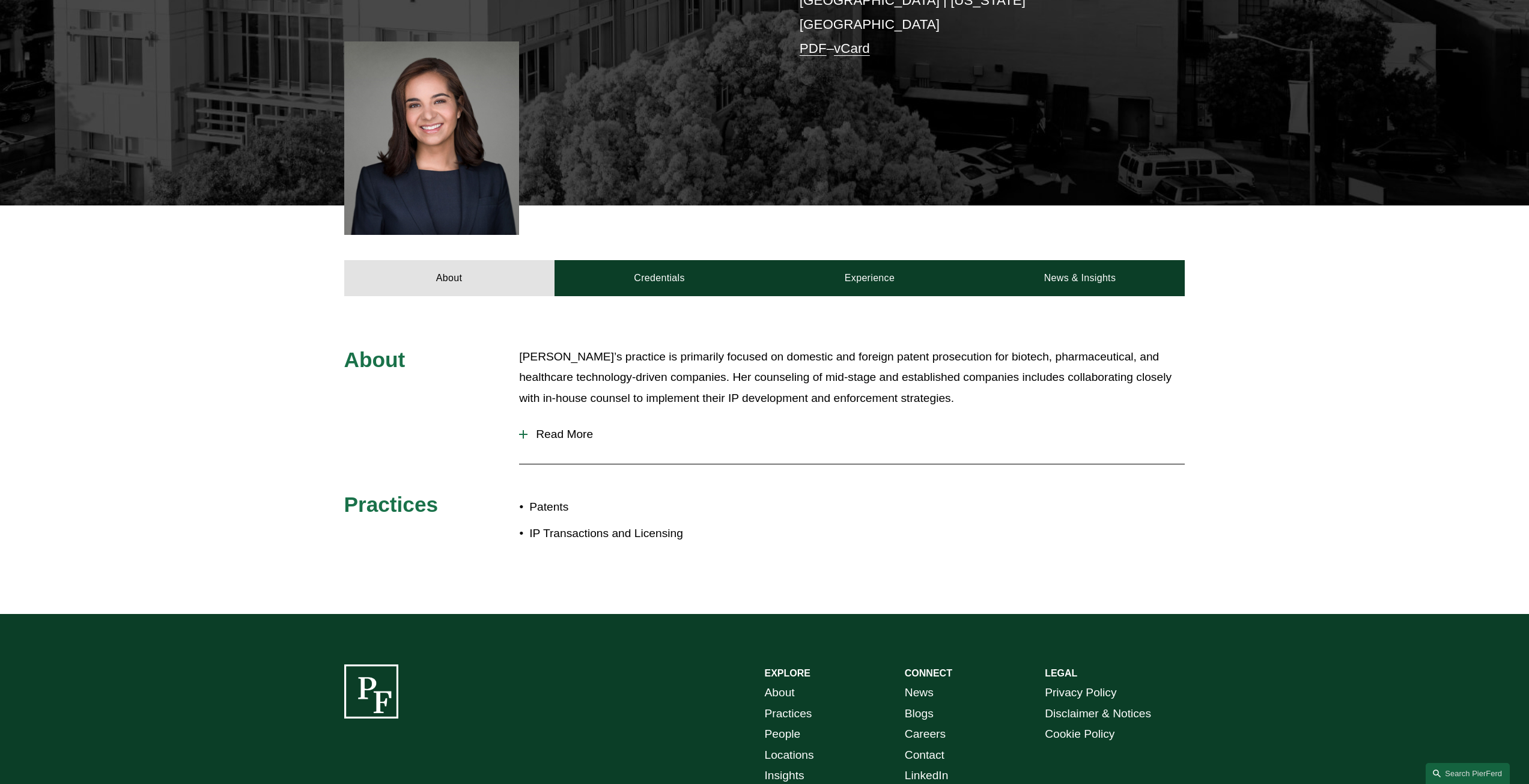
click at [554, 428] on span "Read More" at bounding box center [856, 434] width 657 height 13
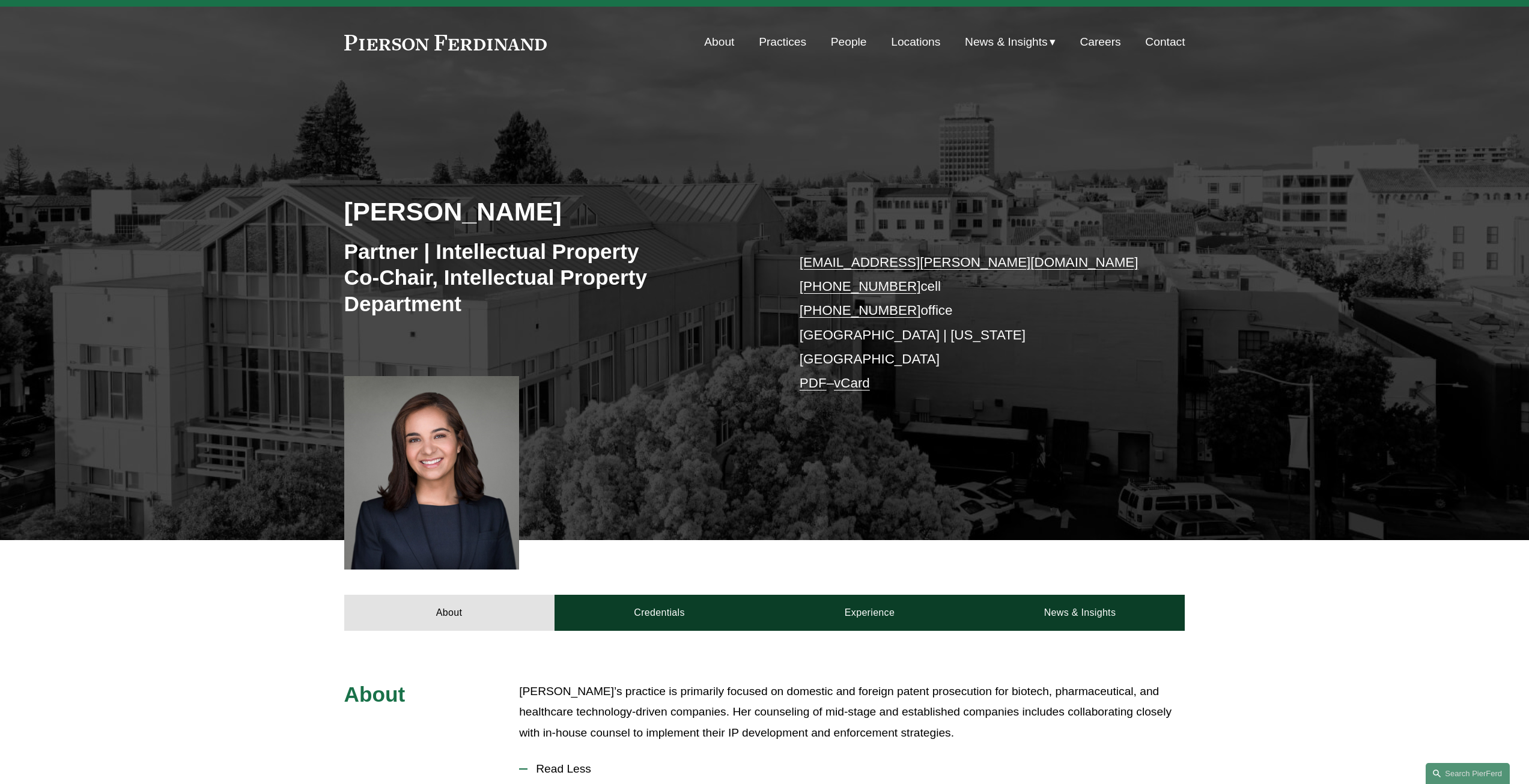
scroll to position [0, 0]
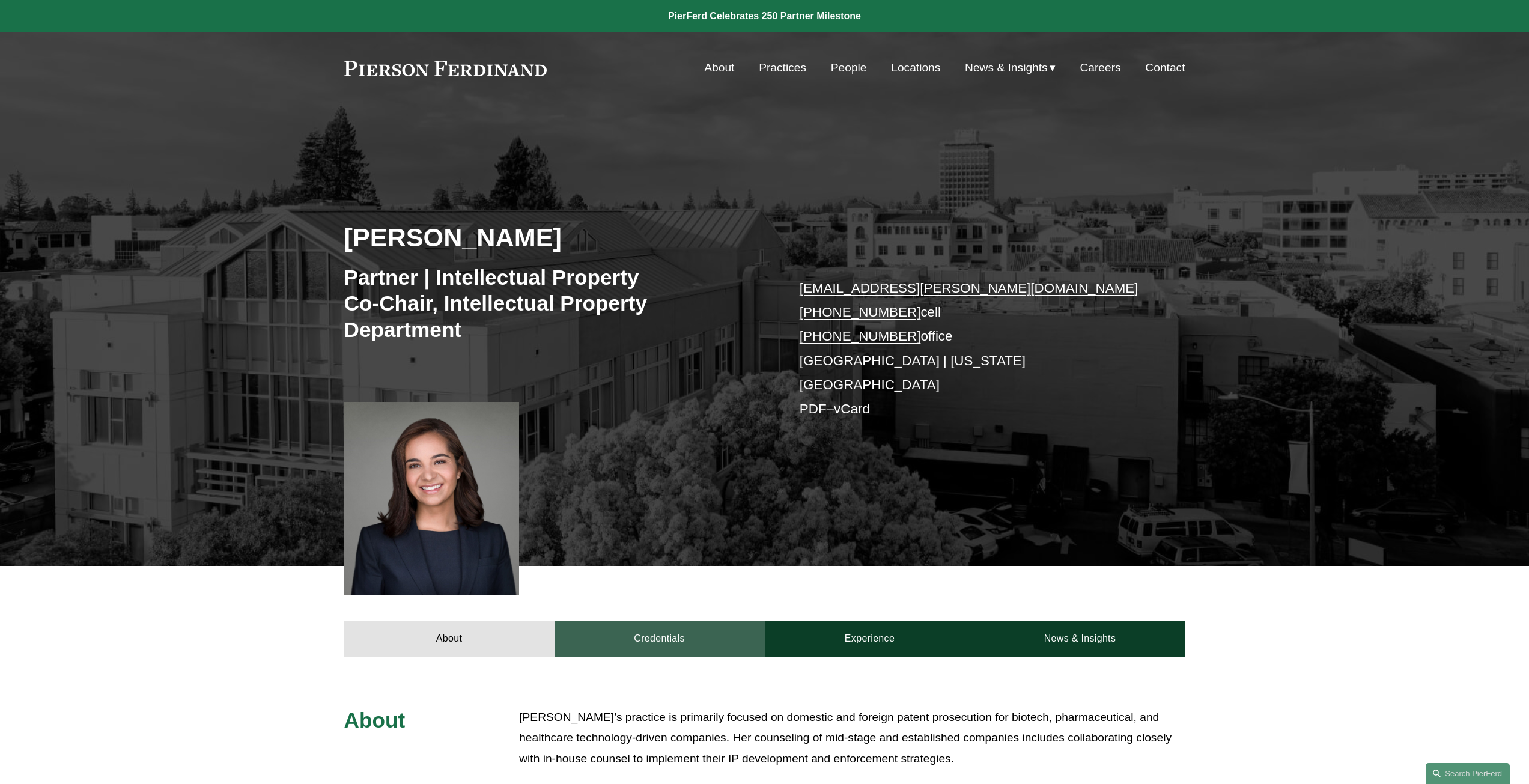
click at [635, 620] on link "Credentials" at bounding box center [659, 638] width 211 height 36
